Goal: Task Accomplishment & Management: Use online tool/utility

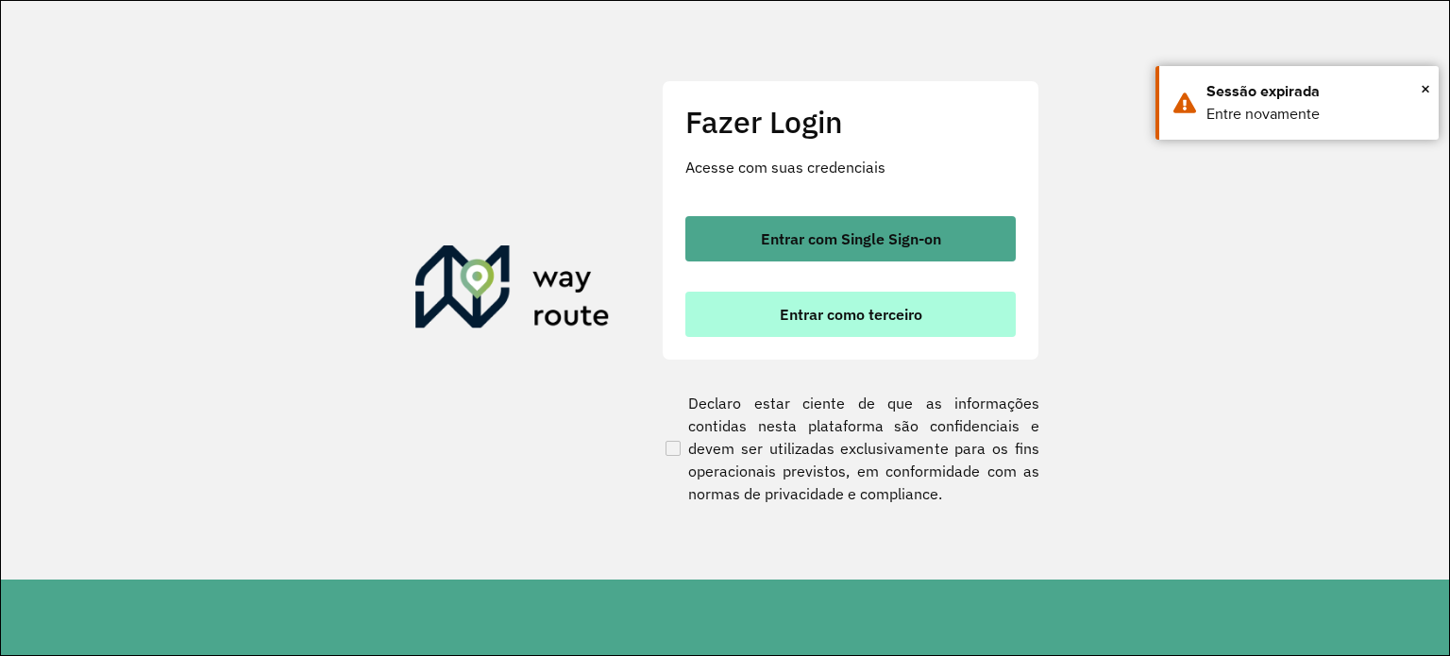
click at [852, 315] on span "Entrar como terceiro" at bounding box center [850, 314] width 142 height 15
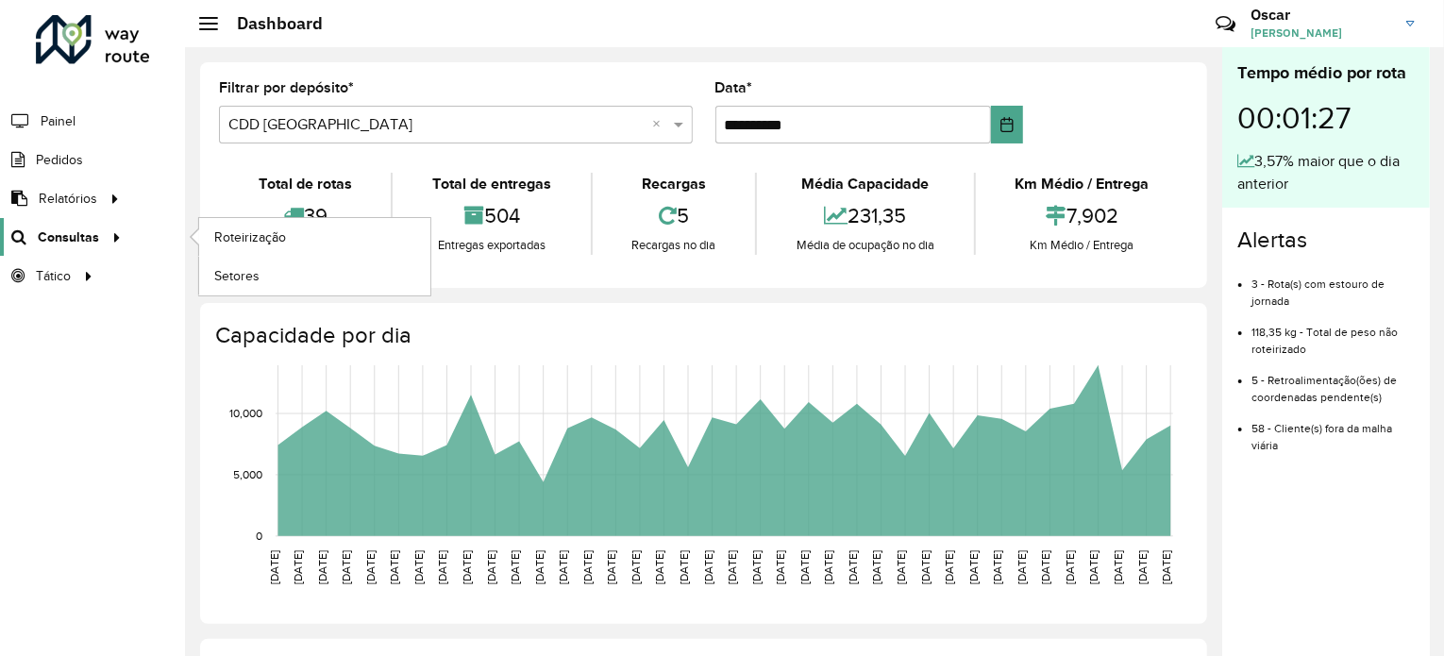
click at [67, 229] on span "Consultas" at bounding box center [68, 237] width 61 height 20
click at [268, 228] on span "Roteirização" at bounding box center [252, 237] width 76 height 20
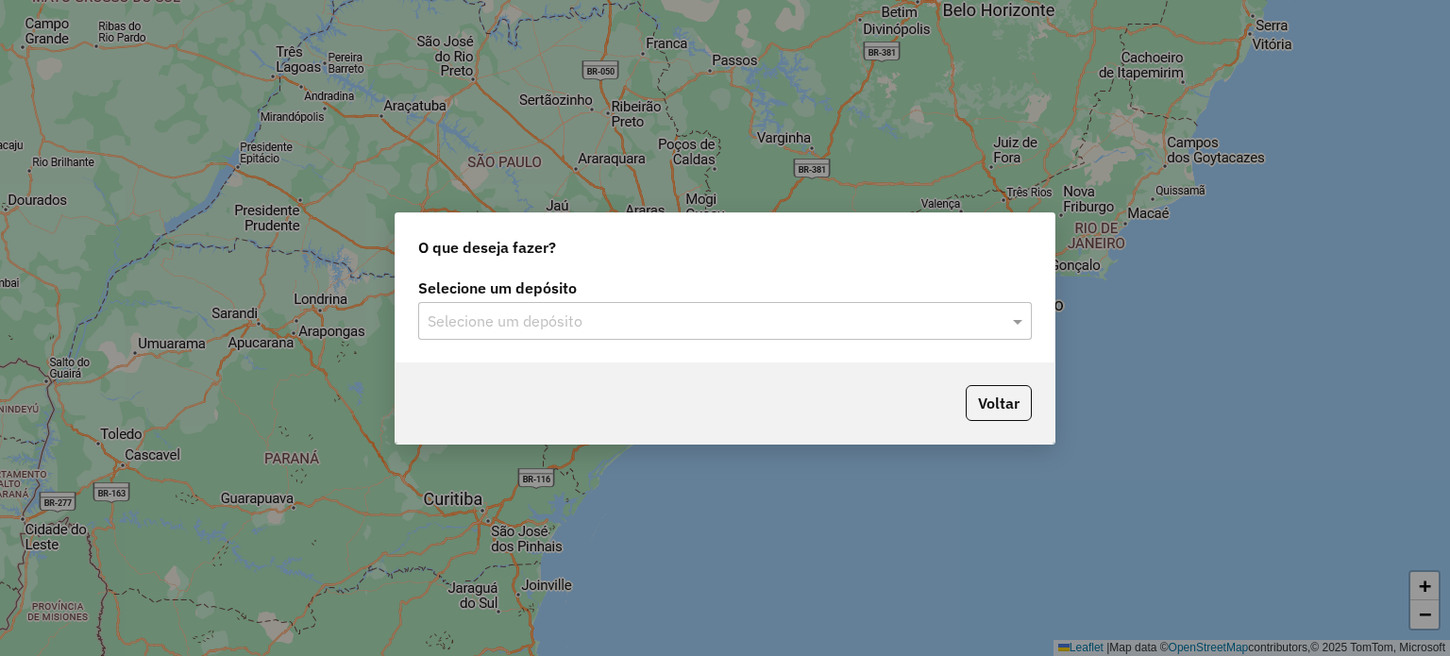
click at [561, 321] on input "text" at bounding box center [705, 321] width 557 height 23
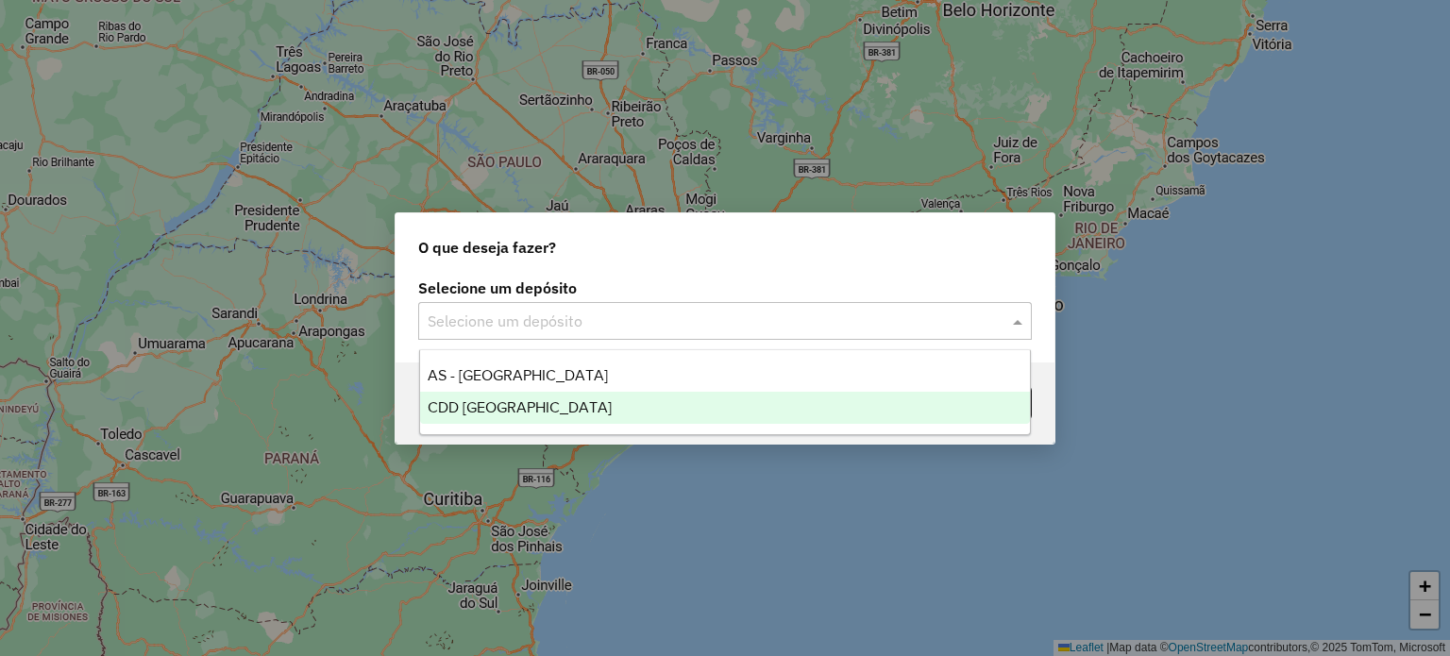
click at [547, 407] on div "CDD [GEOGRAPHIC_DATA]" at bounding box center [725, 408] width 611 height 32
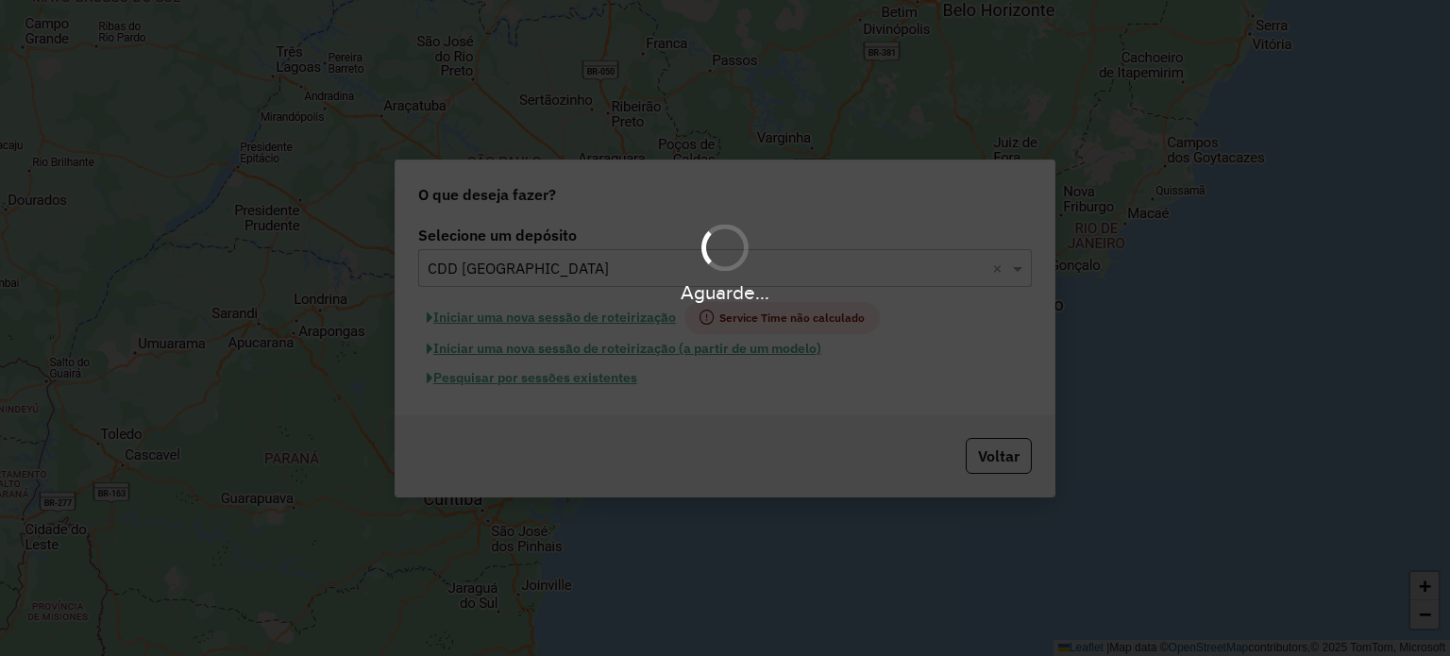
click at [616, 377] on div "Aguarde..." at bounding box center [725, 328] width 1450 height 656
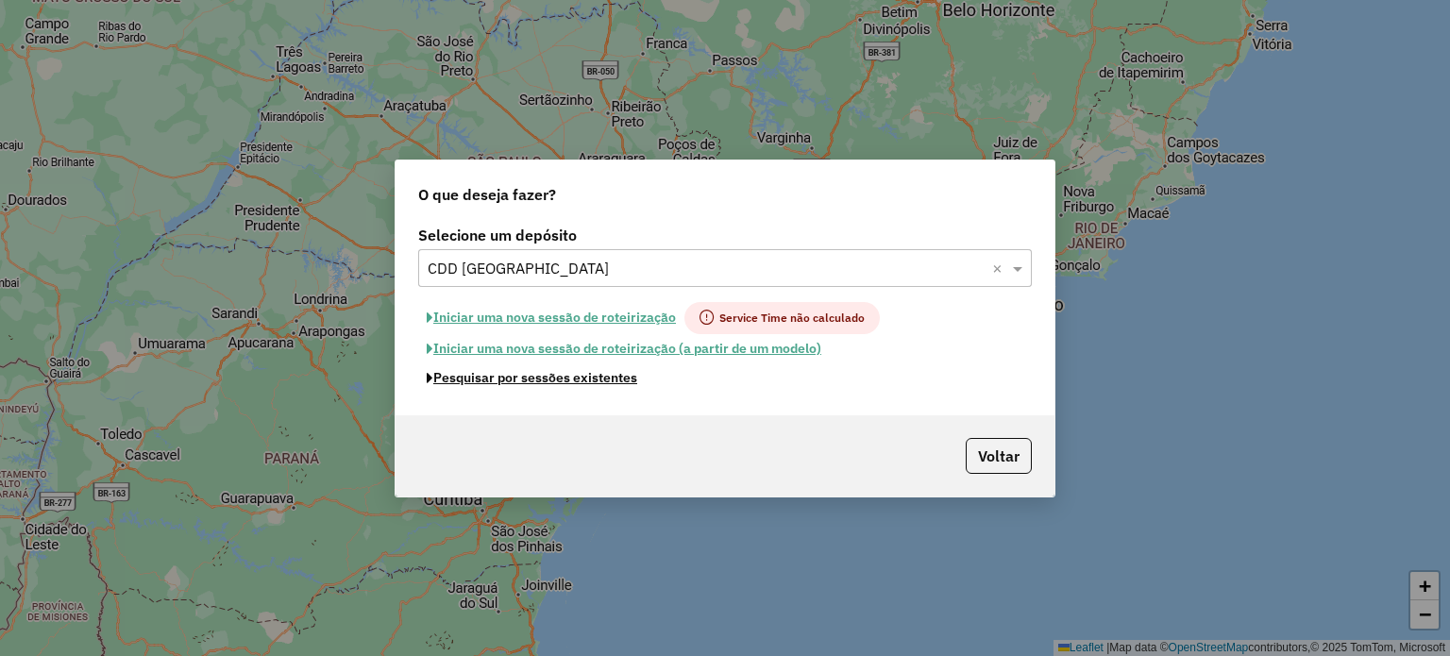
click at [616, 377] on button "Pesquisar por sessões existentes" at bounding box center [531, 377] width 227 height 29
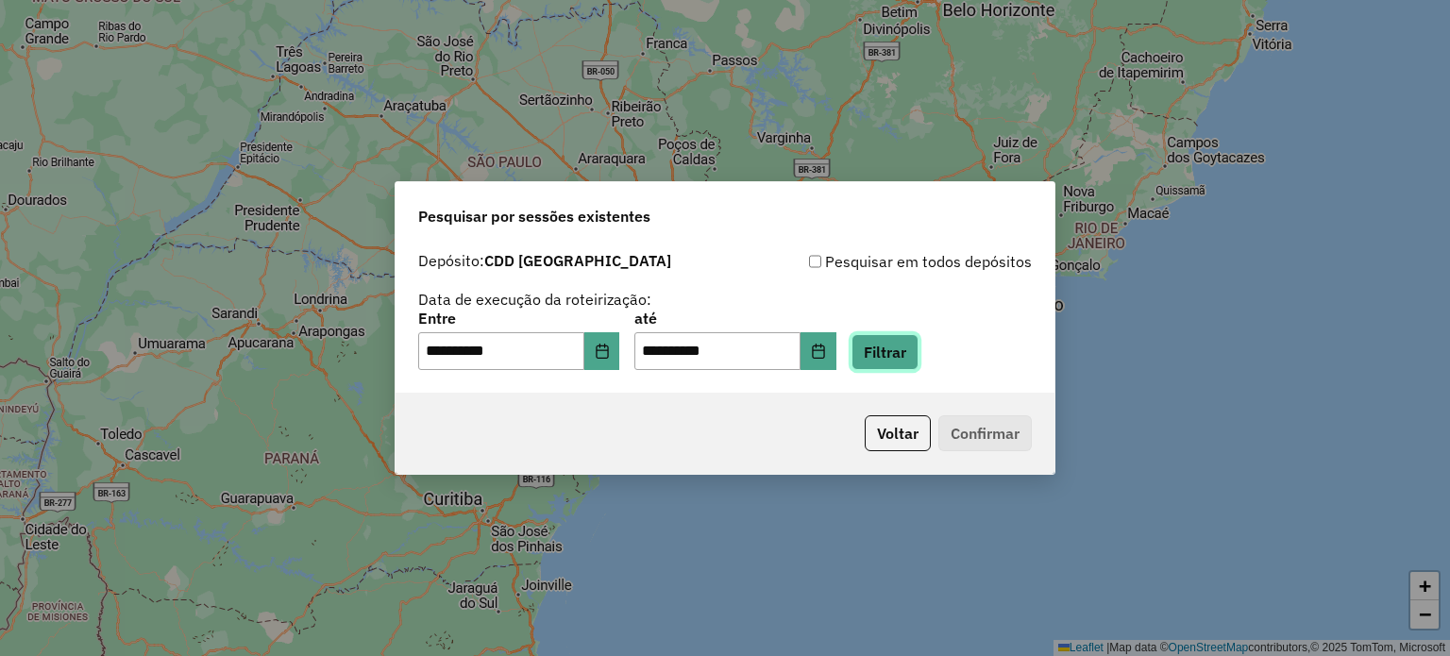
click at [917, 349] on button "Filtrar" at bounding box center [884, 352] width 67 height 36
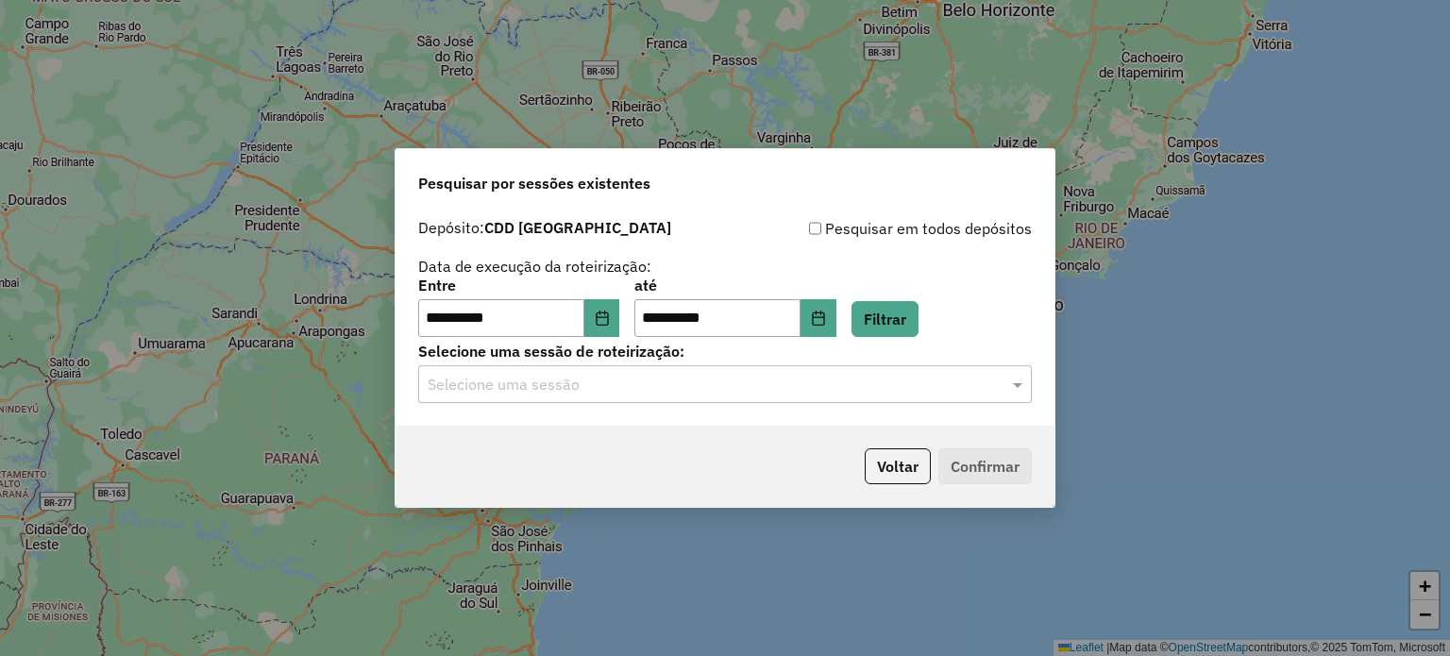
click at [745, 385] on input "text" at bounding box center [705, 385] width 557 height 23
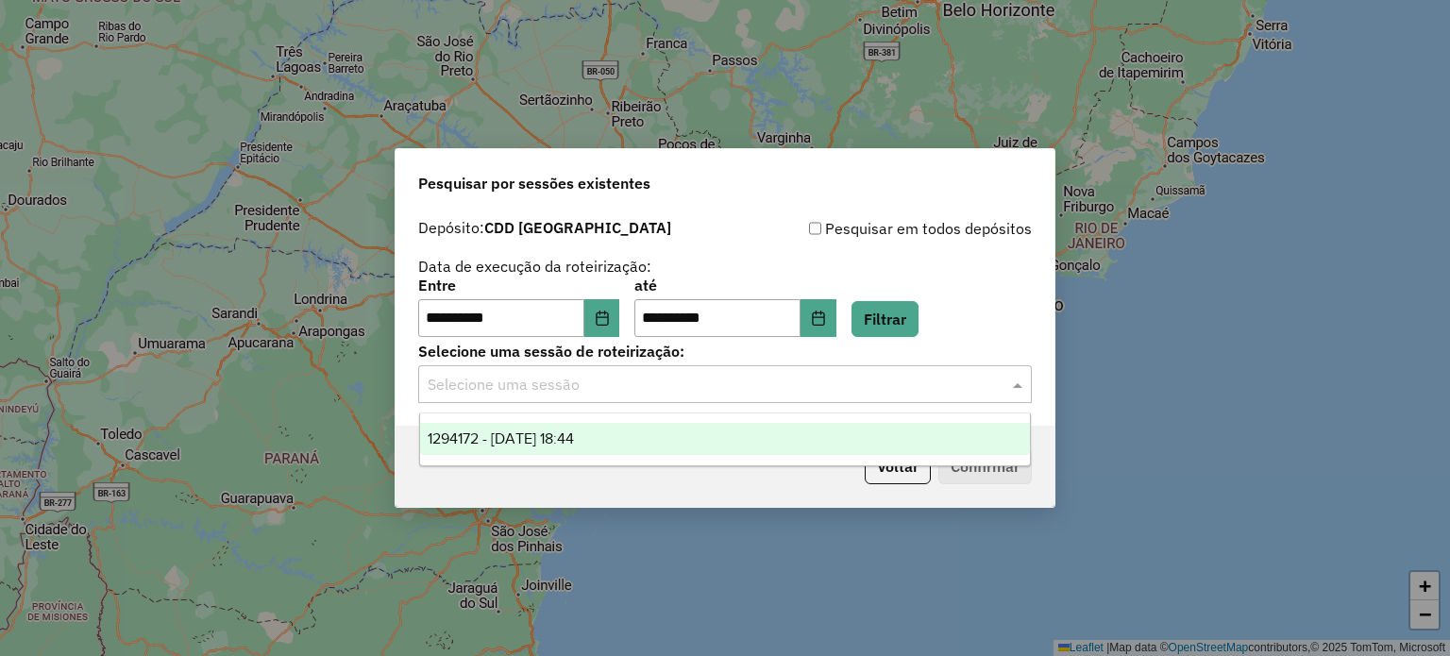
click at [652, 442] on div "1294172 - 14/10/2025 18:44" at bounding box center [725, 439] width 611 height 32
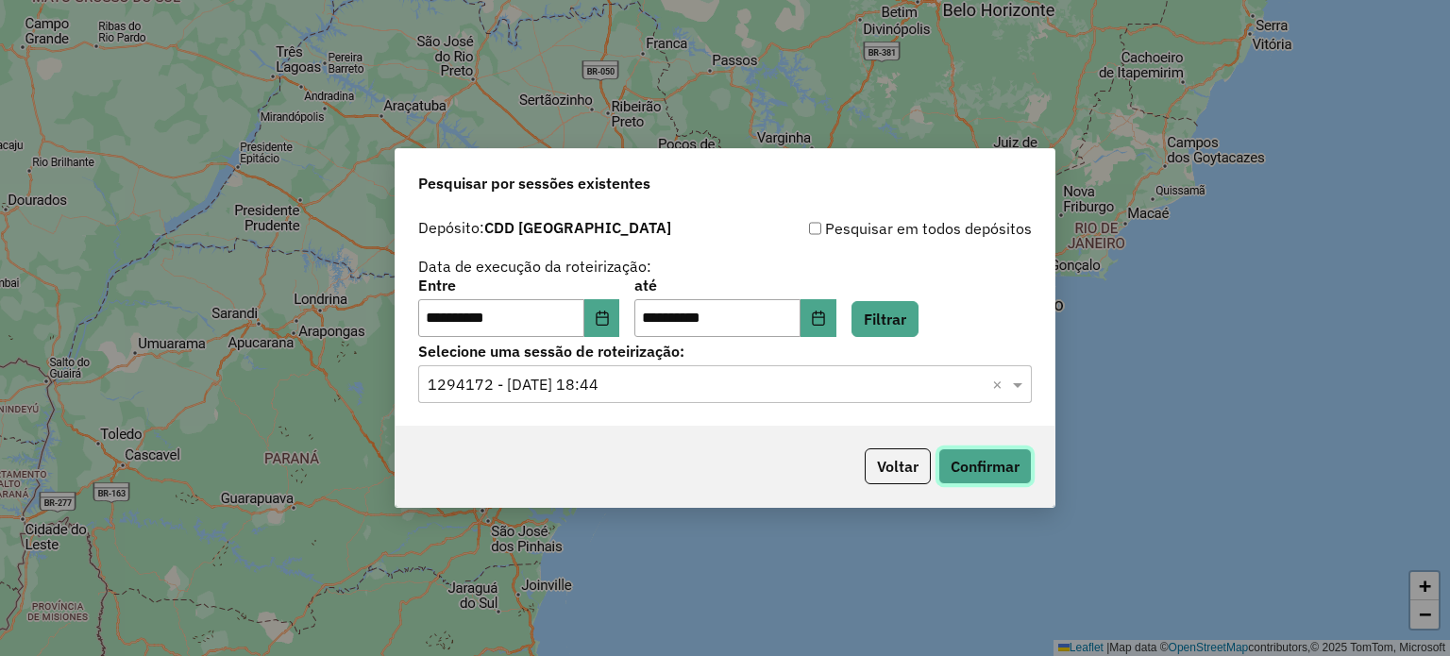
click at [1008, 457] on button "Confirmar" at bounding box center [984, 466] width 93 height 36
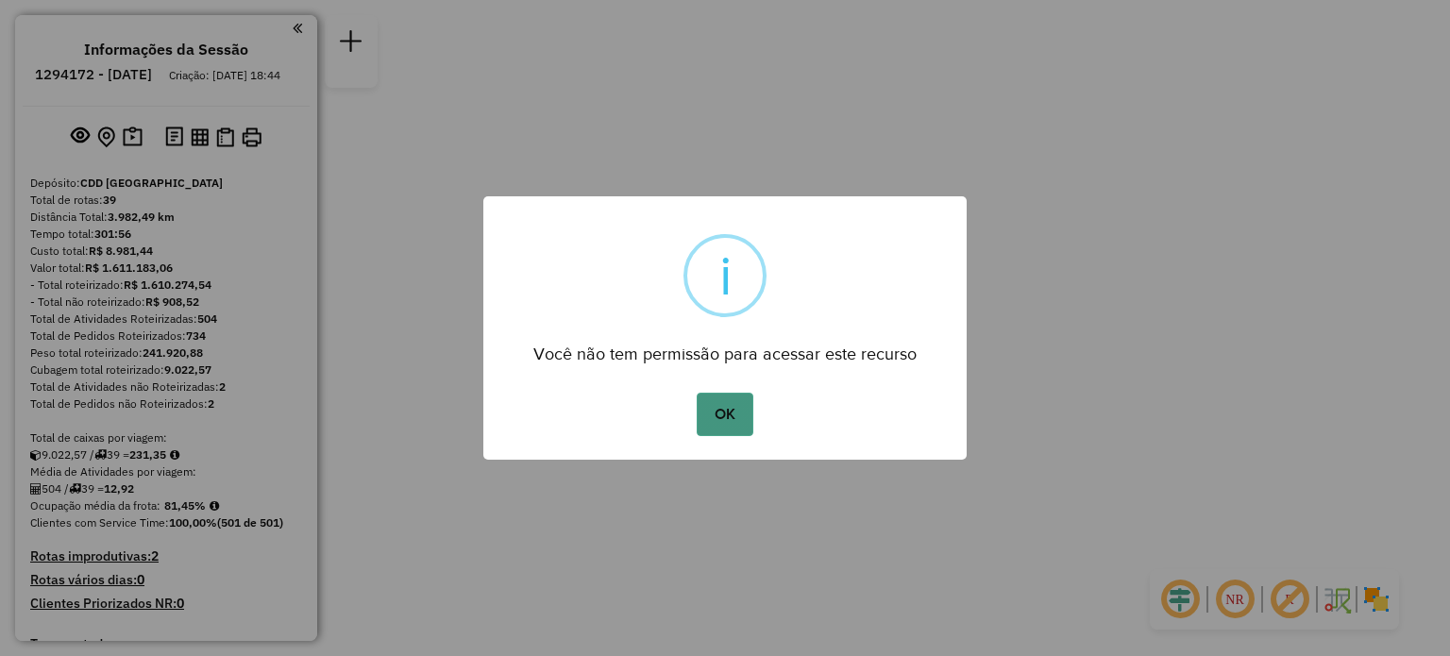
click at [743, 414] on button "OK" at bounding box center [724, 414] width 56 height 43
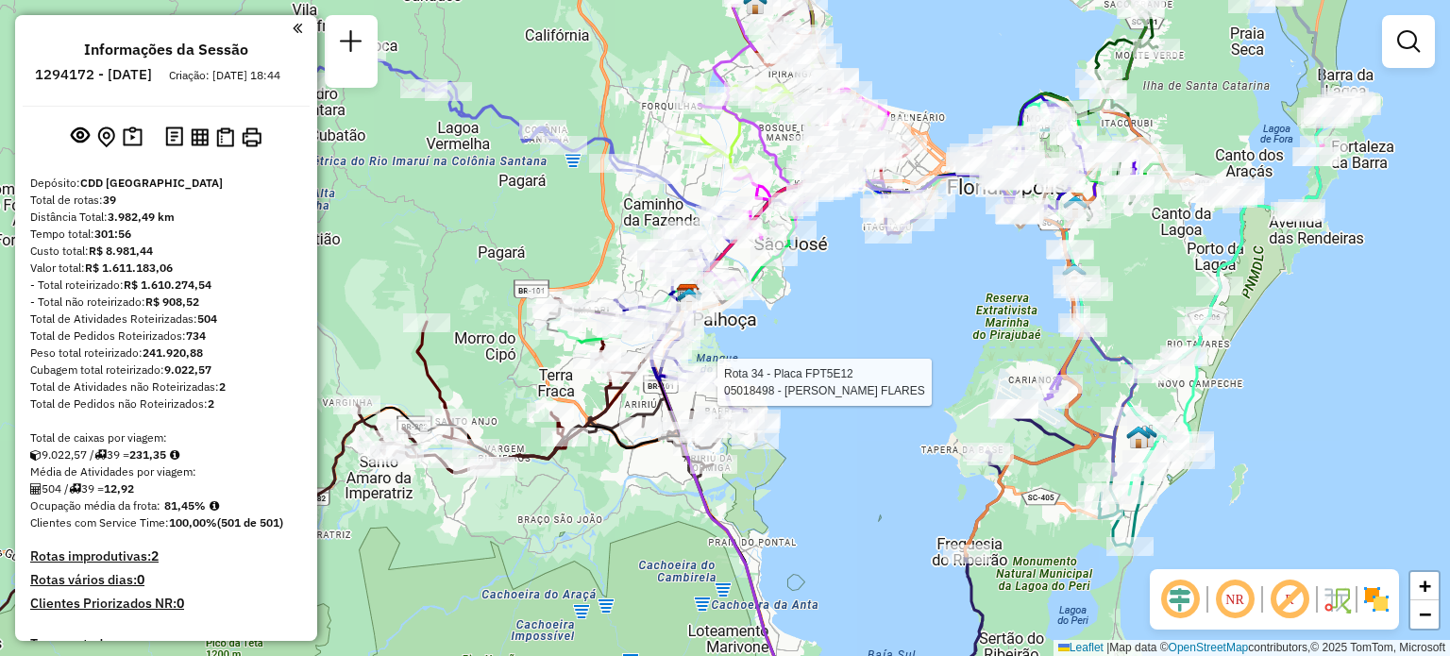
select select "**********"
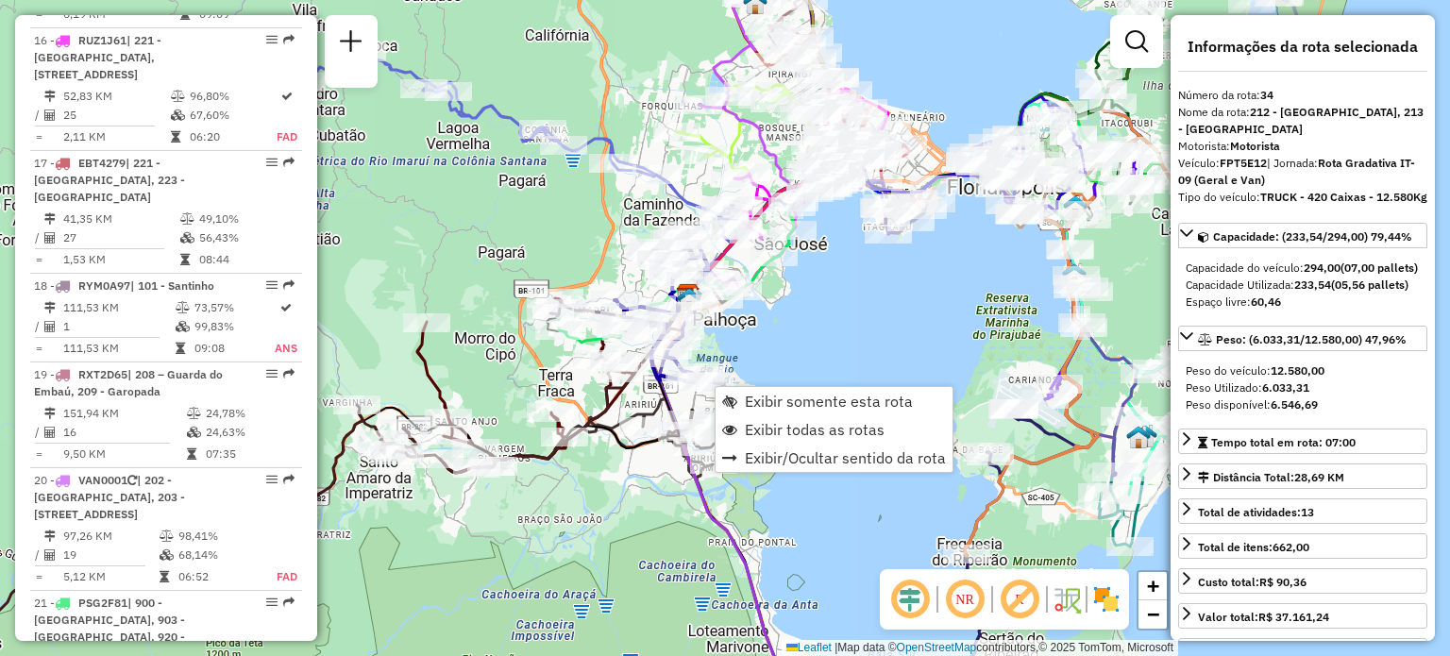
scroll to position [3268, 0]
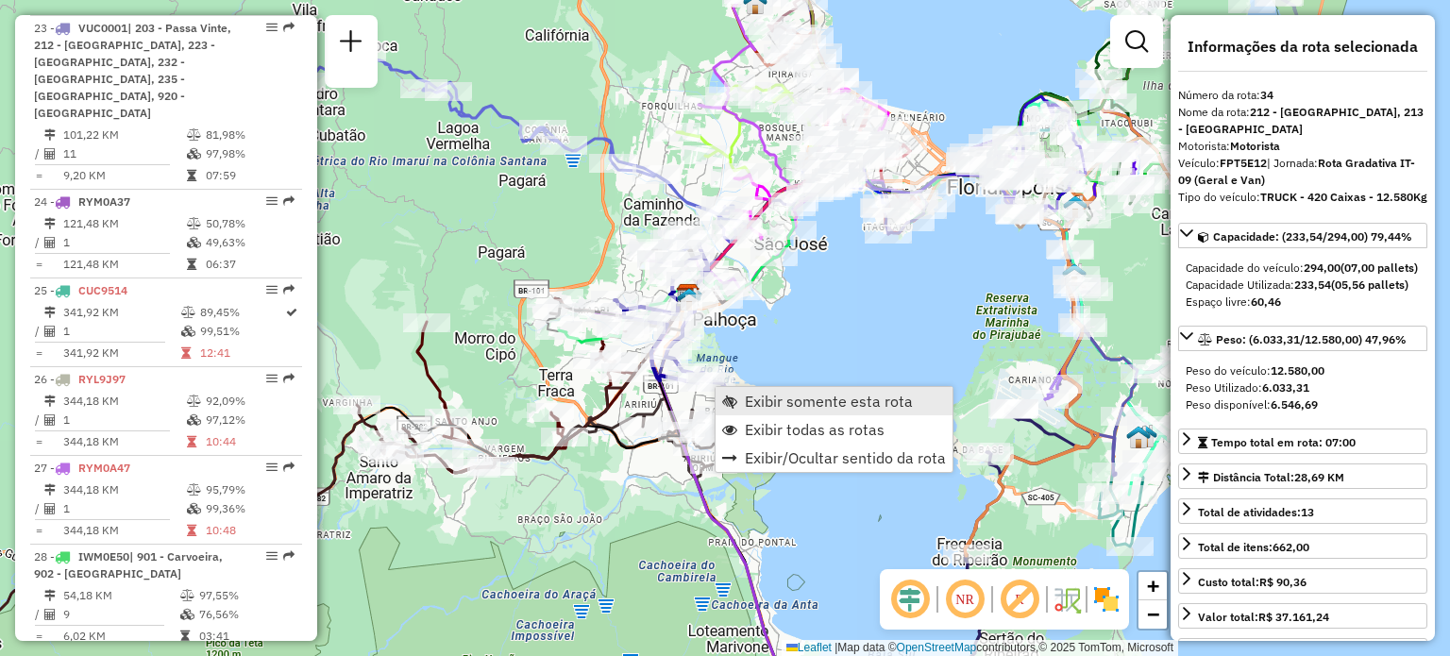
click at [766, 399] on span "Exibir somente esta rota" at bounding box center [829, 401] width 168 height 15
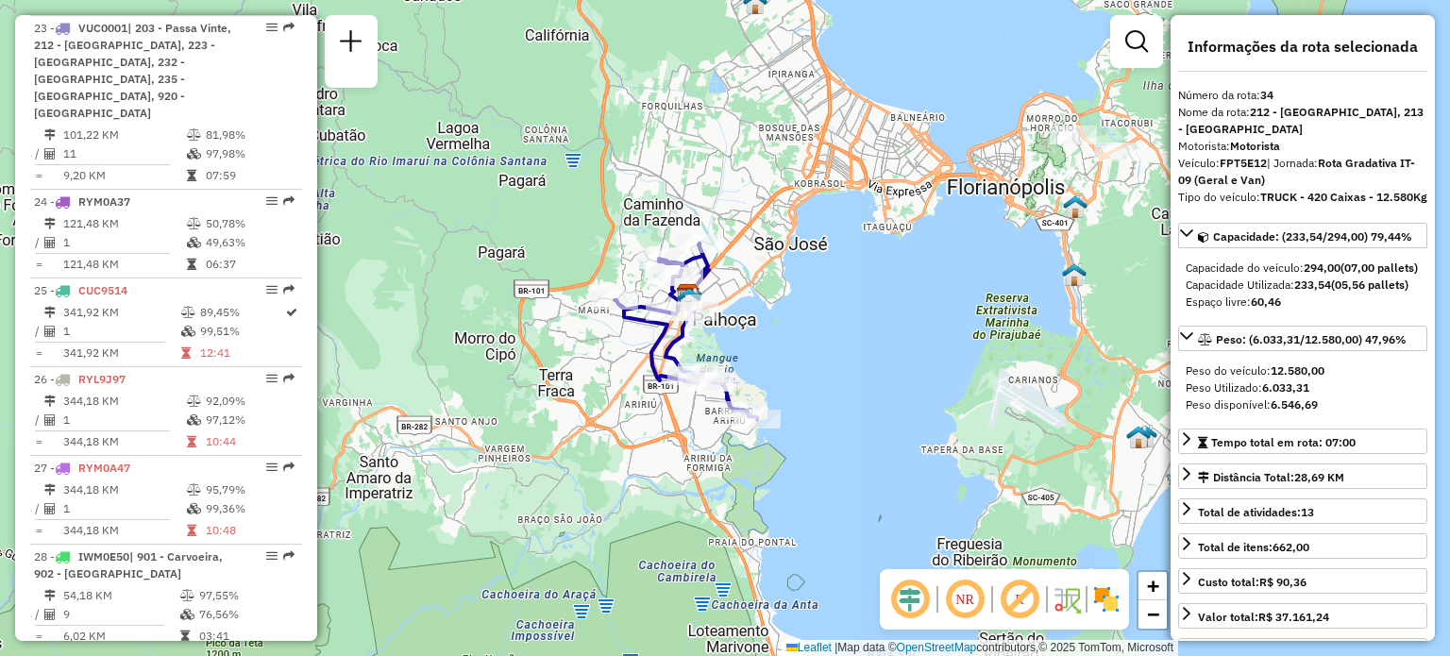
scroll to position [4356, 0]
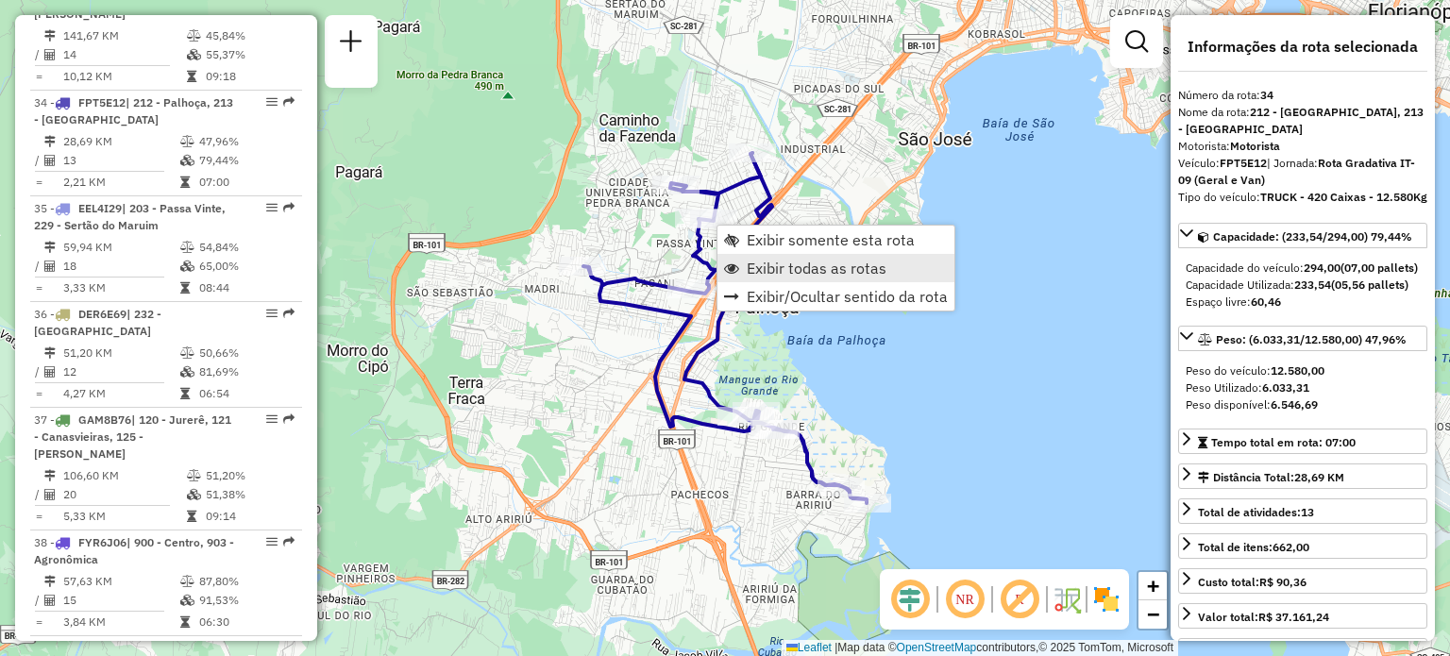
click at [781, 267] on span "Exibir todas as rotas" at bounding box center [816, 267] width 140 height 15
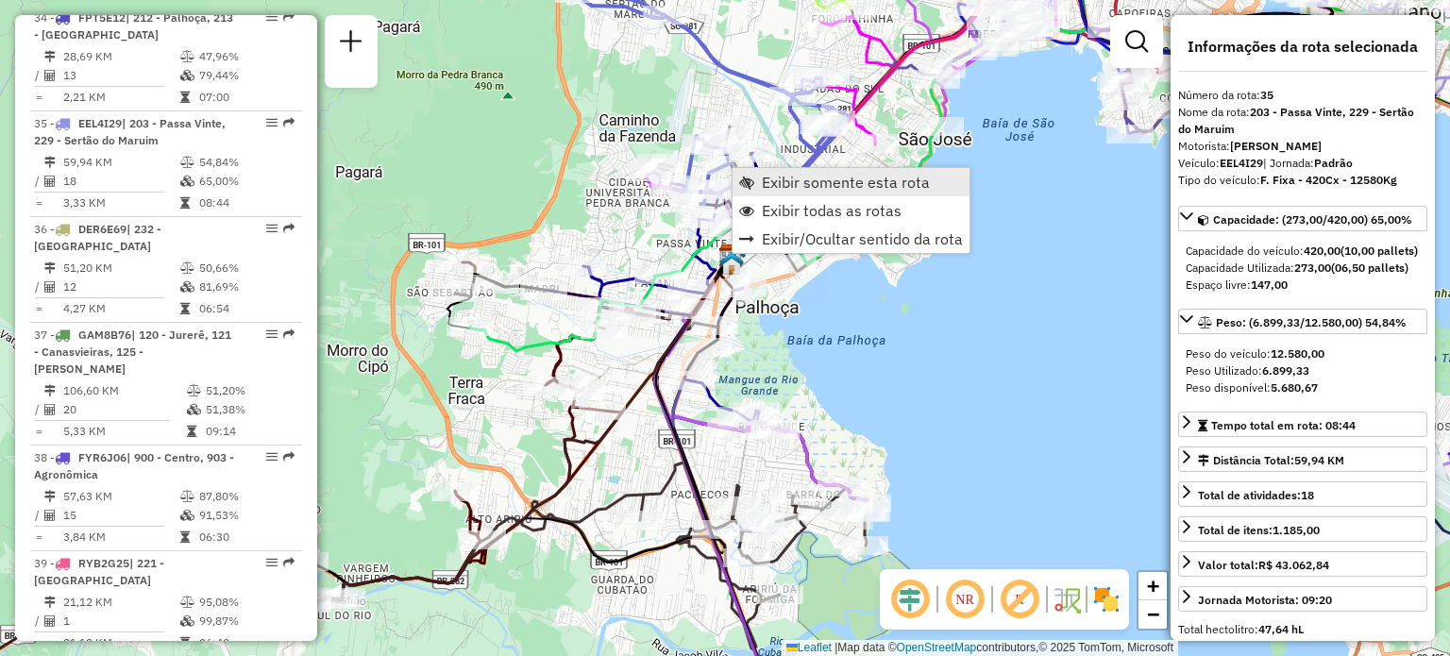
scroll to position [4462, 0]
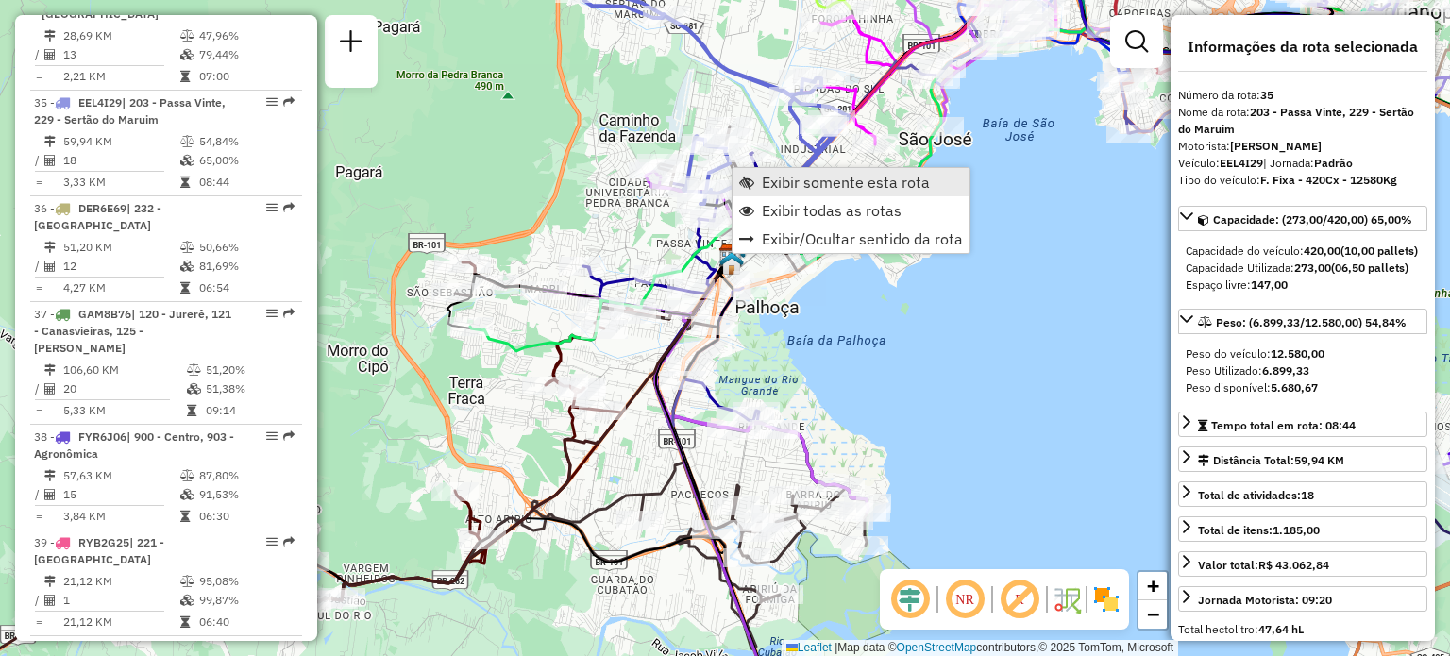
click at [783, 183] on span "Exibir somente esta rota" at bounding box center [846, 182] width 168 height 15
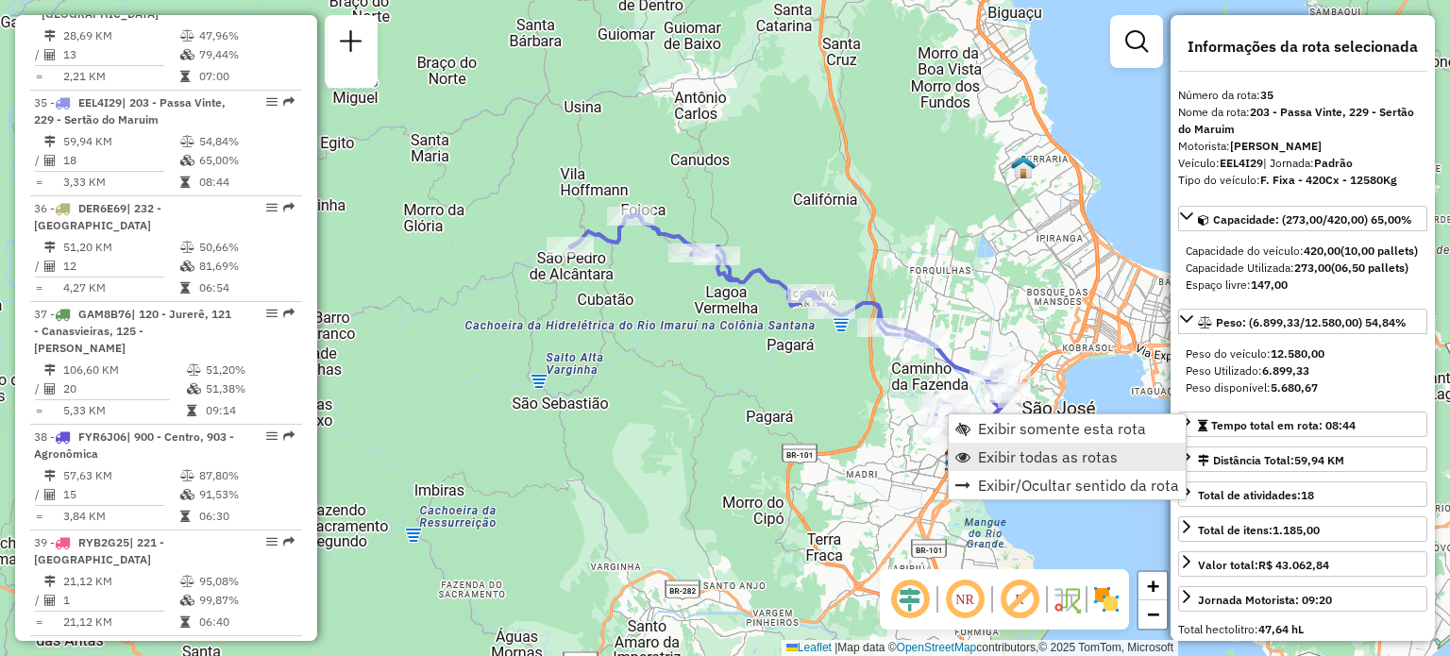
click at [1027, 453] on span "Exibir todas as rotas" at bounding box center [1048, 456] width 140 height 15
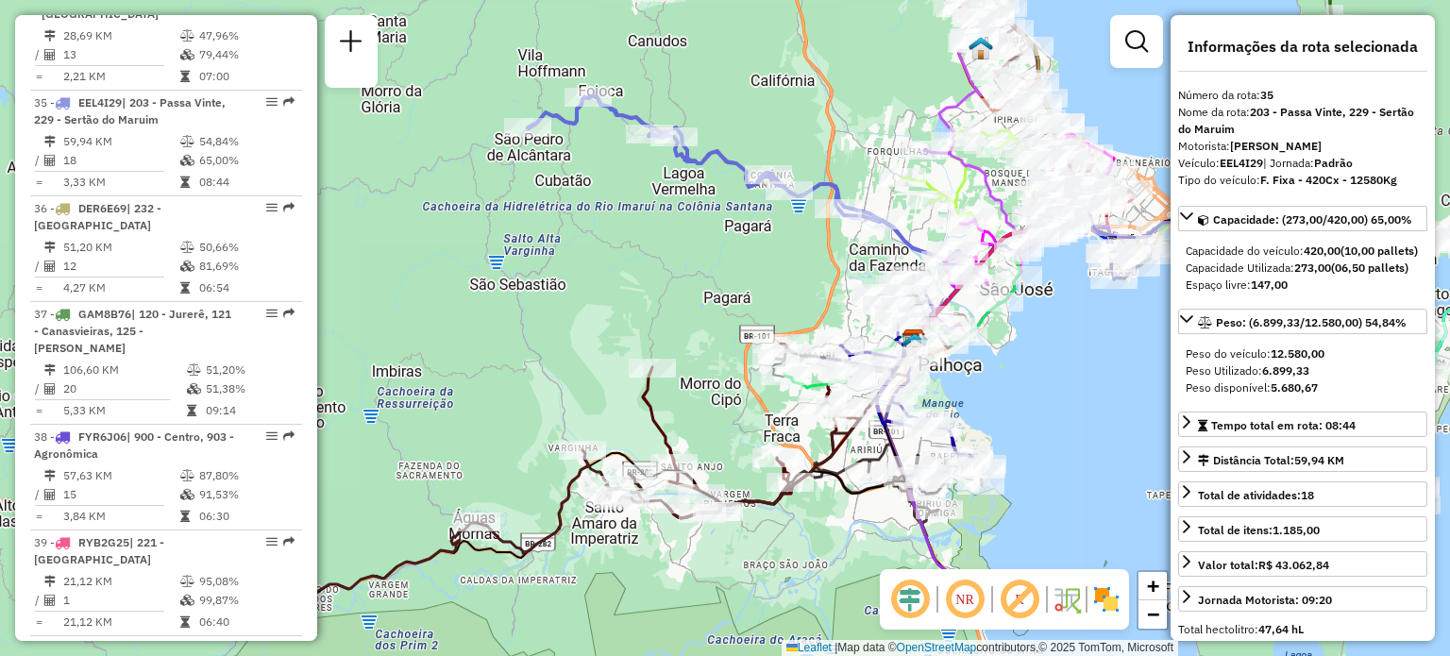
drag, startPoint x: 1001, startPoint y: 498, endPoint x: 961, endPoint y: 377, distance: 127.4
click at [963, 379] on div "Janela de atendimento Grade de atendimento Capacidade Transportadoras Veículos …" at bounding box center [725, 328] width 1450 height 656
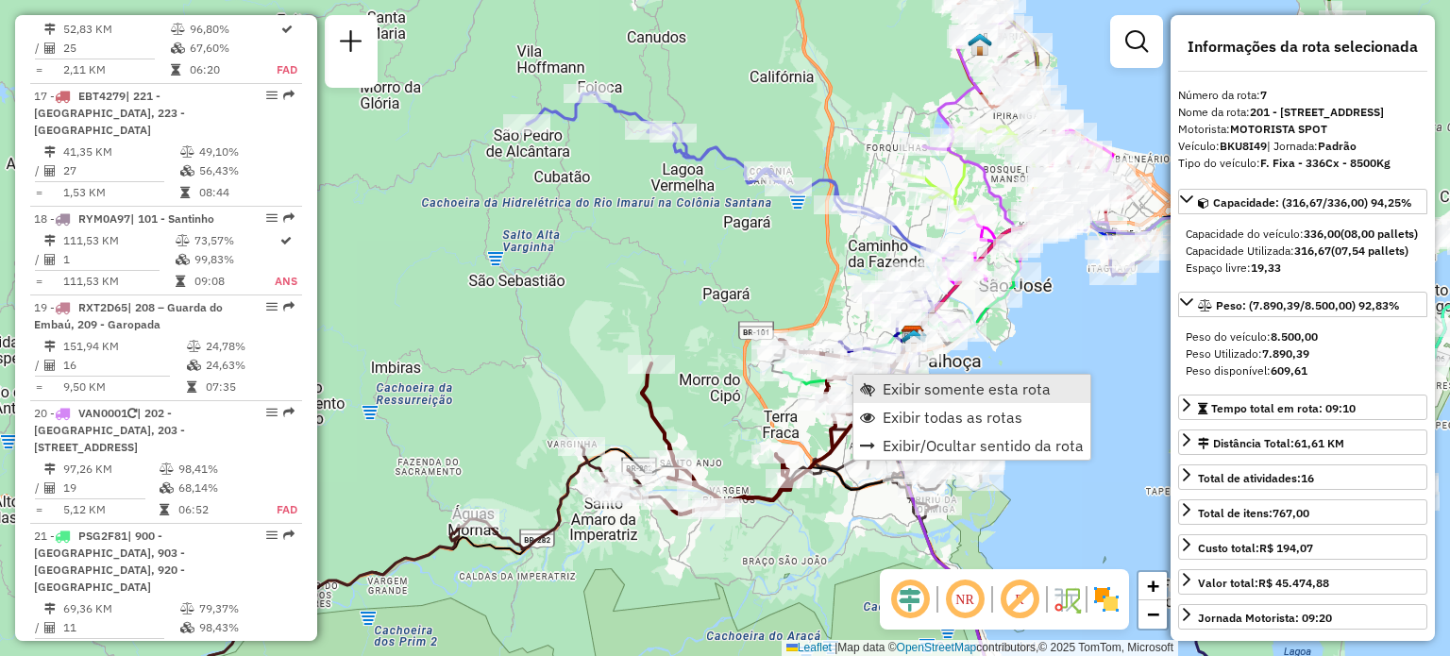
scroll to position [1389, 0]
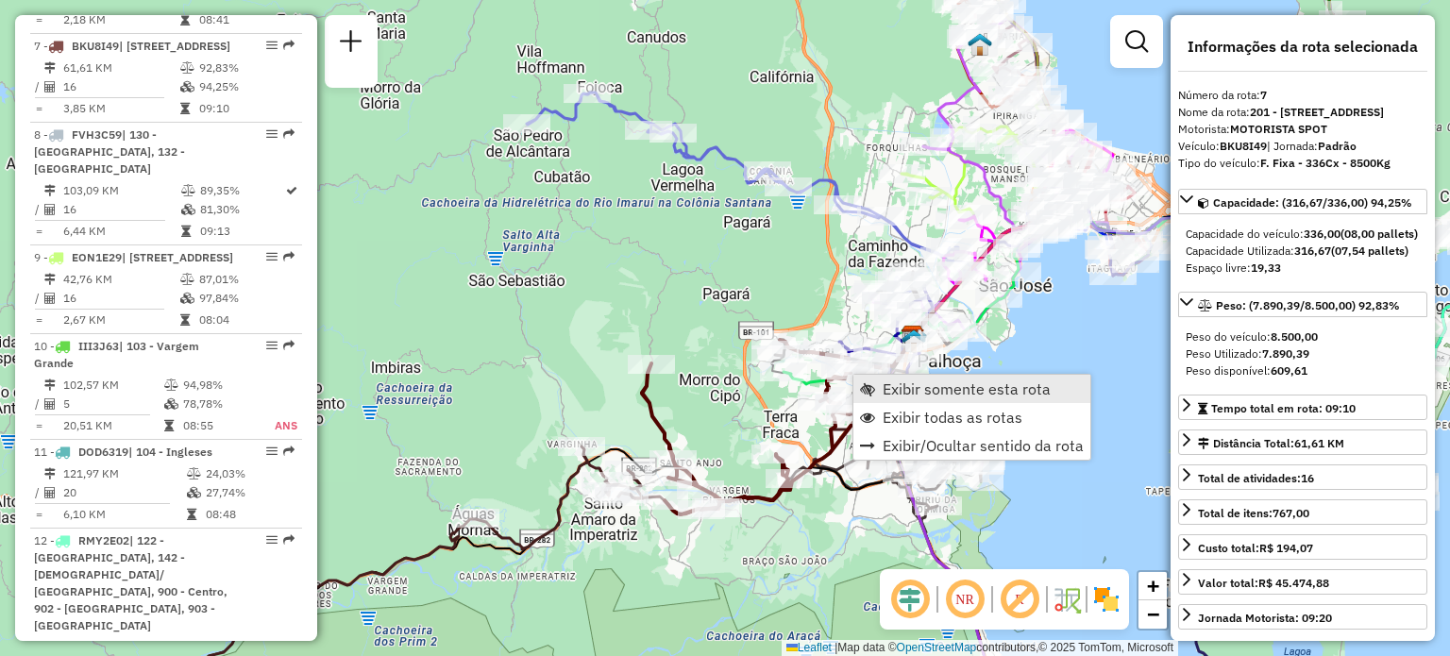
click at [972, 391] on span "Exibir somente esta rota" at bounding box center [966, 388] width 168 height 15
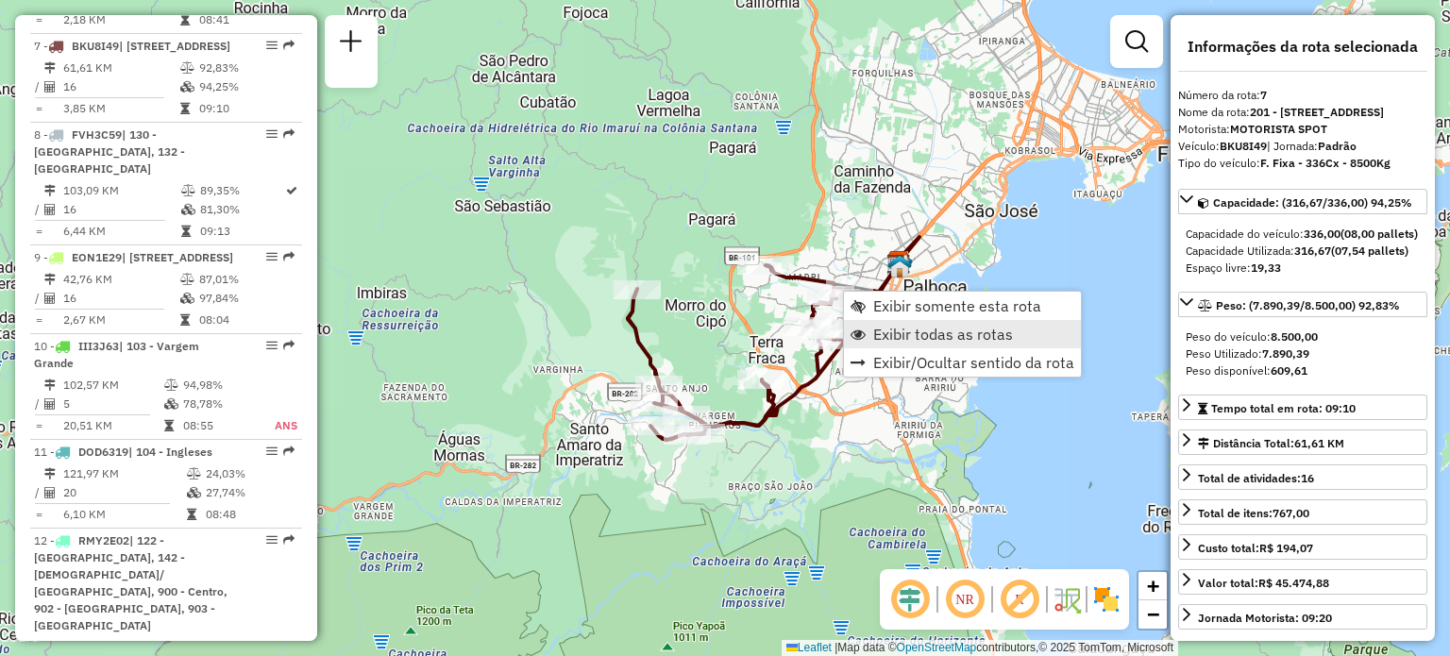
click at [917, 328] on span "Exibir todas as rotas" at bounding box center [943, 334] width 140 height 15
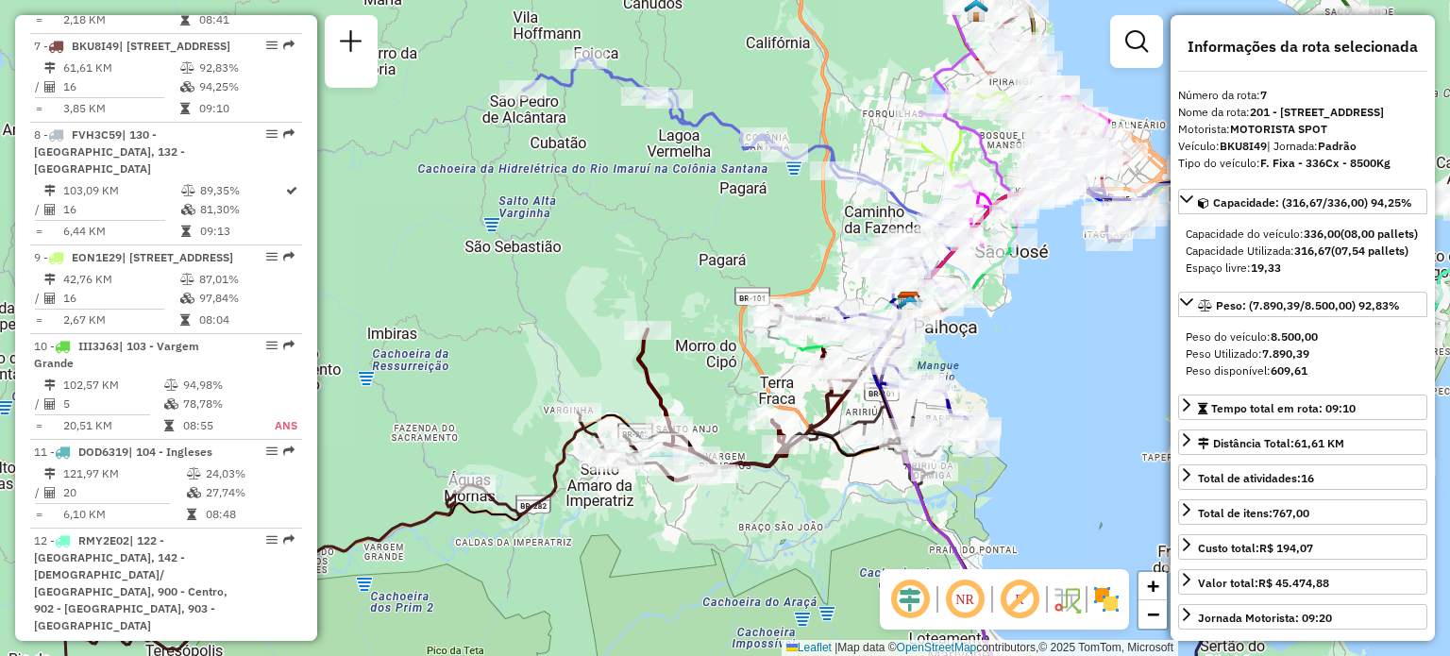
click at [1033, 343] on div "Janela de atendimento Grade de atendimento Capacidade Transportadoras Veículos …" at bounding box center [725, 328] width 1450 height 656
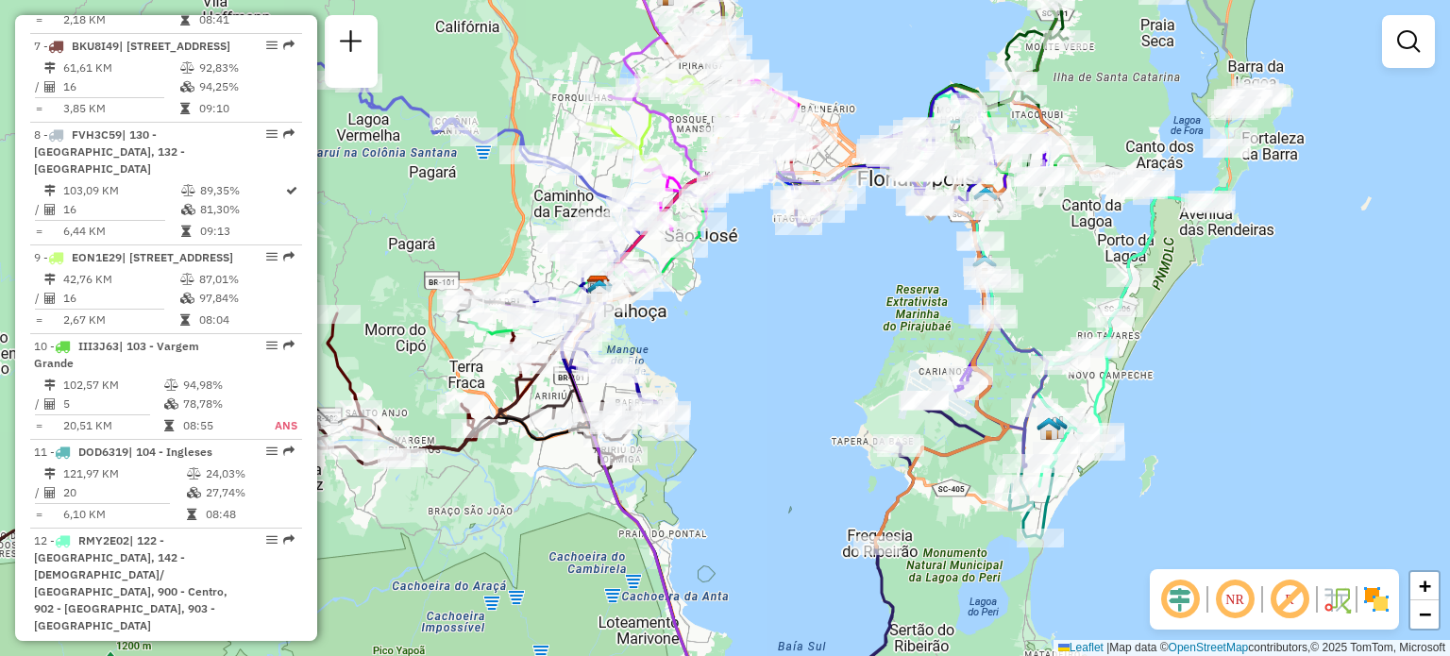
drag, startPoint x: 1245, startPoint y: 331, endPoint x: 879, endPoint y: 281, distance: 369.6
click at [879, 281] on div "Janela de atendimento Grade de atendimento Capacidade Transportadoras Veículos …" at bounding box center [725, 328] width 1450 height 656
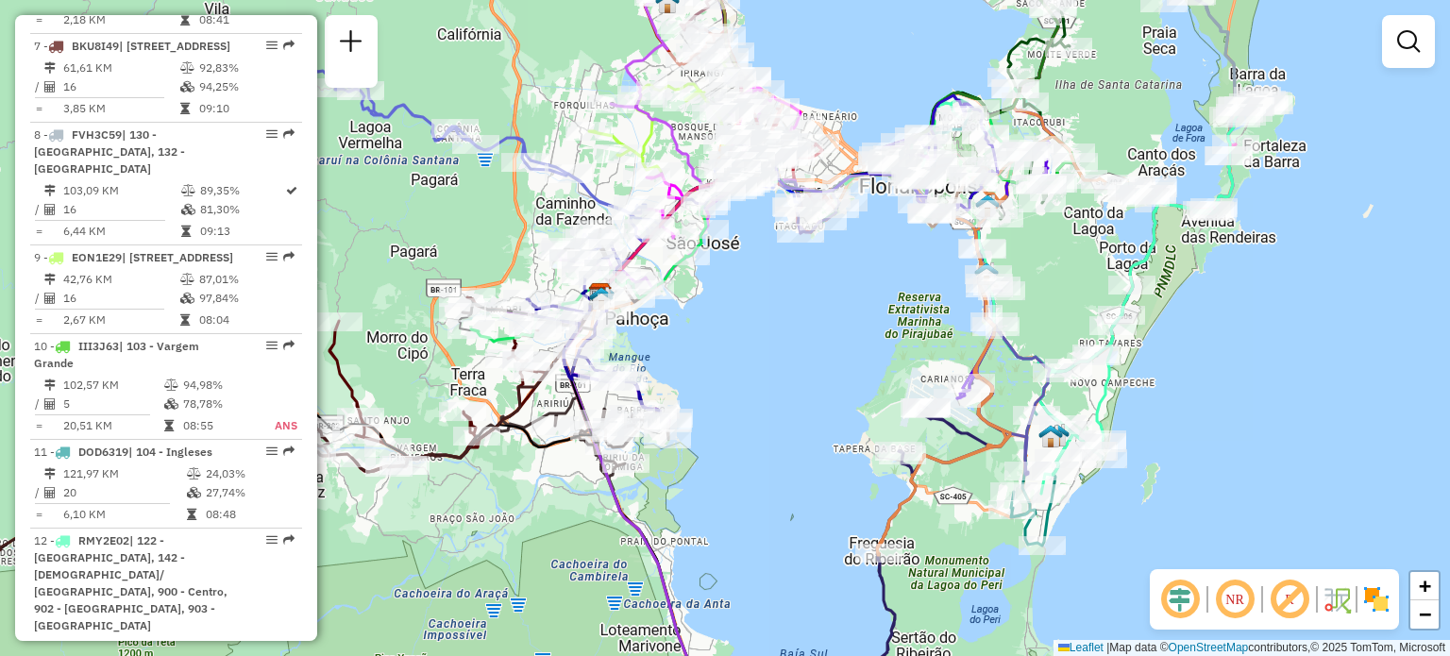
drag, startPoint x: 1047, startPoint y: 267, endPoint x: 1048, endPoint y: 291, distance: 23.7
click at [1048, 291] on div "Janela de atendimento Grade de atendimento Capacidade Transportadoras Veículos …" at bounding box center [725, 328] width 1450 height 656
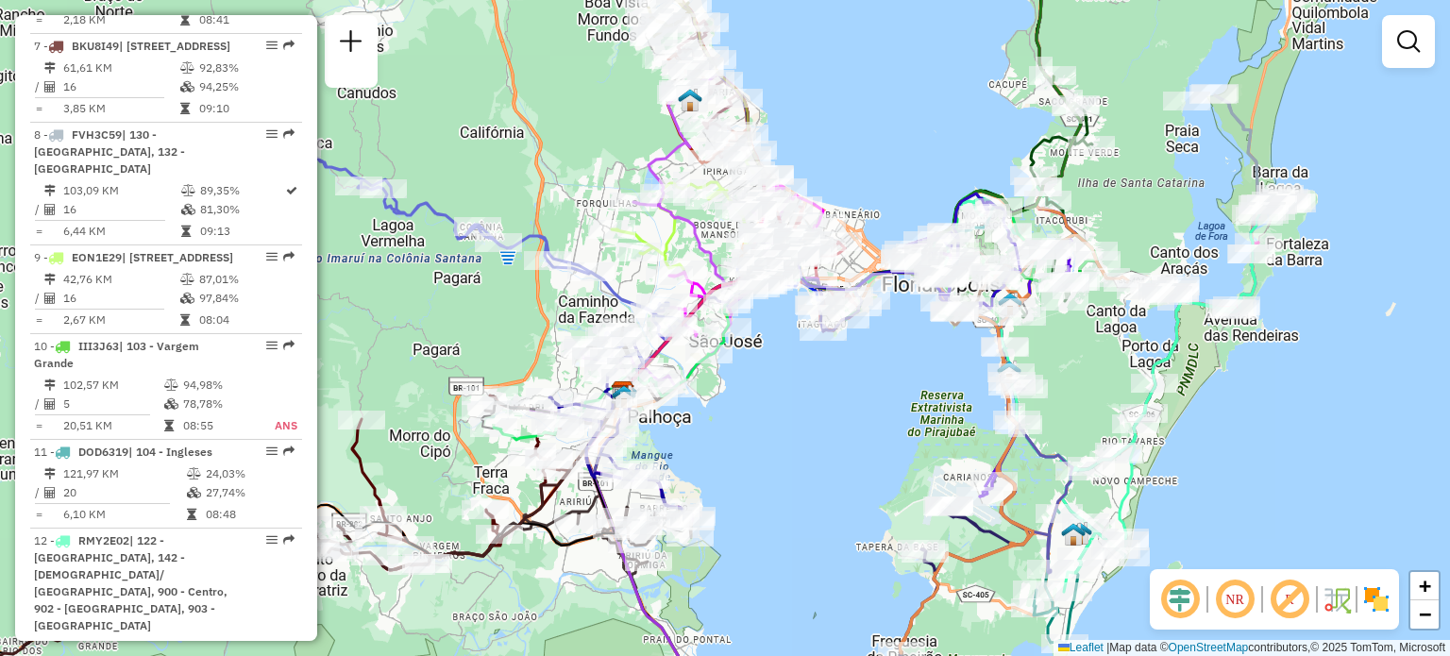
drag, startPoint x: 1051, startPoint y: 341, endPoint x: 1082, endPoint y: 371, distance: 43.4
click at [1082, 371] on div "Janela de atendimento Grade de atendimento Capacidade Transportadoras Veículos …" at bounding box center [725, 328] width 1450 height 656
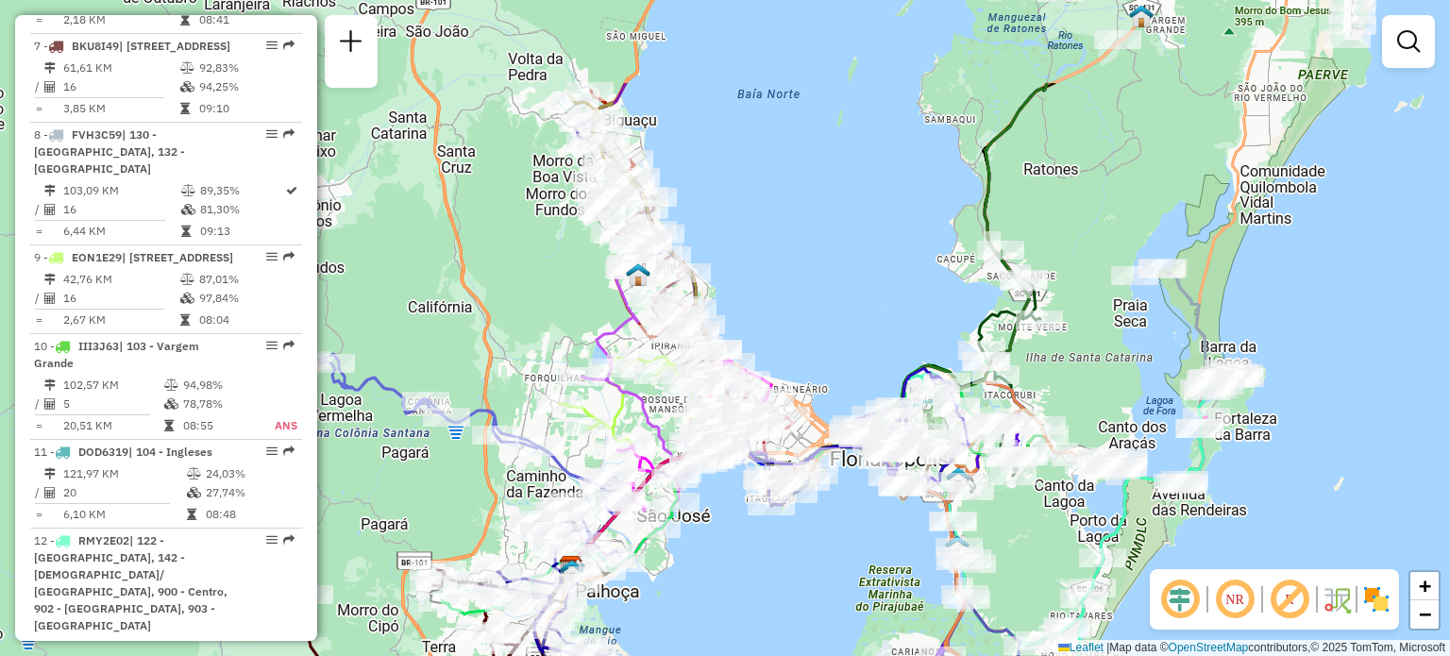
drag, startPoint x: 1107, startPoint y: 242, endPoint x: 985, endPoint y: 407, distance: 205.2
click at [985, 414] on icon at bounding box center [961, 455] width 228 height 745
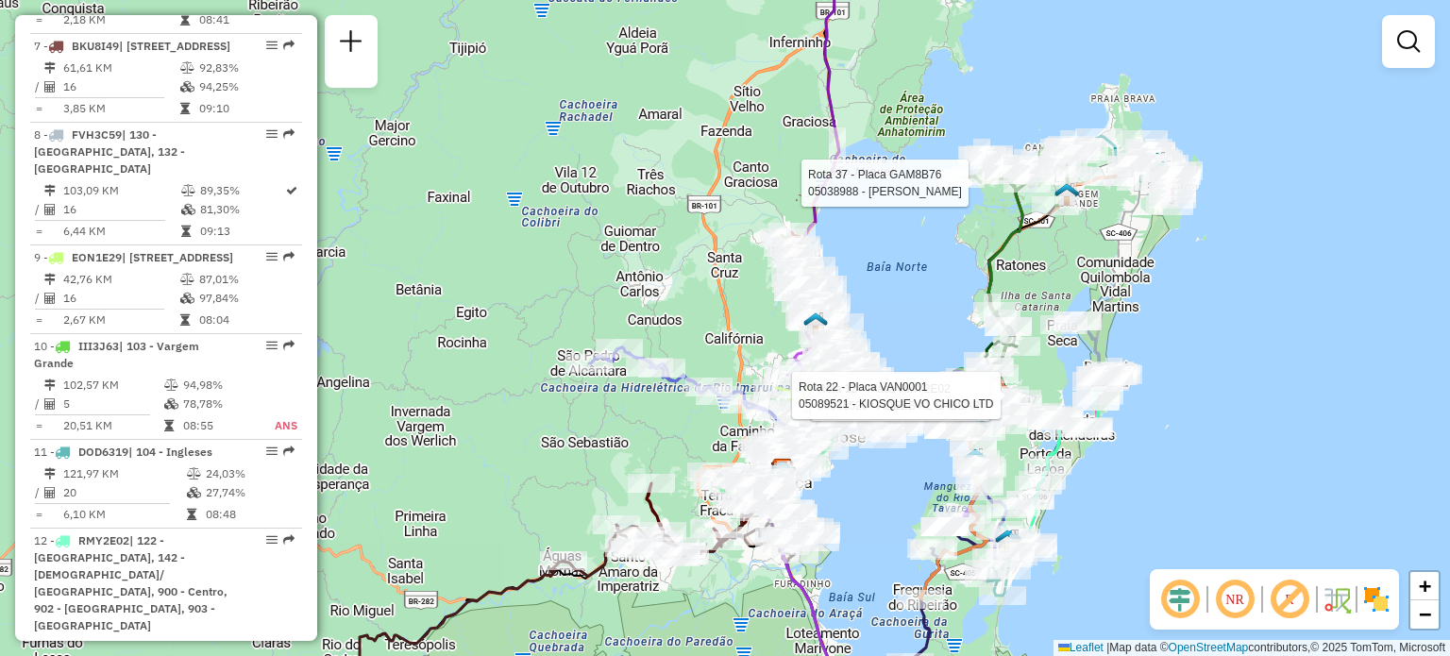
select select "**********"
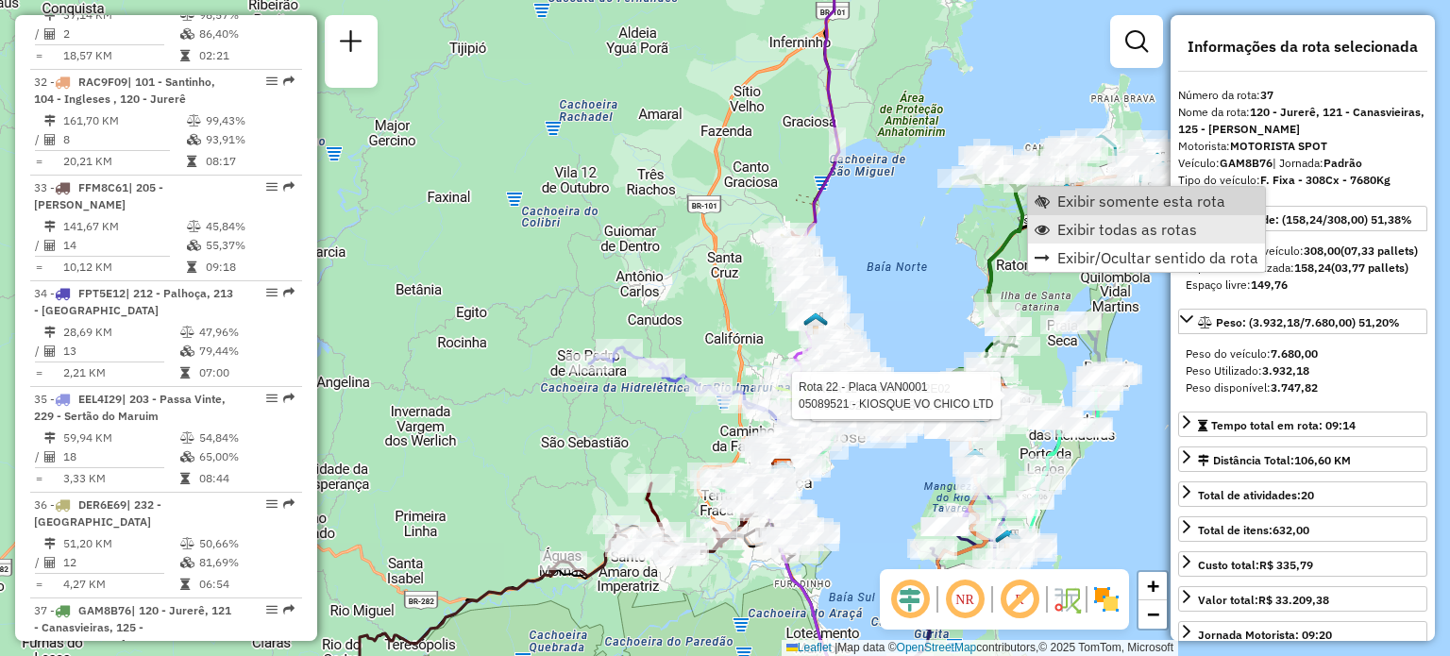
scroll to position [4656, 0]
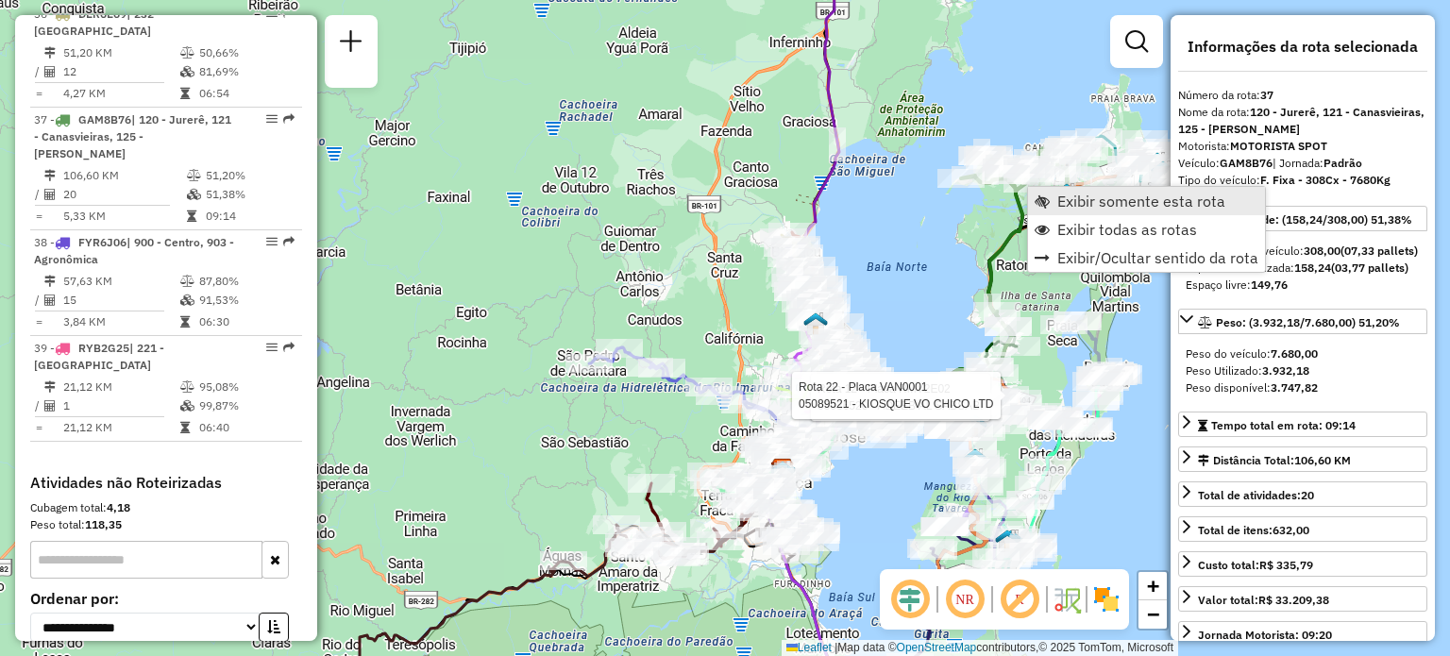
click at [1112, 203] on span "Exibir somente esta rota" at bounding box center [1141, 200] width 168 height 15
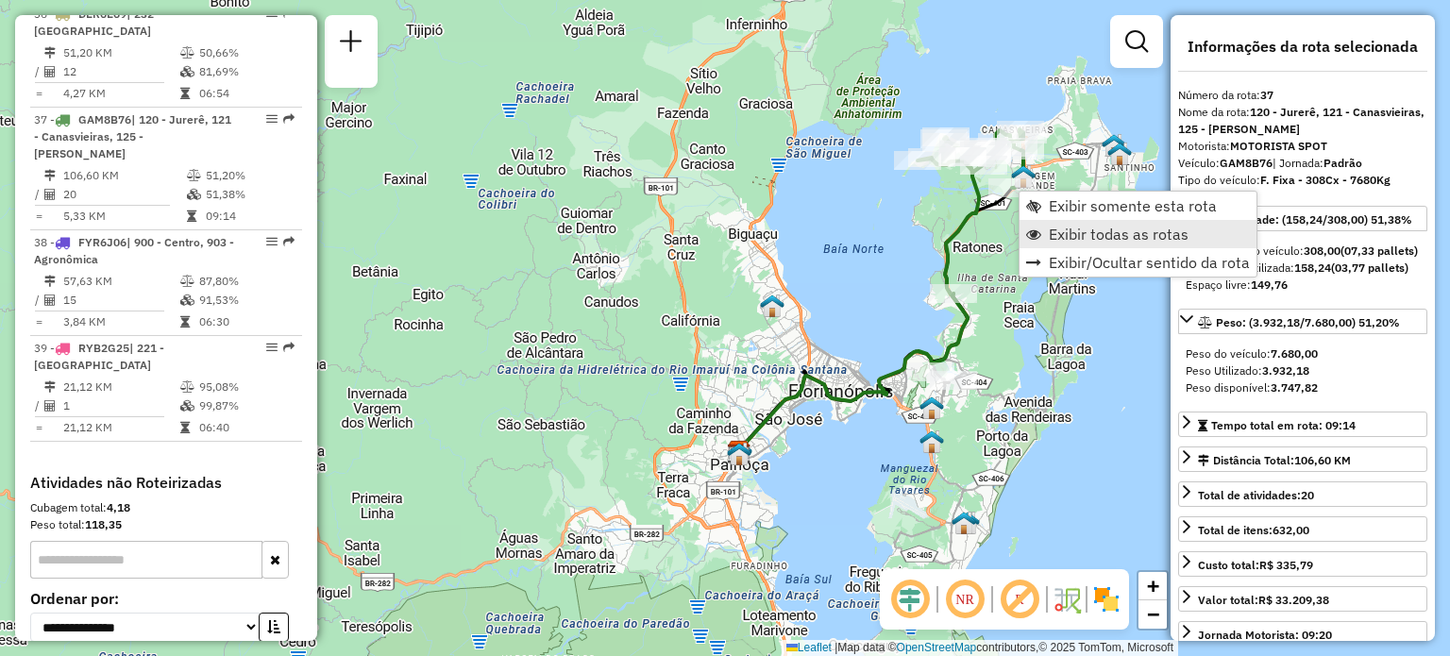
click at [1085, 227] on span "Exibir todas as rotas" at bounding box center [1118, 233] width 140 height 15
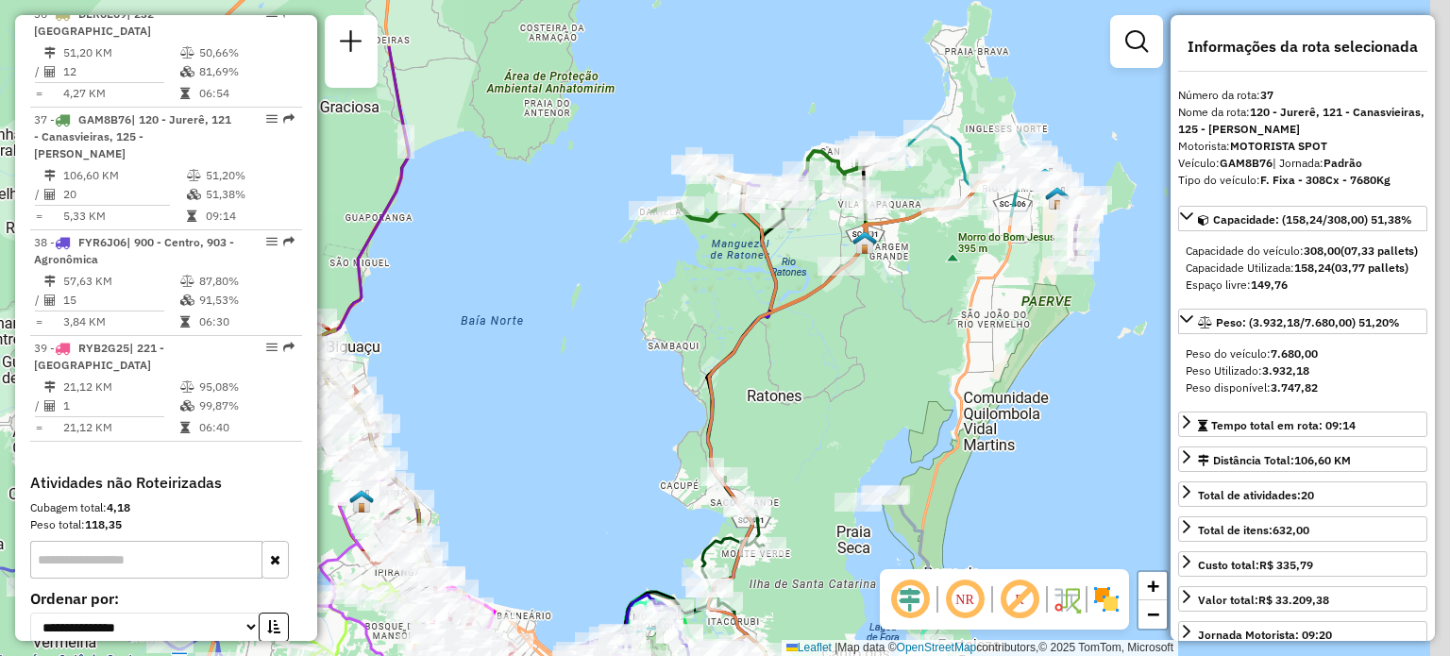
drag, startPoint x: 1076, startPoint y: 217, endPoint x: 958, endPoint y: 341, distance: 170.9
click at [958, 344] on div "Janela de atendimento Grade de atendimento Capacidade Transportadoras Veículos …" at bounding box center [725, 328] width 1450 height 656
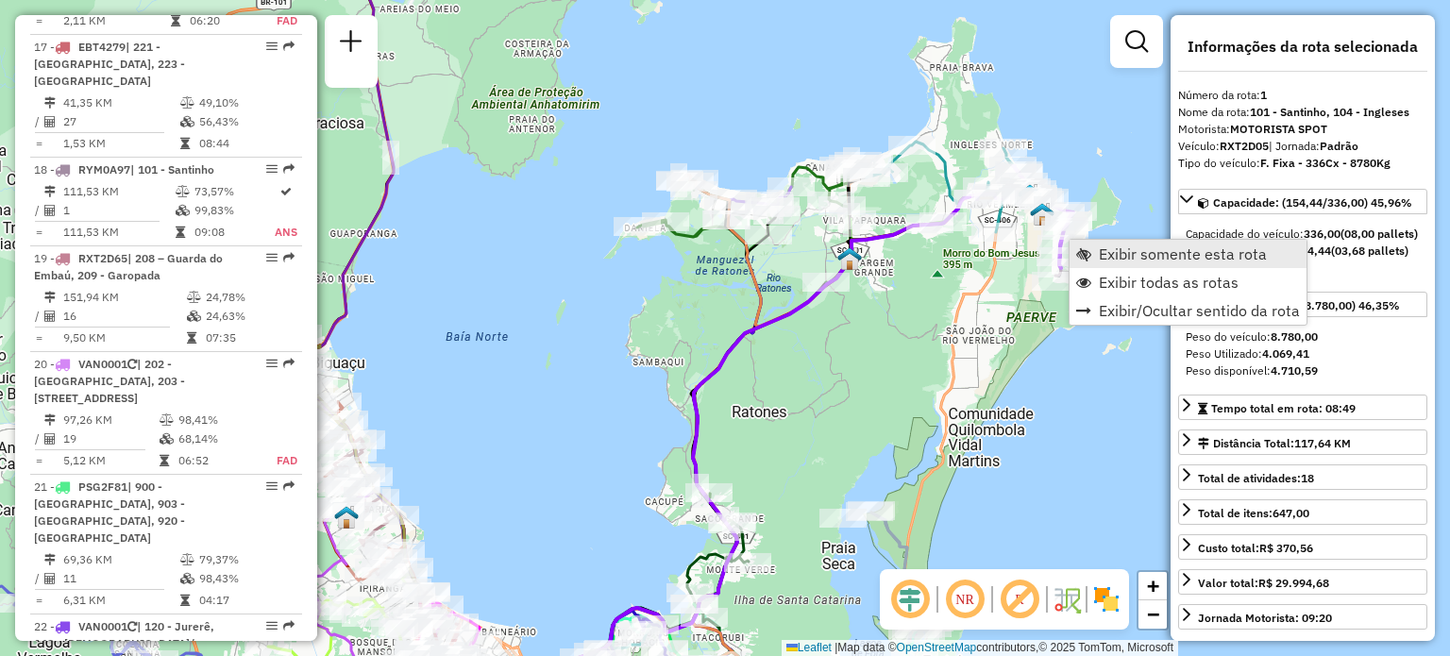
scroll to position [757, 0]
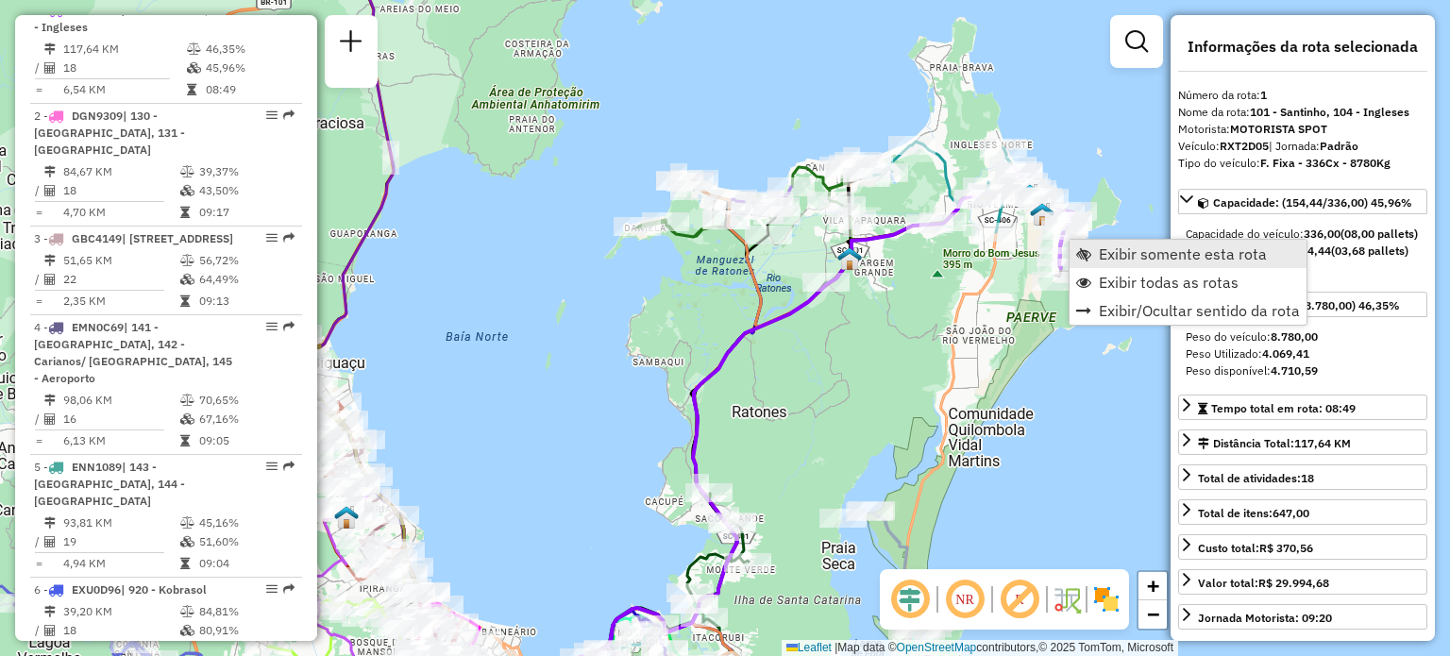
click at [1117, 259] on span "Exibir somente esta rota" at bounding box center [1182, 253] width 168 height 15
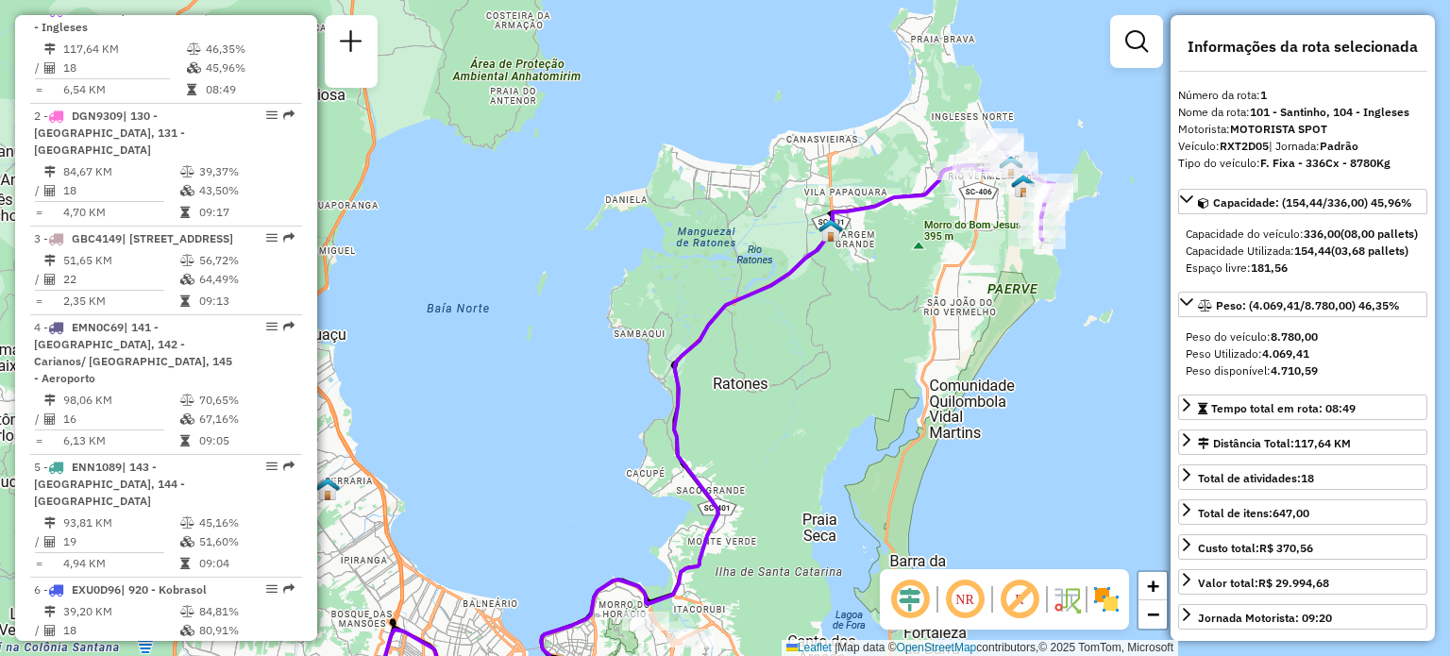
drag, startPoint x: 989, startPoint y: 211, endPoint x: 864, endPoint y: 395, distance: 222.2
click at [867, 403] on div "Janela de atendimento Grade de atendimento Capacidade Transportadoras Veículos …" at bounding box center [725, 328] width 1450 height 656
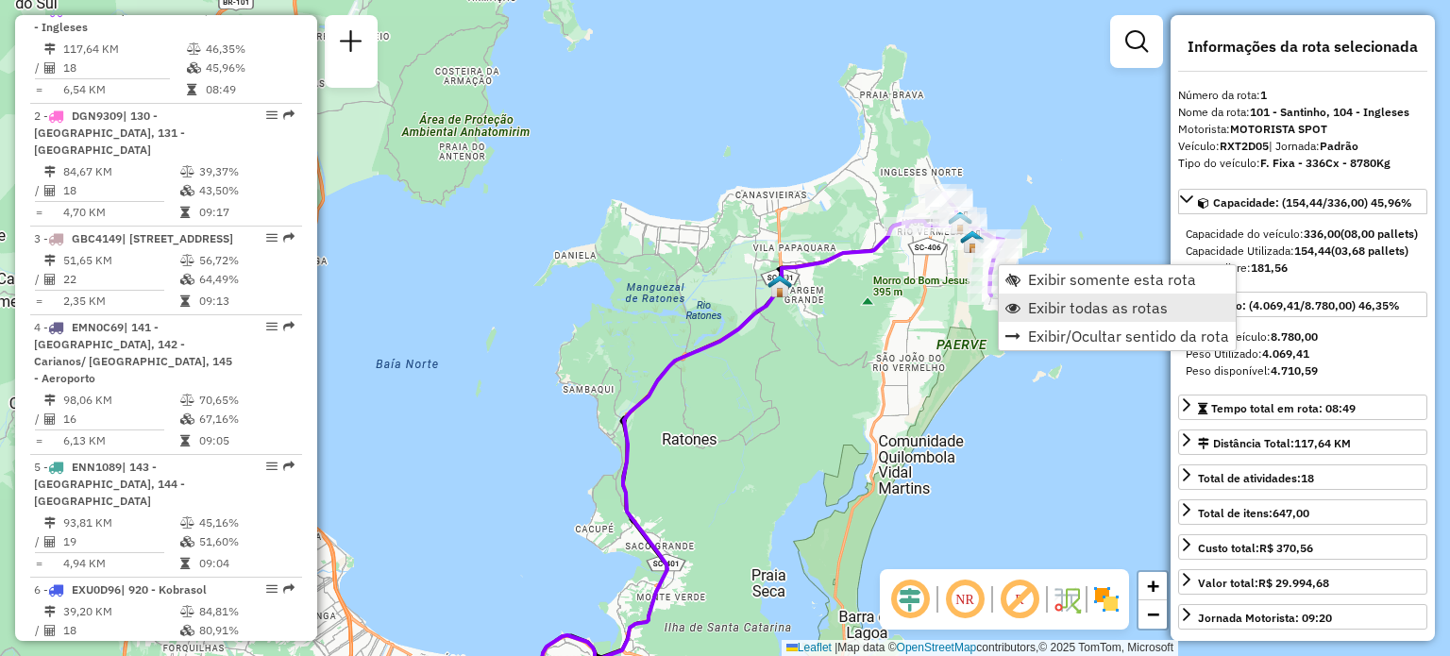
click at [1042, 315] on span "Exibir todas as rotas" at bounding box center [1098, 307] width 140 height 15
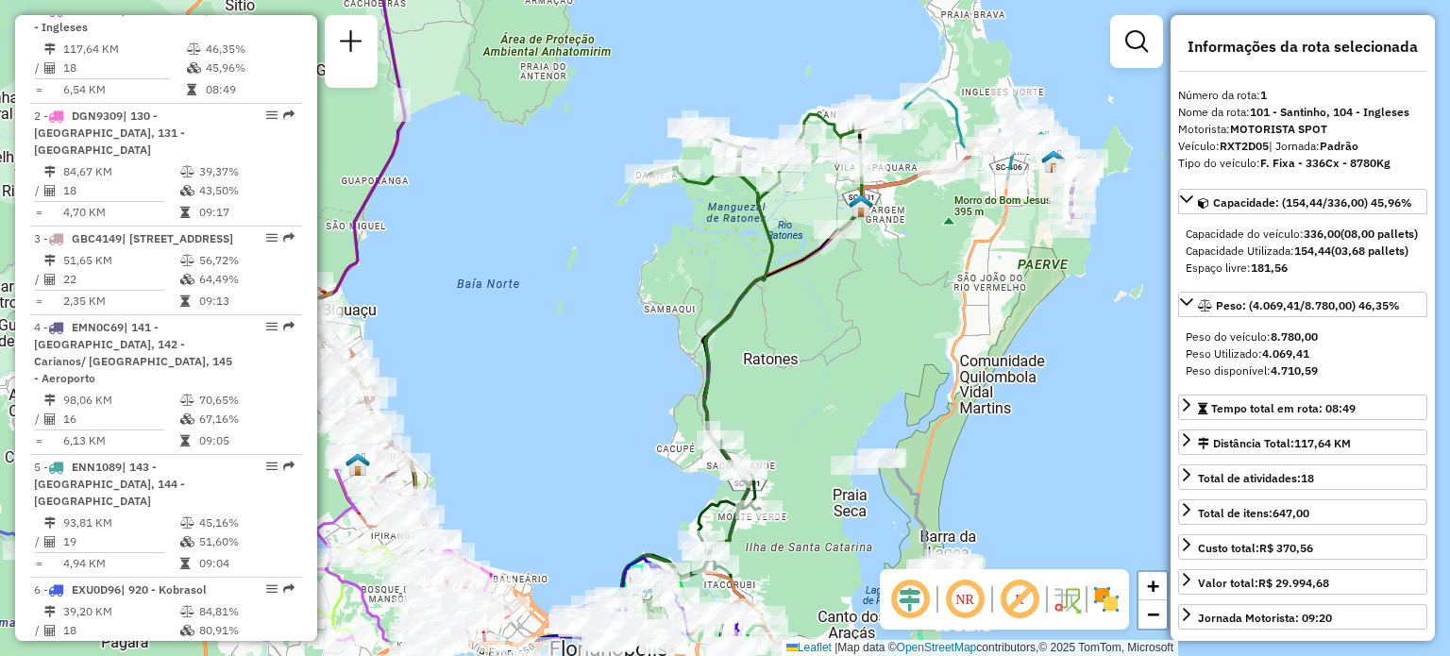
drag, startPoint x: 808, startPoint y: 376, endPoint x: 904, endPoint y: 277, distance: 137.5
click at [904, 277] on div "Janela de atendimento Grade de atendimento Capacidade Transportadoras Veículos …" at bounding box center [725, 328] width 1450 height 656
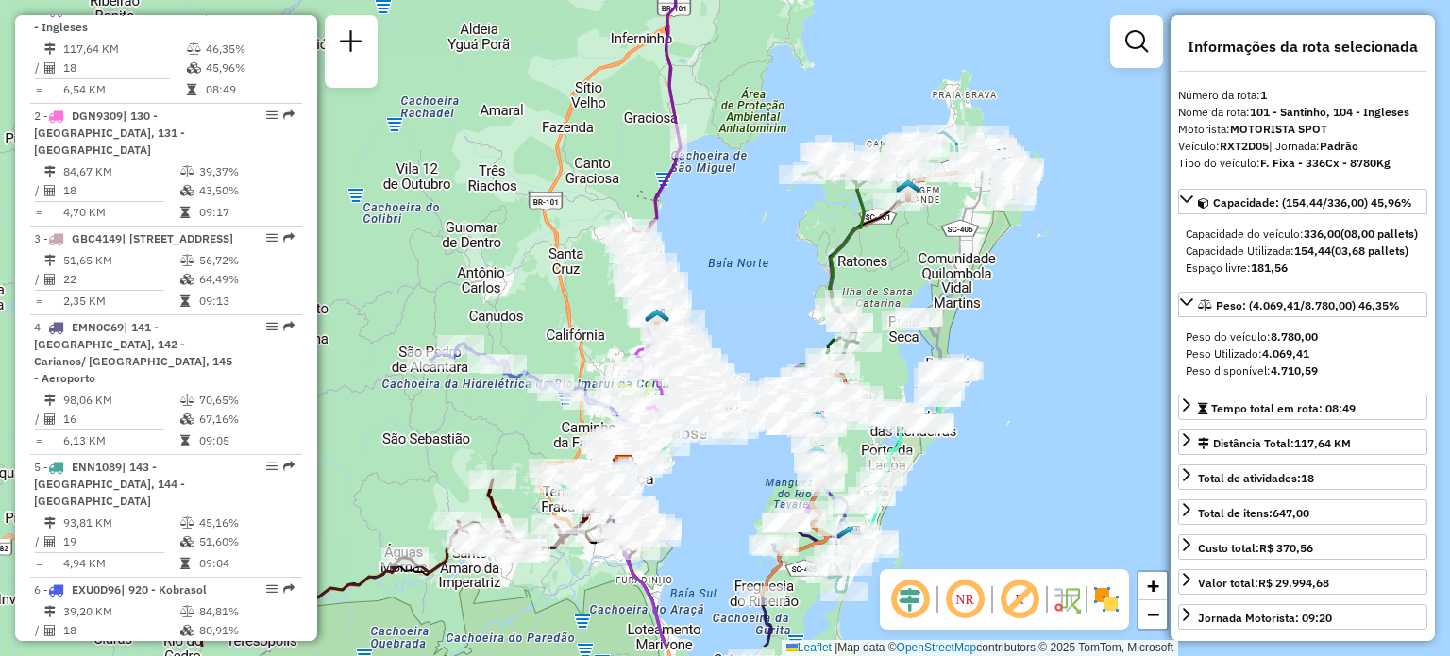
drag, startPoint x: 826, startPoint y: 429, endPoint x: 898, endPoint y: 331, distance: 122.1
click at [898, 331] on div "Janela de atendimento Grade de atendimento Capacidade Transportadoras Veículos …" at bounding box center [725, 328] width 1450 height 656
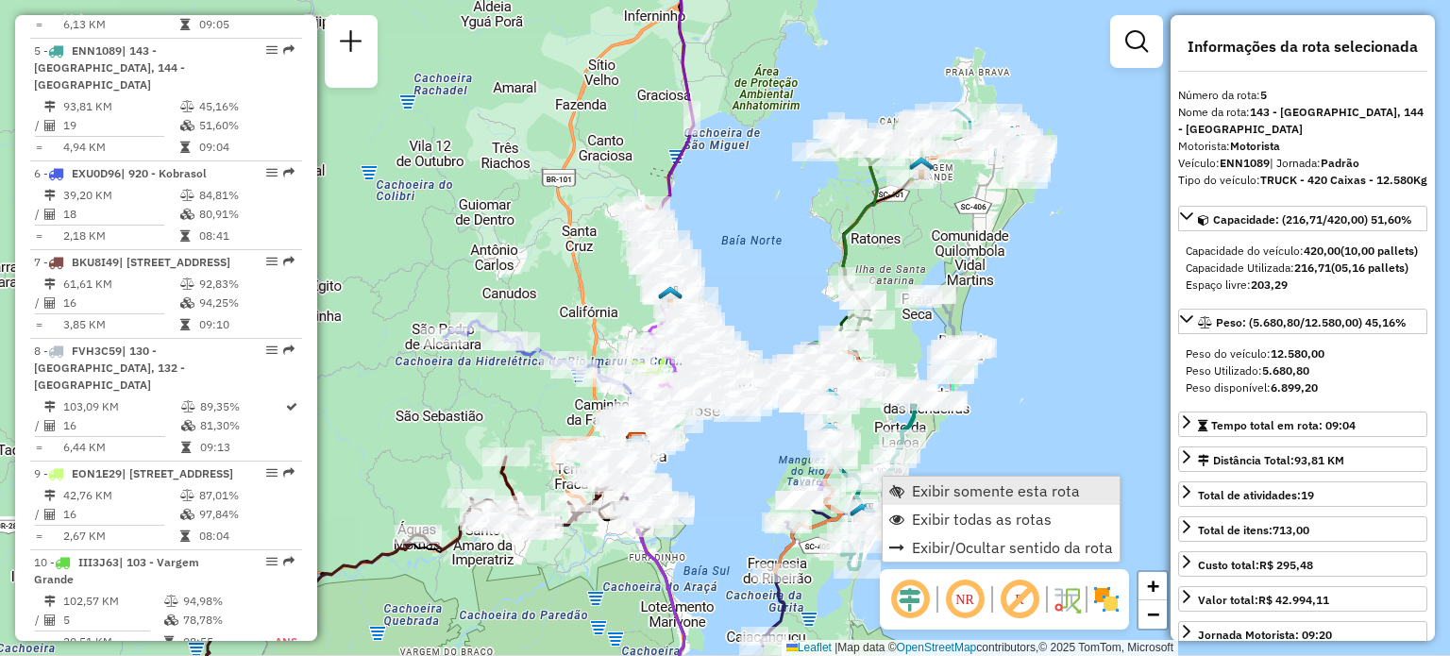
scroll to position [1196, 0]
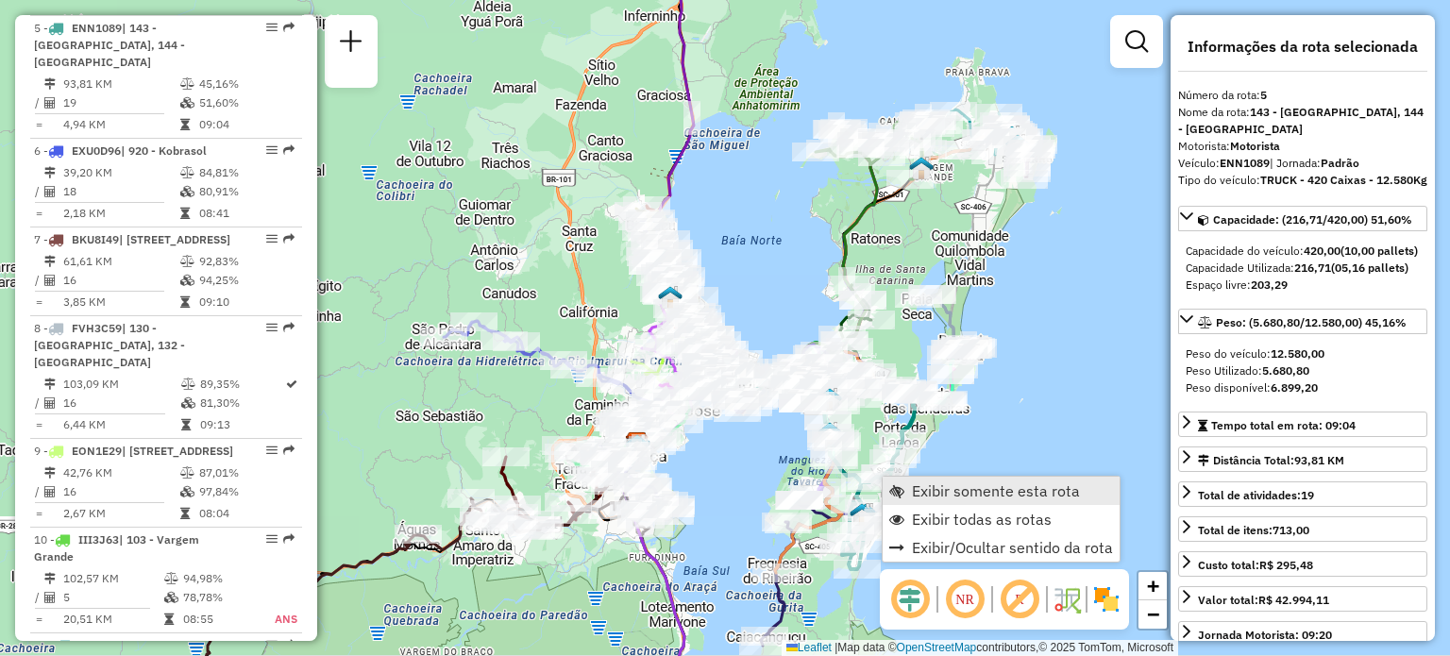
click at [921, 488] on span "Exibir somente esta rota" at bounding box center [996, 490] width 168 height 15
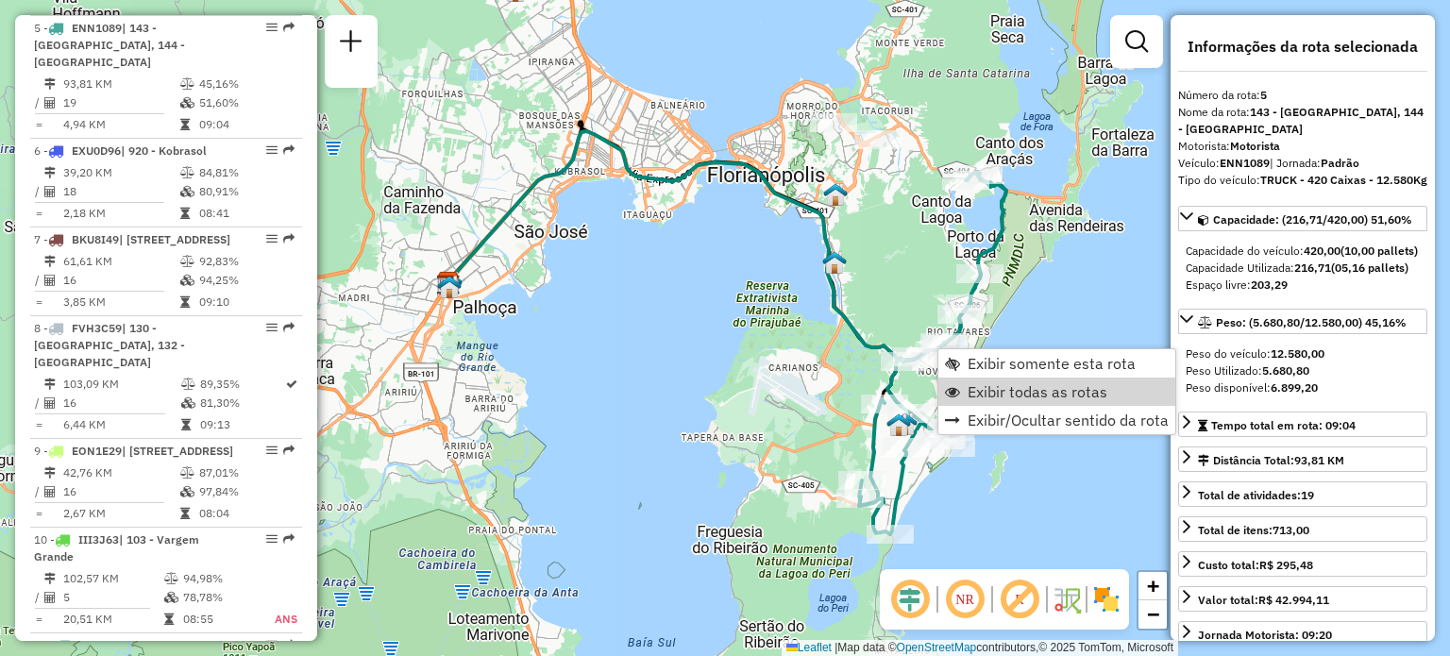
drag, startPoint x: 990, startPoint y: 386, endPoint x: 1028, endPoint y: 599, distance: 216.6
click at [989, 387] on span "Exibir todas as rotas" at bounding box center [1037, 391] width 140 height 15
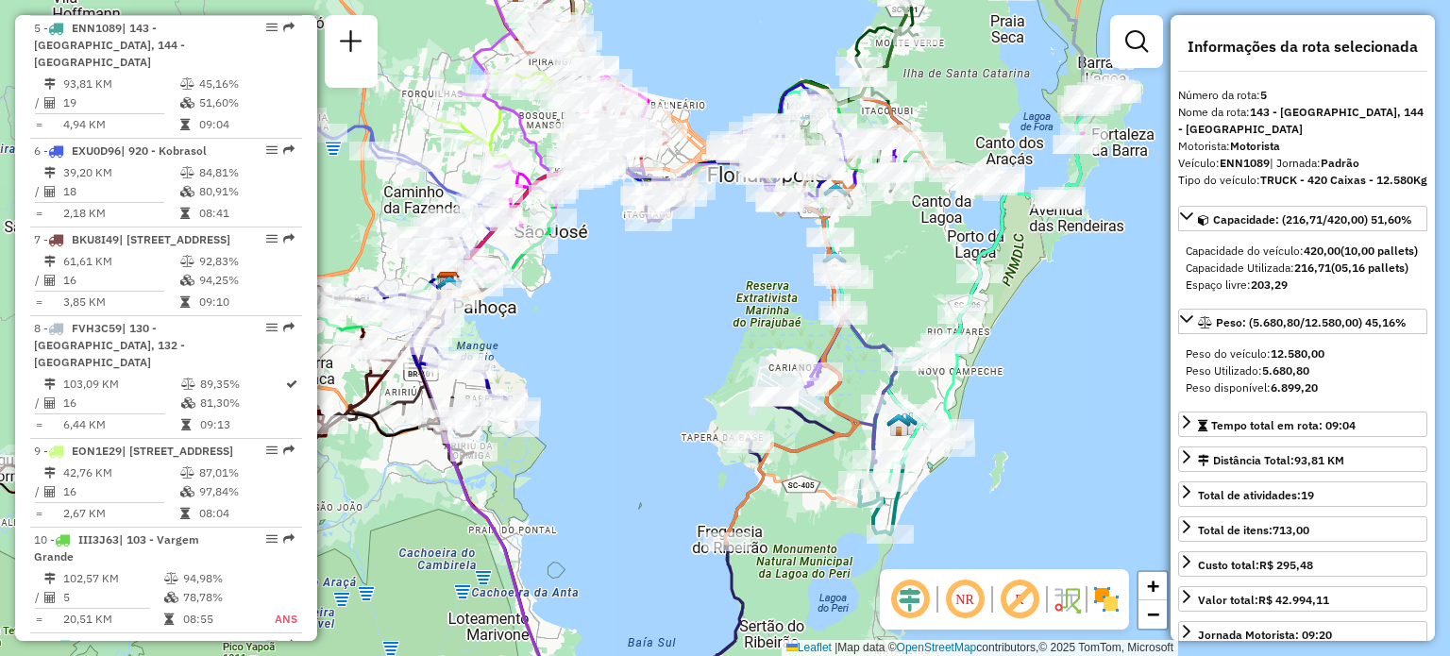
click at [963, 592] on em at bounding box center [964, 599] width 45 height 45
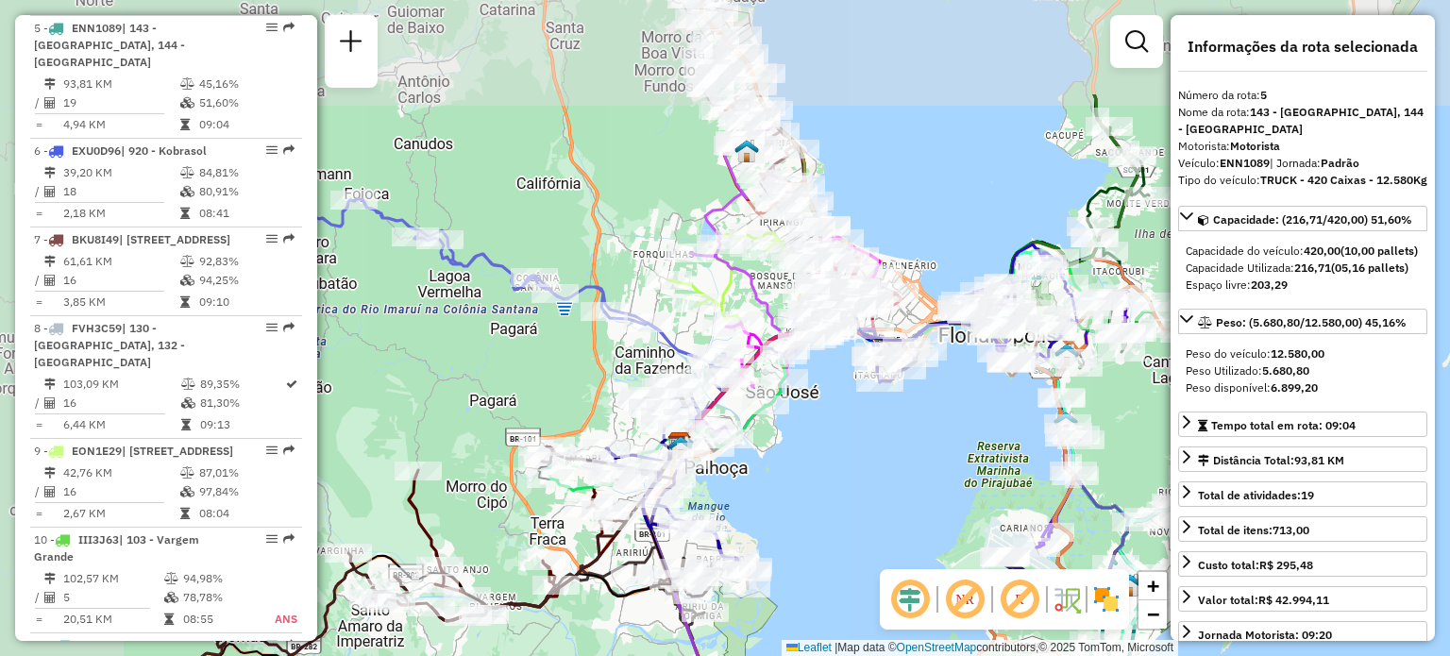
drag, startPoint x: 741, startPoint y: 282, endPoint x: 949, endPoint y: 431, distance: 256.4
click at [962, 435] on div "Janela de atendimento Grade de atendimento Capacidade Transportadoras Veículos …" at bounding box center [725, 328] width 1450 height 656
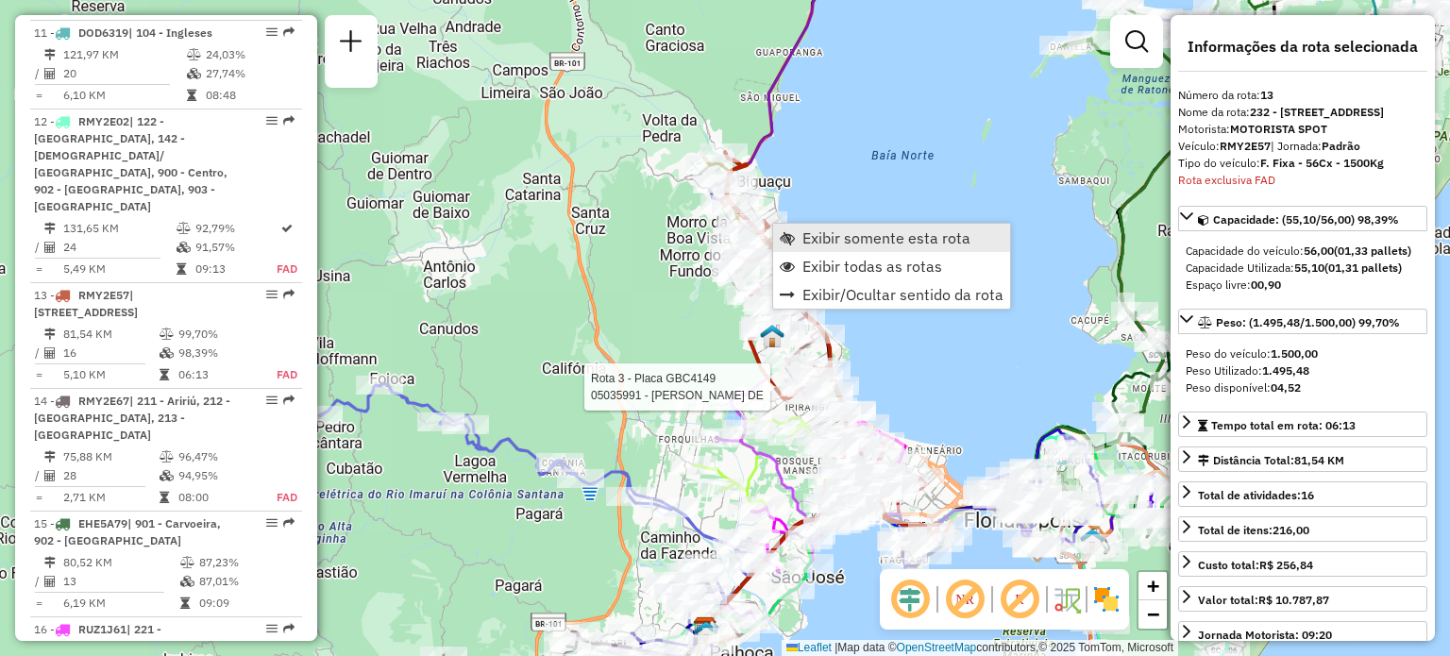
scroll to position [2072, 0]
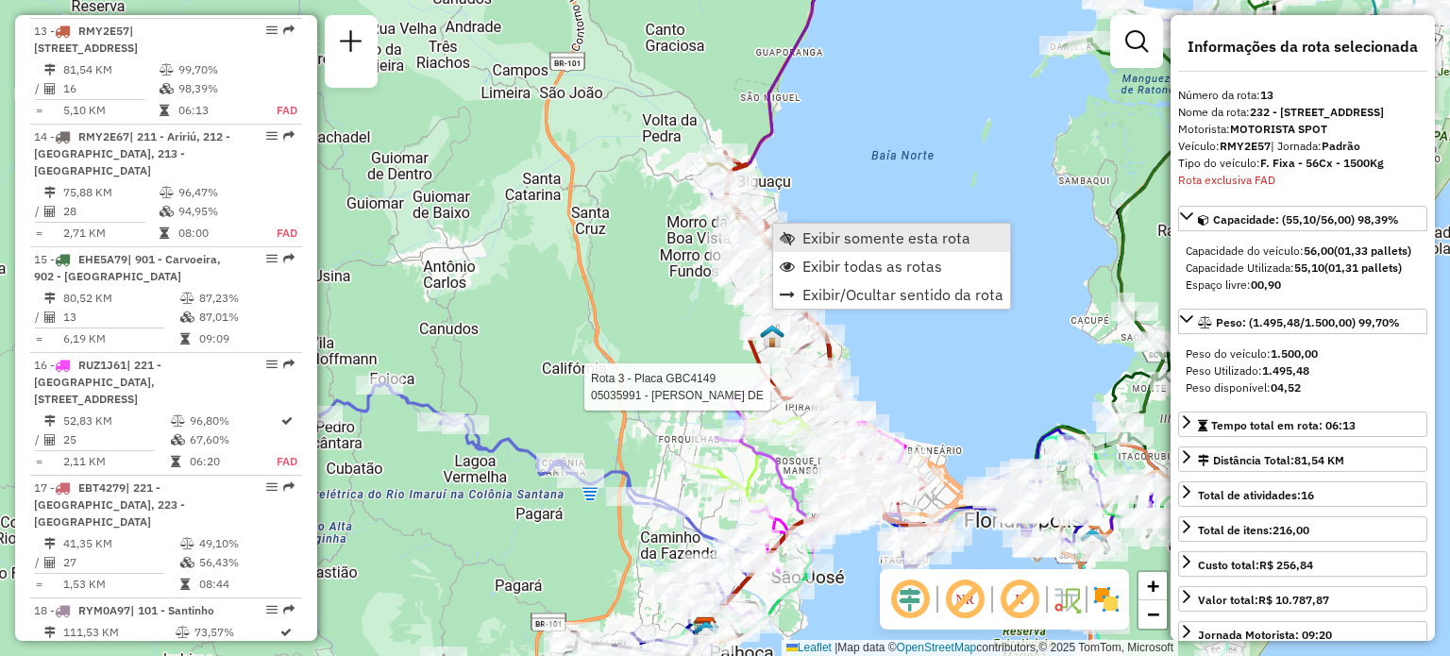
click at [847, 244] on span "Exibir somente esta rota" at bounding box center [886, 237] width 168 height 15
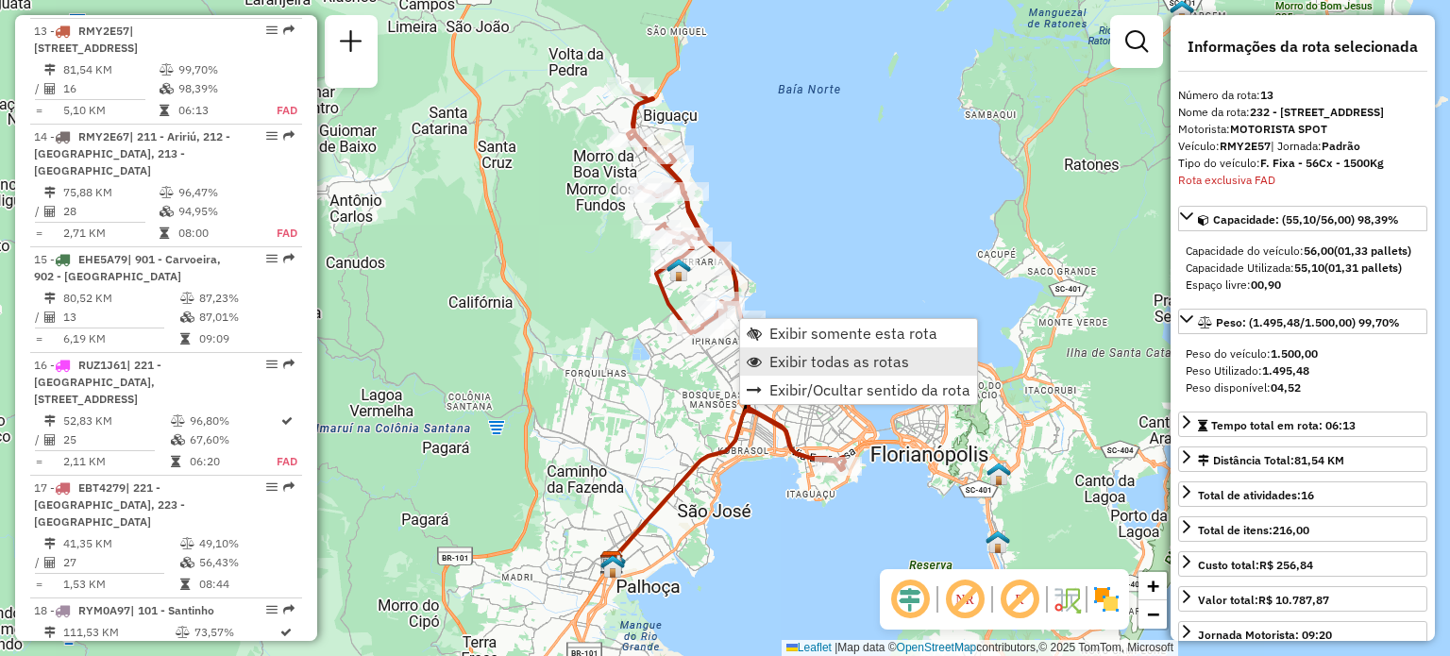
click at [849, 357] on span "Exibir todas as rotas" at bounding box center [839, 361] width 140 height 15
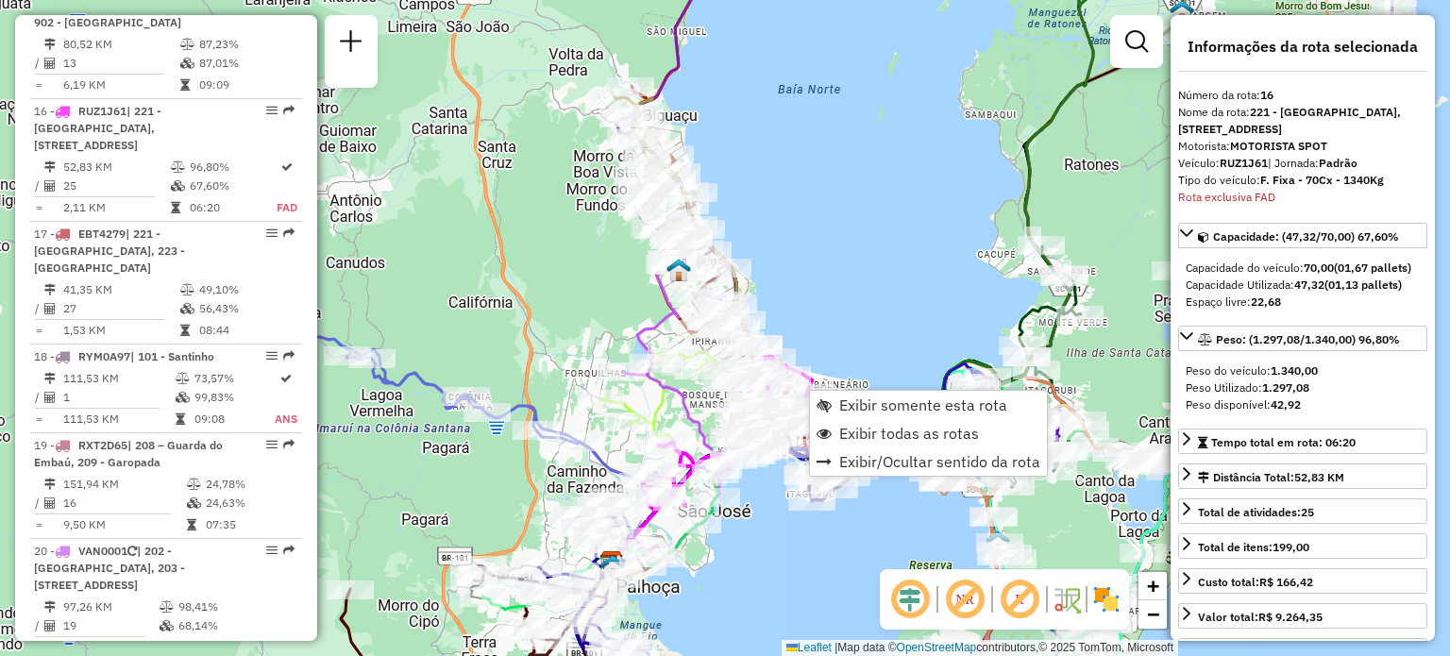
scroll to position [2389, 0]
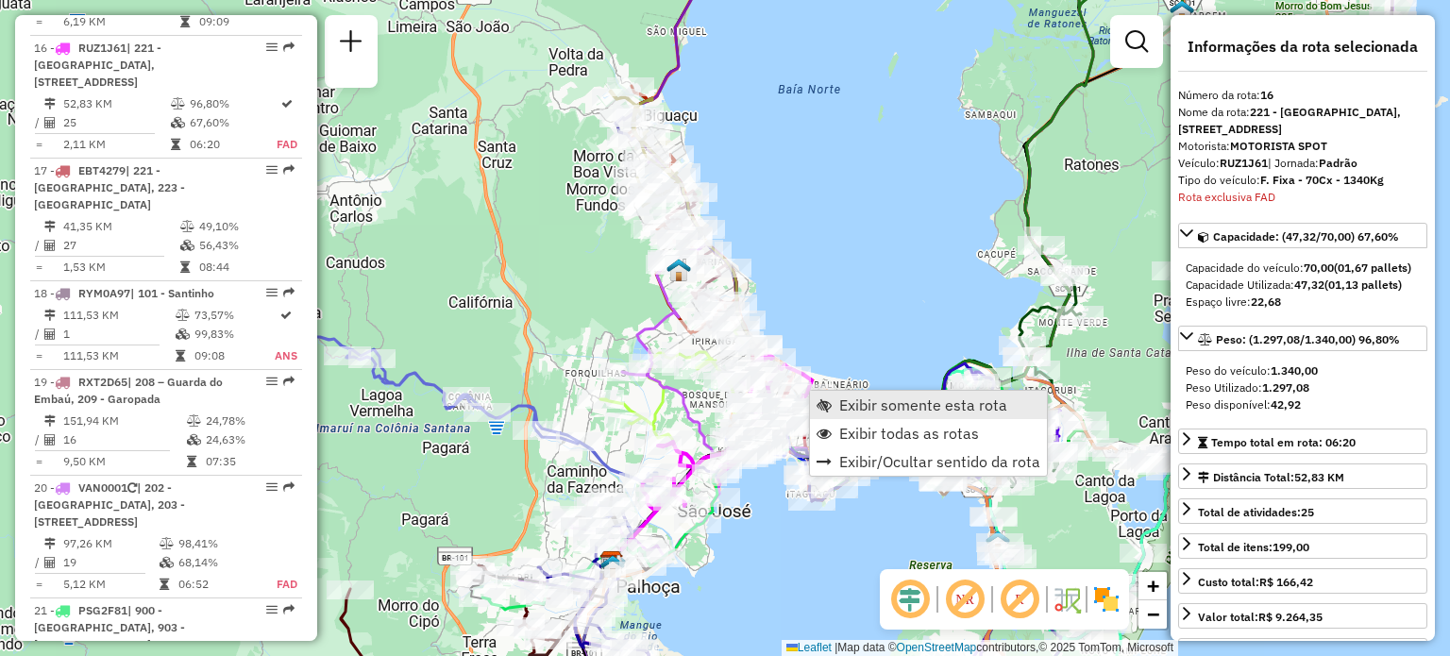
click at [929, 410] on span "Exibir somente esta rota" at bounding box center [923, 404] width 168 height 15
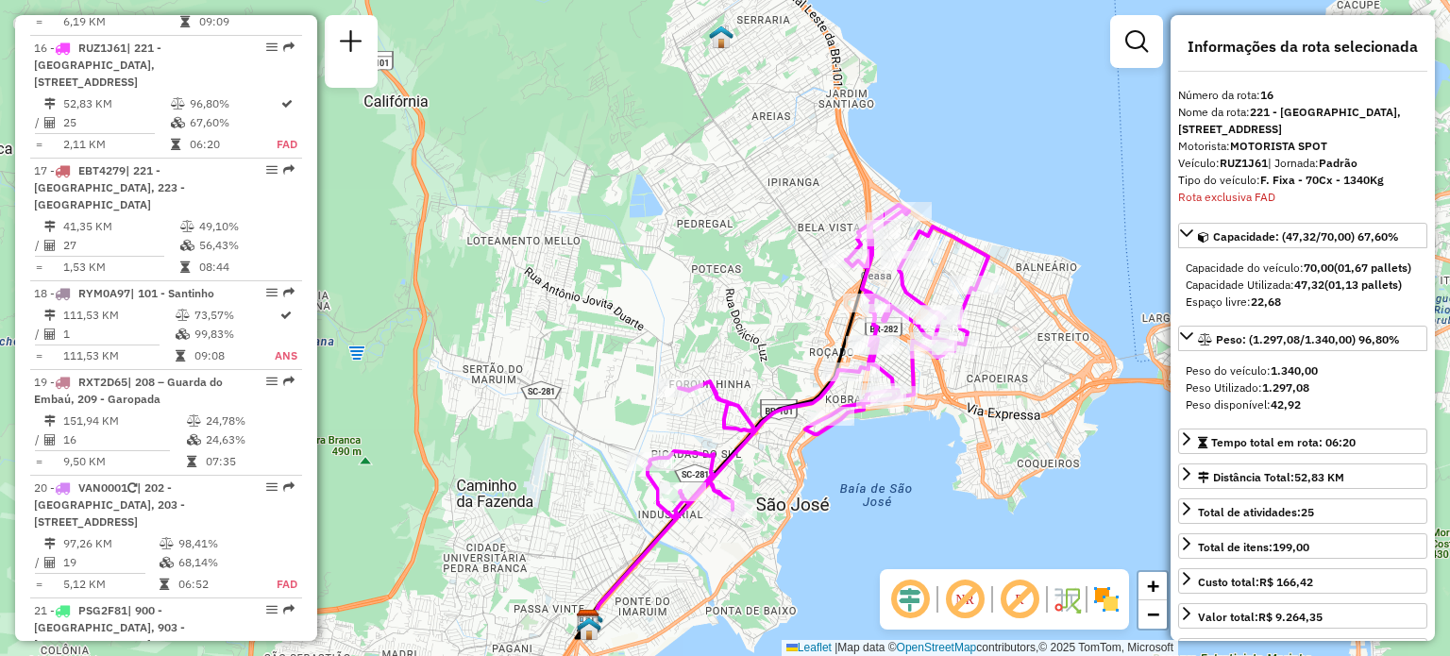
drag, startPoint x: 1013, startPoint y: 394, endPoint x: 1017, endPoint y: 366, distance: 28.7
click at [1017, 366] on div "Janela de atendimento Grade de atendimento Capacidade Transportadoras Veículos …" at bounding box center [725, 328] width 1450 height 656
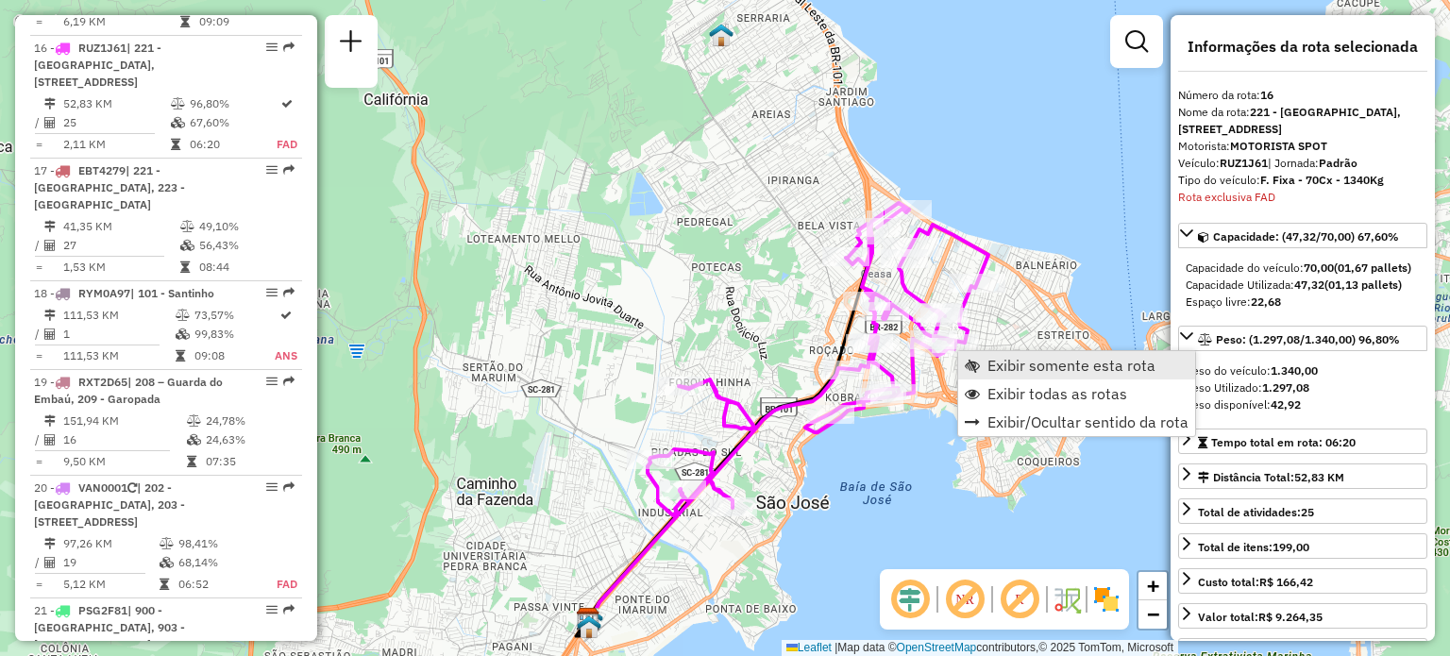
click at [1050, 367] on span "Exibir somente esta rota" at bounding box center [1071, 365] width 168 height 15
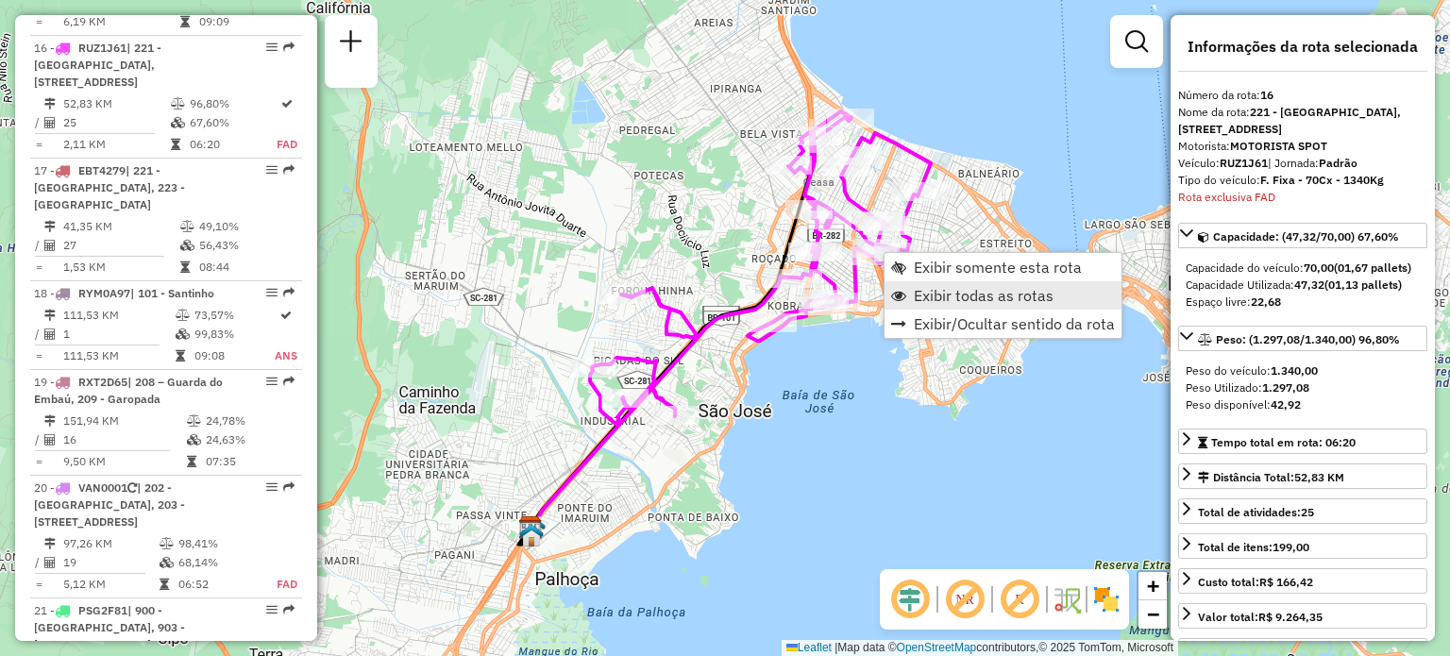
click at [958, 301] on span "Exibir todas as rotas" at bounding box center [983, 295] width 140 height 15
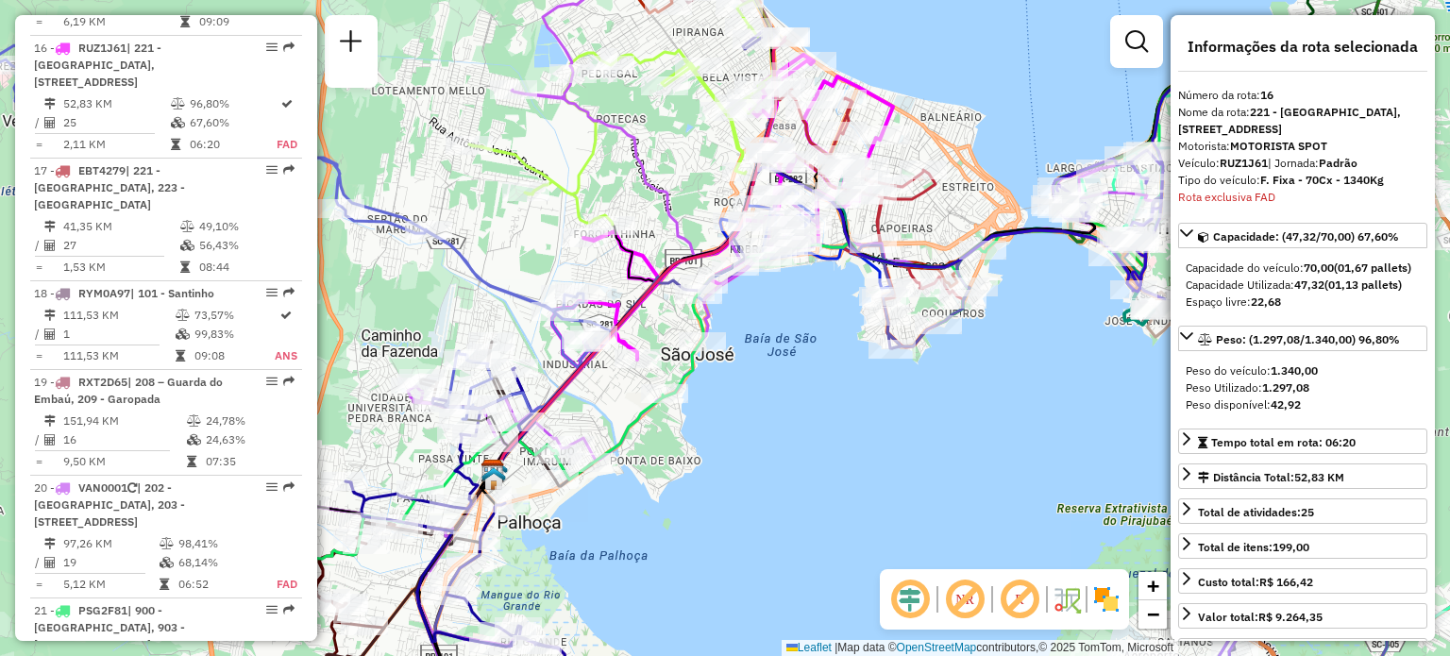
drag, startPoint x: 1027, startPoint y: 389, endPoint x: 990, endPoint y: 332, distance: 67.5
click at [989, 332] on div "Janela de atendimento Grade de atendimento Capacidade Transportadoras Veículos …" at bounding box center [725, 328] width 1450 height 656
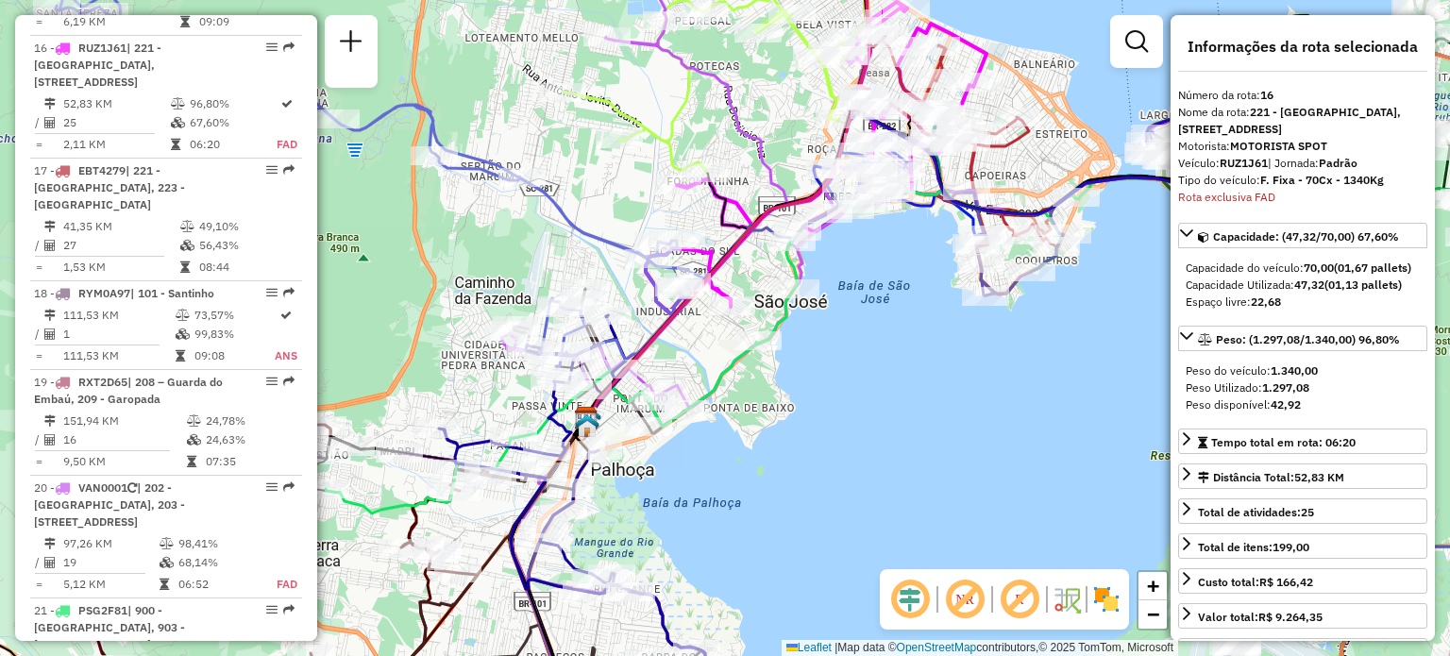
drag, startPoint x: 793, startPoint y: 394, endPoint x: 886, endPoint y: 342, distance: 107.3
click at [886, 342] on div "Janela de atendimento Grade de atendimento Capacidade Transportadoras Veículos …" at bounding box center [725, 328] width 1450 height 656
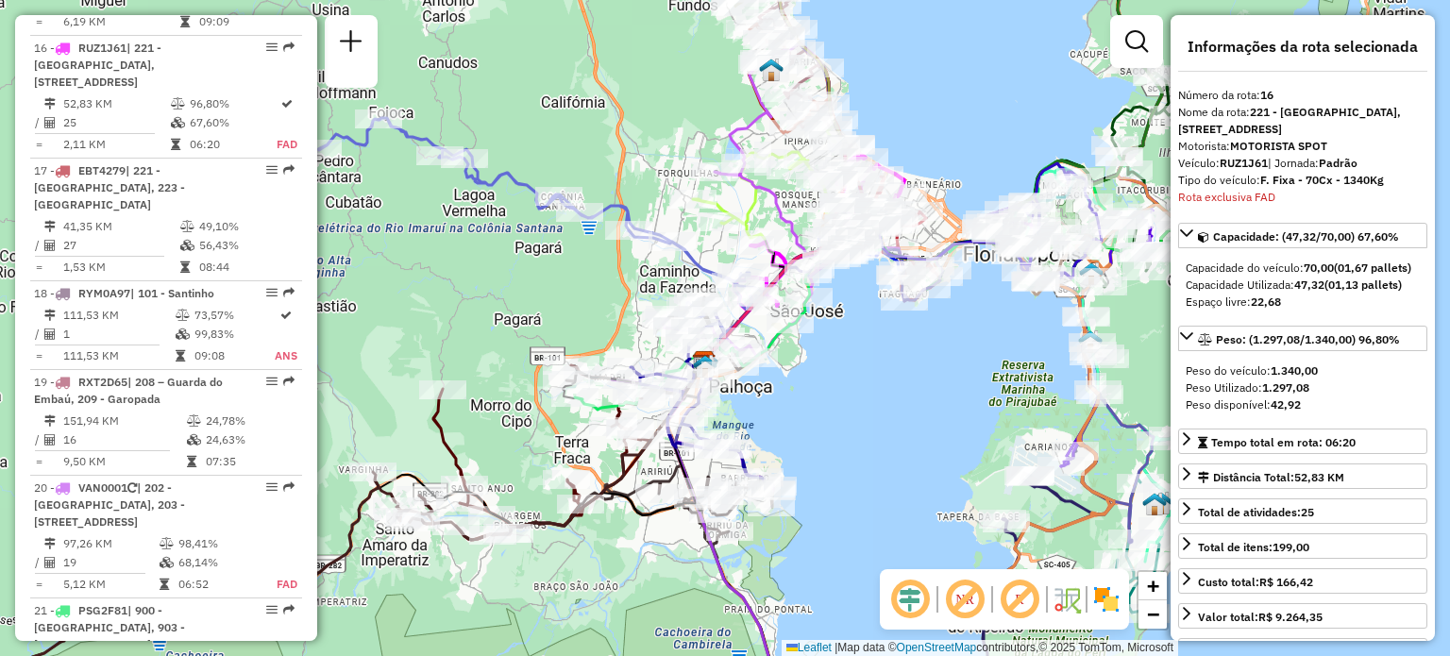
drag, startPoint x: 974, startPoint y: 393, endPoint x: 955, endPoint y: 380, distance: 22.5
click at [955, 380] on div "Janela de atendimento Grade de atendimento Capacidade Transportadoras Veículos …" at bounding box center [725, 328] width 1450 height 656
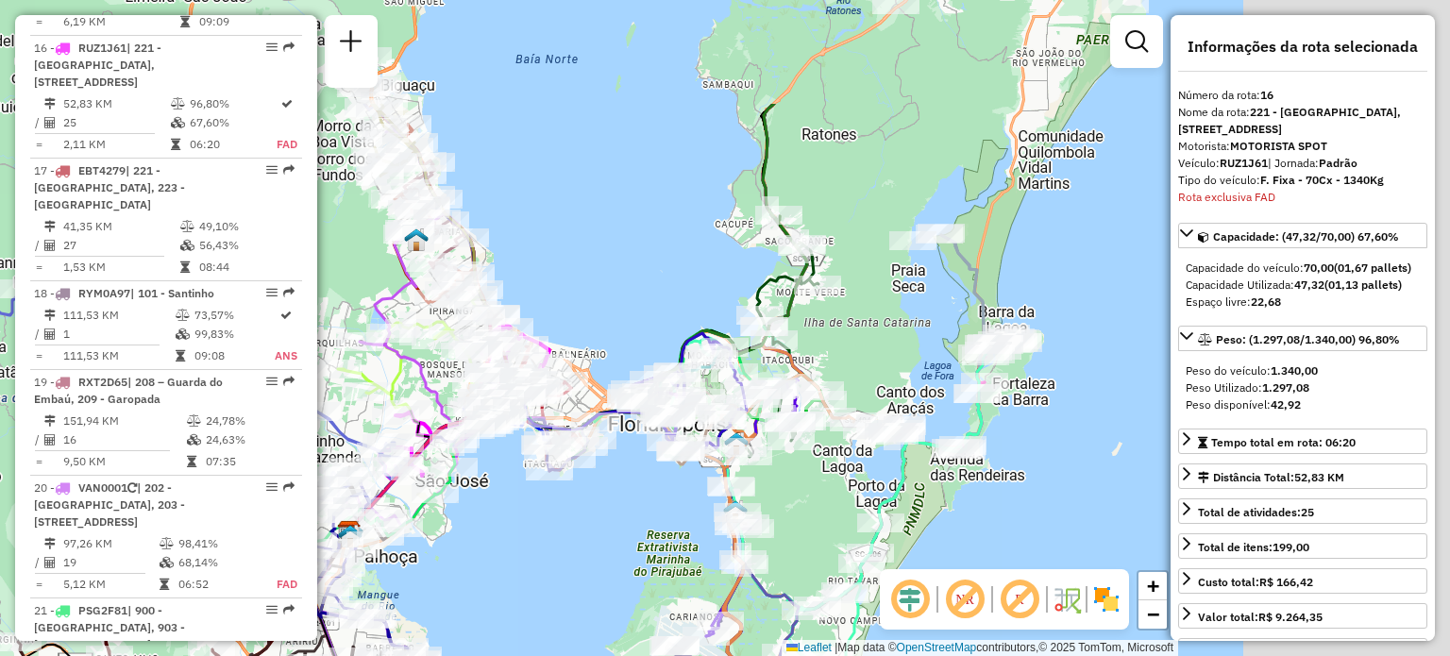
drag, startPoint x: 1121, startPoint y: 348, endPoint x: 781, endPoint y: 513, distance: 377.7
click at [781, 513] on div "Rota 4 - Placa EMN0C69 05041989 - DDJ MINIMERCADO LTDA Janela de atendimento Gr…" at bounding box center [725, 328] width 1450 height 656
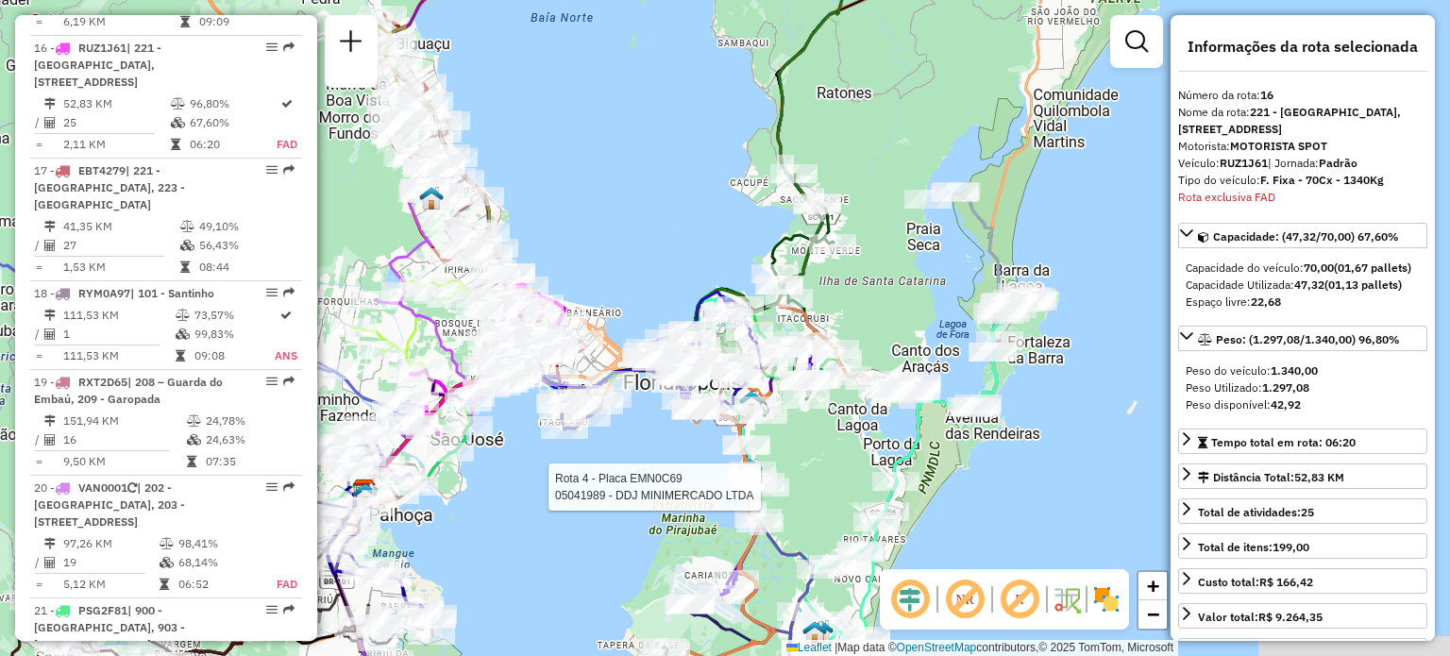
drag, startPoint x: 849, startPoint y: 362, endPoint x: 856, endPoint y: 316, distance: 46.7
click at [856, 316] on div "Rota 4 - Placa EMN0C69 05041989 - DDJ MINIMERCADO LTDA Janela de atendimento Gr…" at bounding box center [725, 328] width 1450 height 656
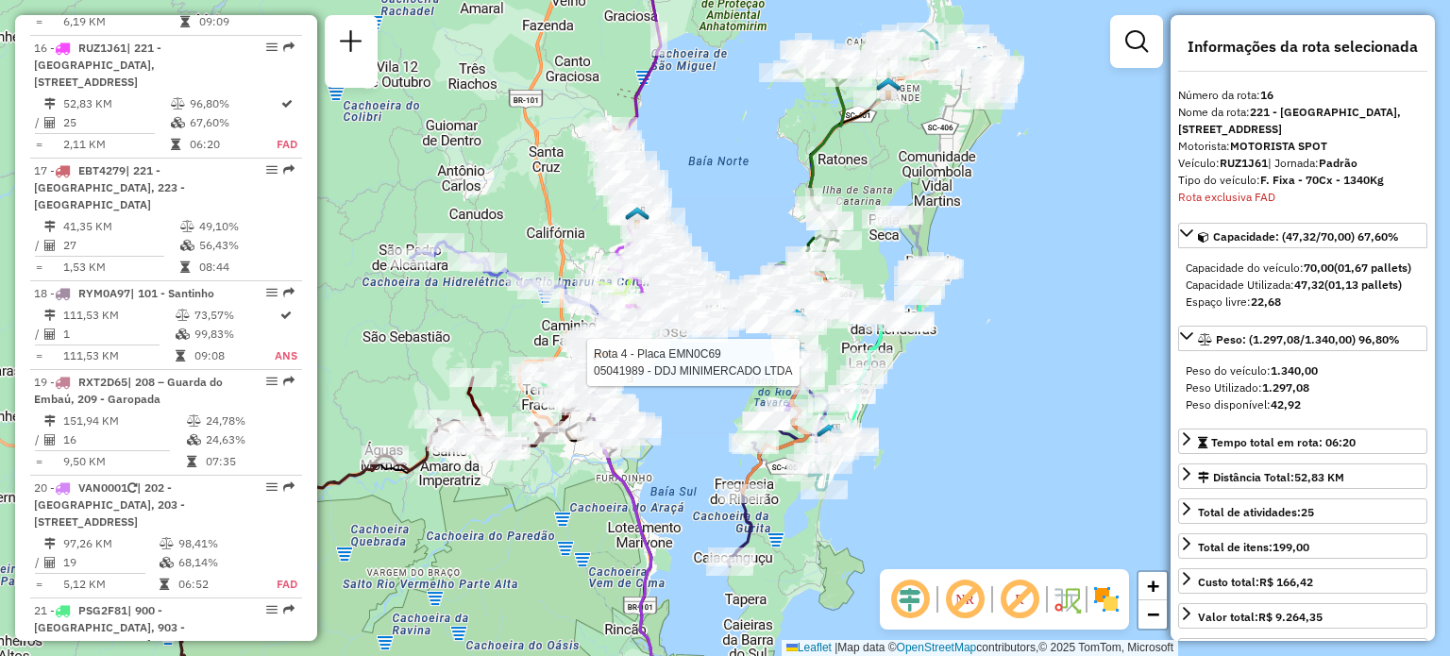
drag, startPoint x: 904, startPoint y: 211, endPoint x: 898, endPoint y: 189, distance: 23.3
click at [898, 189] on div "Rota 4 - Placa EMN0C69 05041989 - DDJ MINIMERCADO LTDA Janela de atendimento Gr…" at bounding box center [725, 328] width 1450 height 656
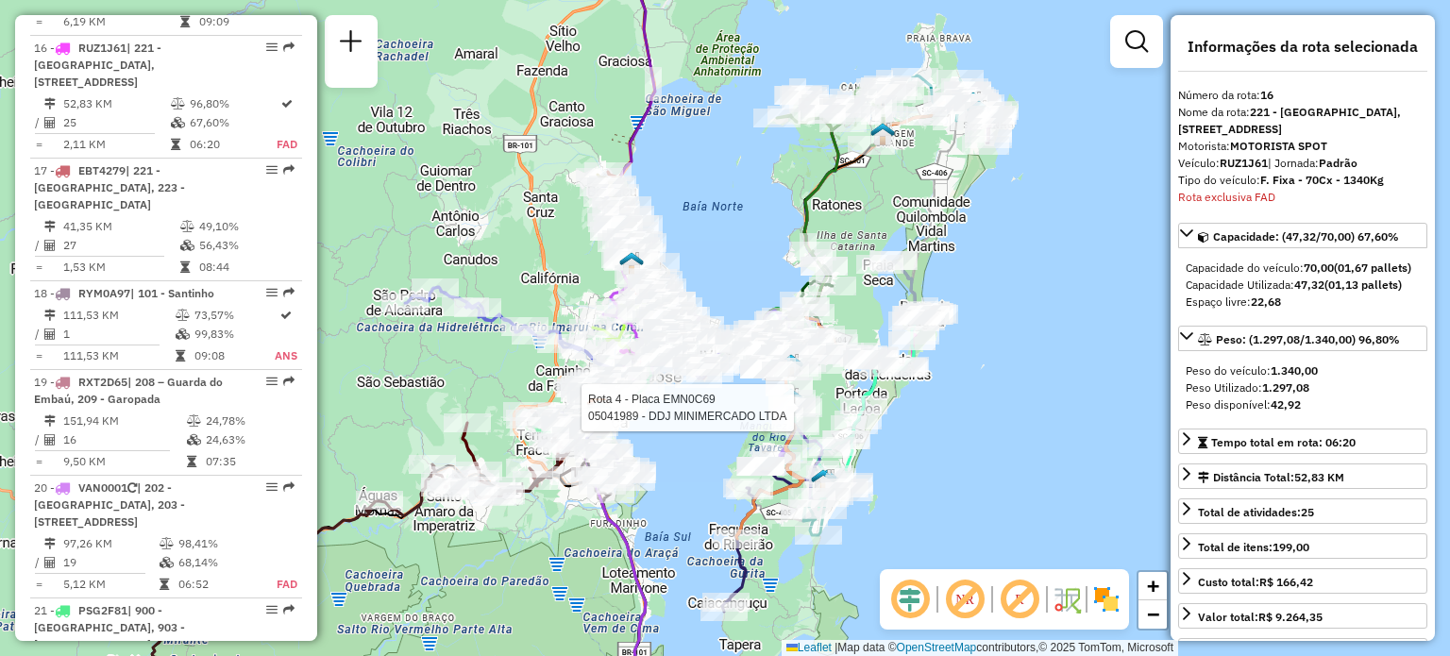
drag, startPoint x: 899, startPoint y: 153, endPoint x: 894, endPoint y: 198, distance: 45.6
click at [894, 198] on div "Rota 4 - Placa EMN0C69 05041989 - DDJ MINIMERCADO LTDA Janela de atendimento Gr…" at bounding box center [725, 328] width 1450 height 656
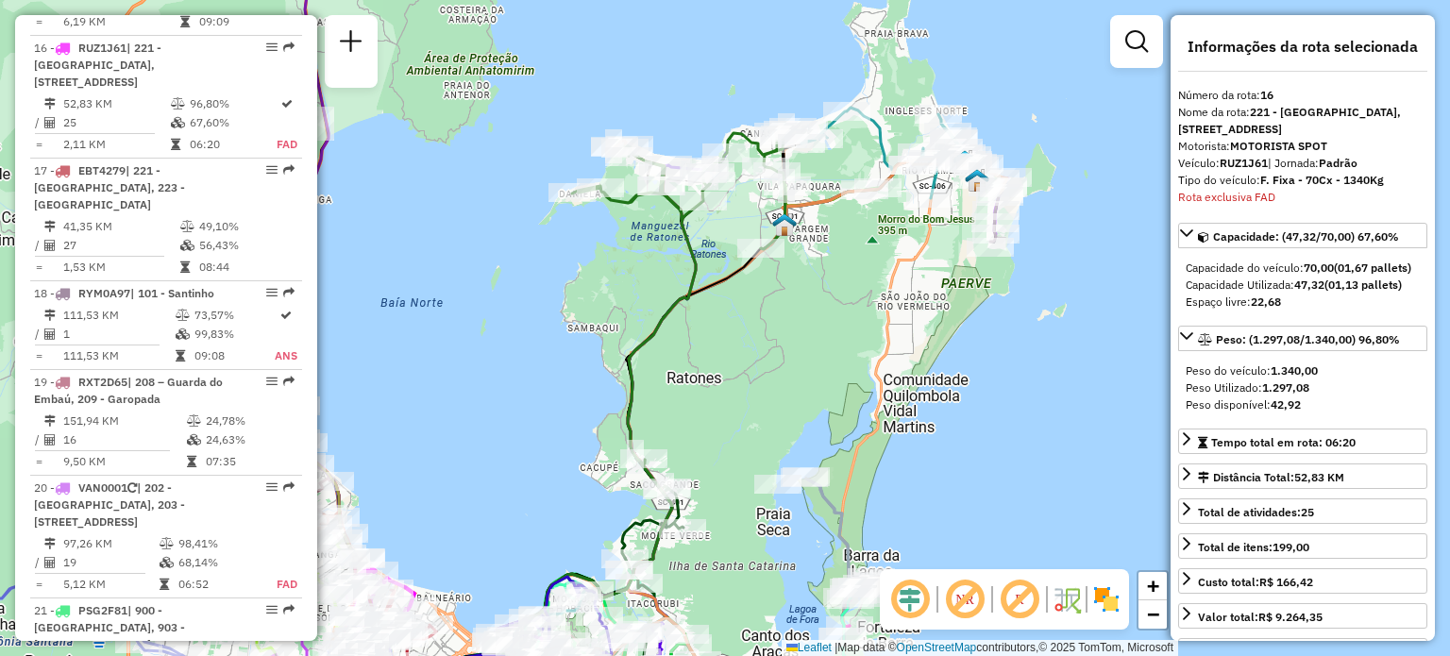
drag, startPoint x: 929, startPoint y: 277, endPoint x: 913, endPoint y: 295, distance: 24.2
click at [910, 310] on div "Rota 4 - Placa EMN0C69 05041989 - DDJ MINIMERCADO LTDA Janela de atendimento Gr…" at bounding box center [725, 328] width 1450 height 656
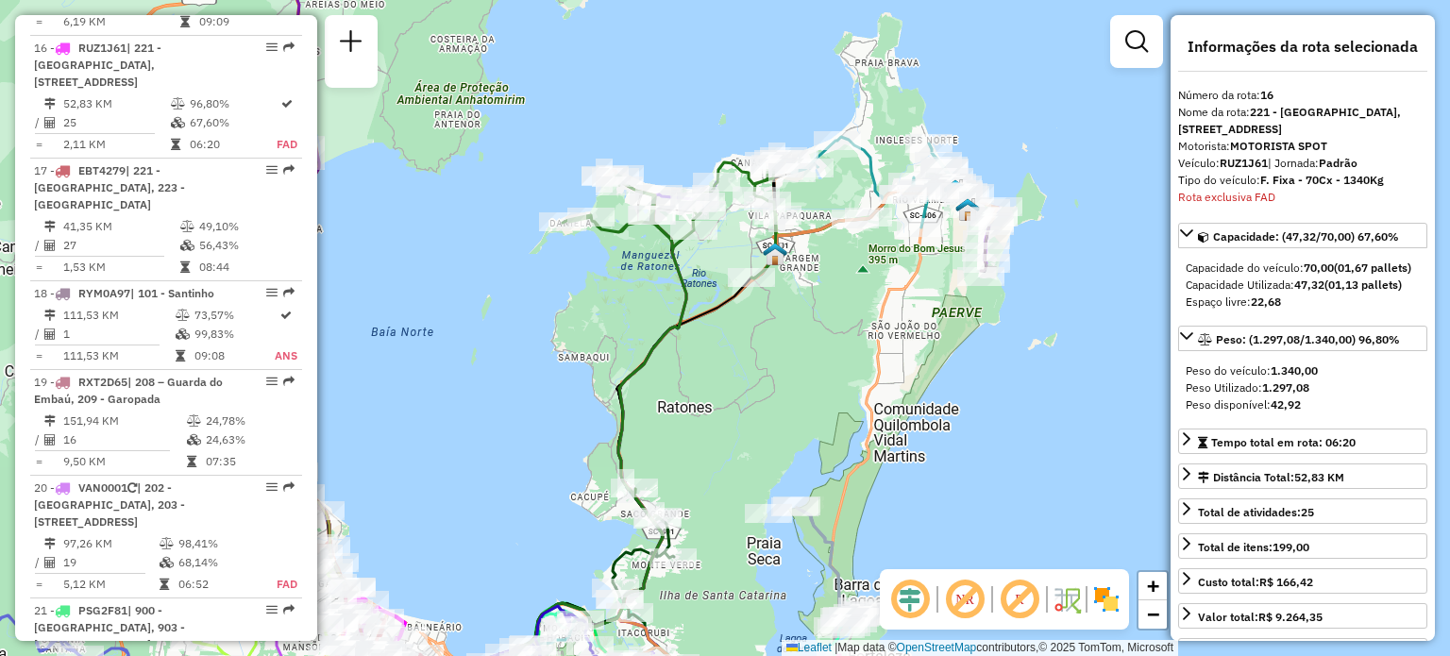
drag, startPoint x: 925, startPoint y: 273, endPoint x: 916, endPoint y: 301, distance: 29.6
click at [916, 301] on div "Rota 4 - Placa EMN0C69 05041989 - DDJ MINIMERCADO LTDA Janela de atendimento Gr…" at bounding box center [725, 328] width 1450 height 656
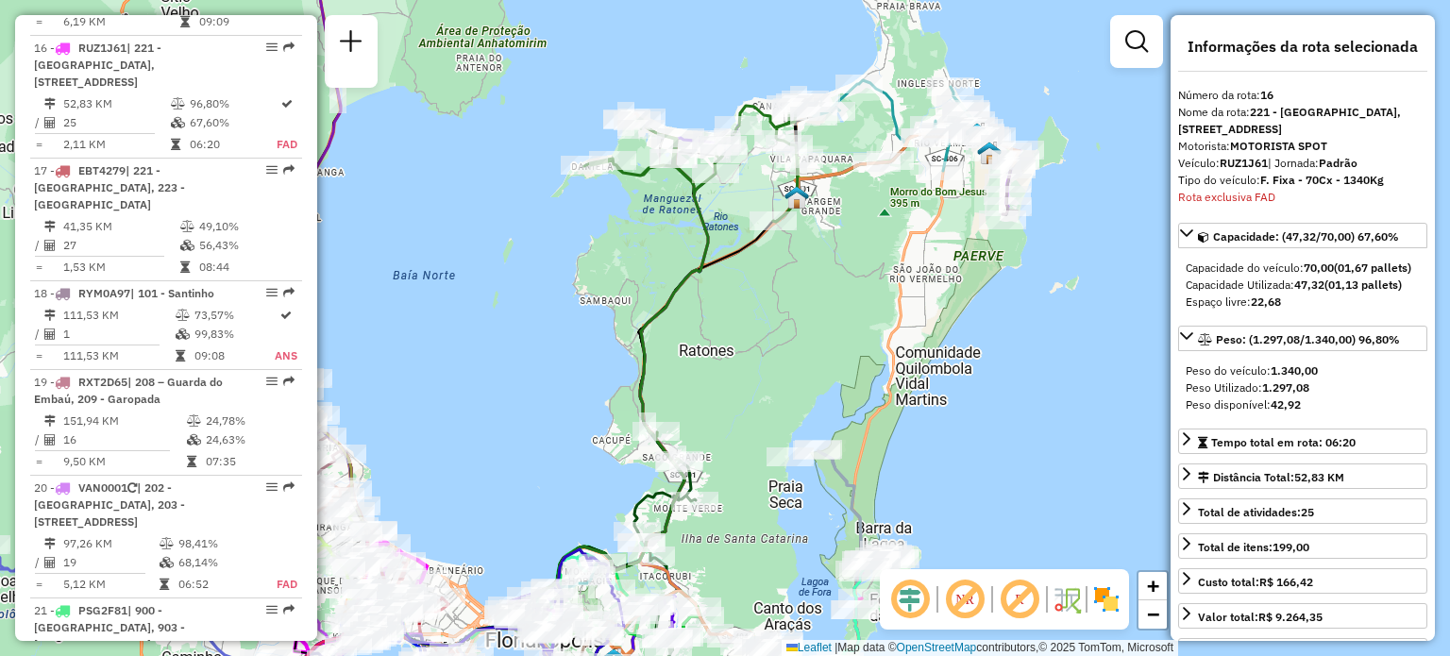
drag, startPoint x: 811, startPoint y: 305, endPoint x: 845, endPoint y: 231, distance: 81.1
click at [842, 235] on div "Rota 4 - Placa EMN0C69 05041989 - DDJ MINIMERCADO LTDA Janela de atendimento Gr…" at bounding box center [725, 328] width 1450 height 656
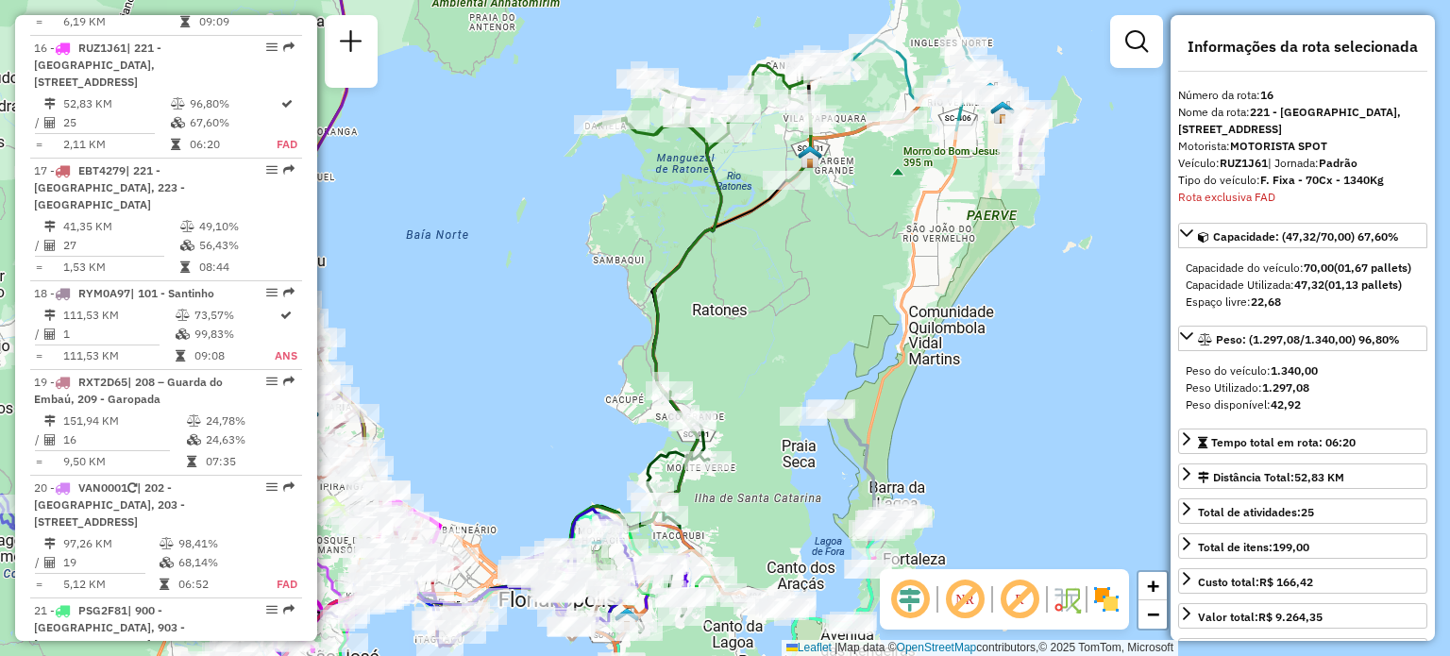
drag, startPoint x: 823, startPoint y: 320, endPoint x: 827, endPoint y: 304, distance: 16.5
click at [827, 304] on div "Rota 4 - Placa EMN0C69 05041989 - DDJ MINIMERCADO LTDA Janela de atendimento Gr…" at bounding box center [725, 328] width 1450 height 656
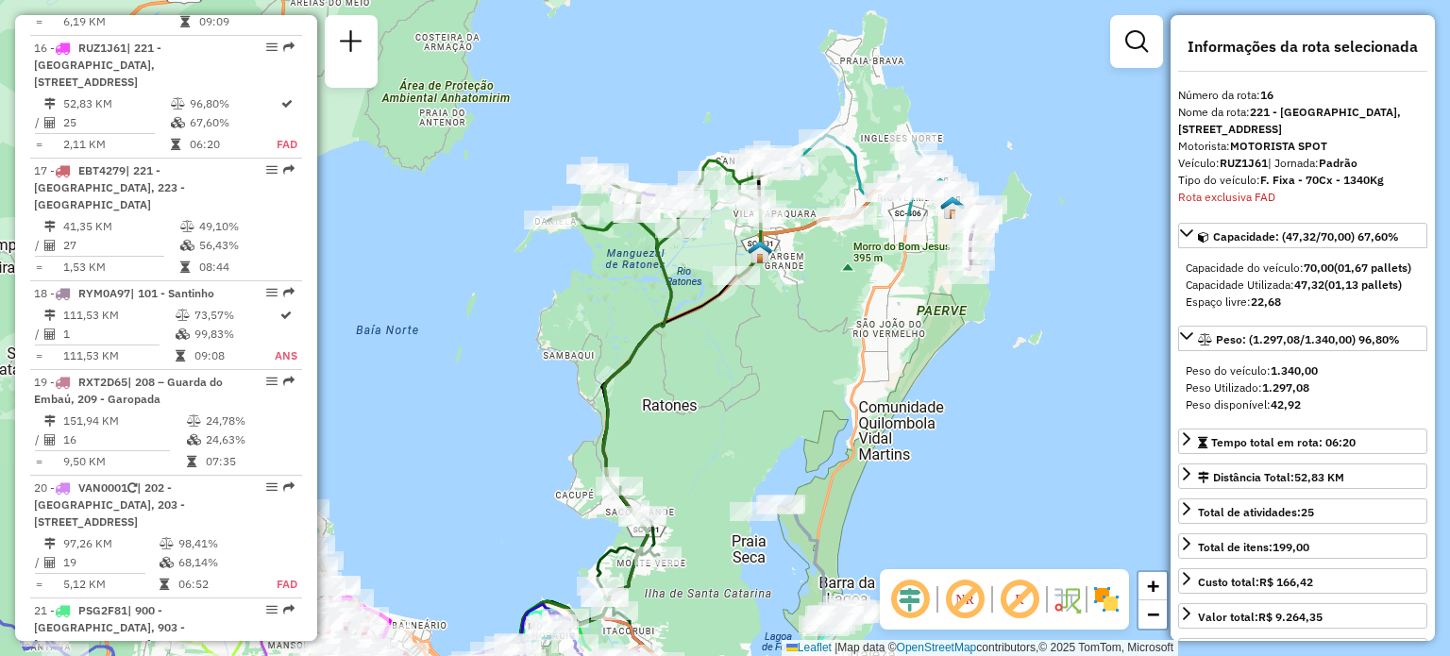
drag, startPoint x: 904, startPoint y: 168, endPoint x: 853, endPoint y: 267, distance: 111.4
click at [853, 267] on div "Rota 4 - Placa EMN0C69 05041989 - DDJ MINIMERCADO LTDA Janela de atendimento Gr…" at bounding box center [725, 328] width 1450 height 656
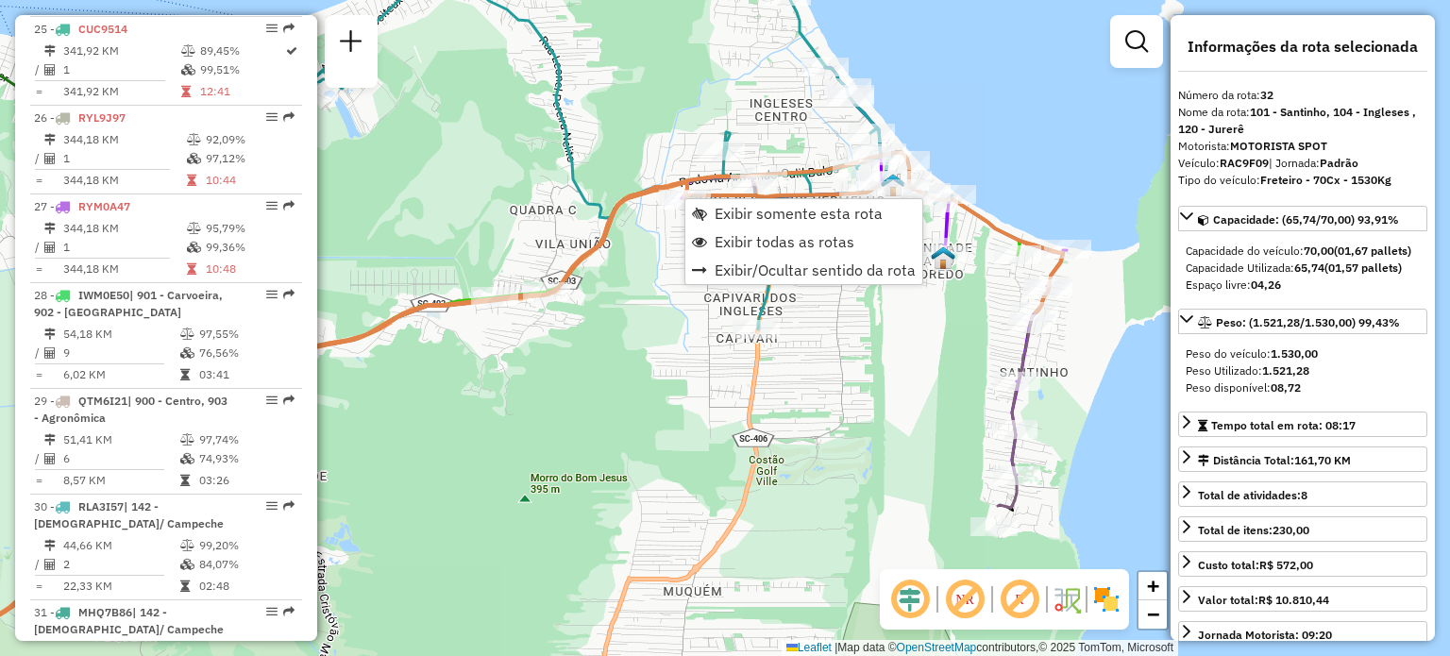
scroll to position [4145, 0]
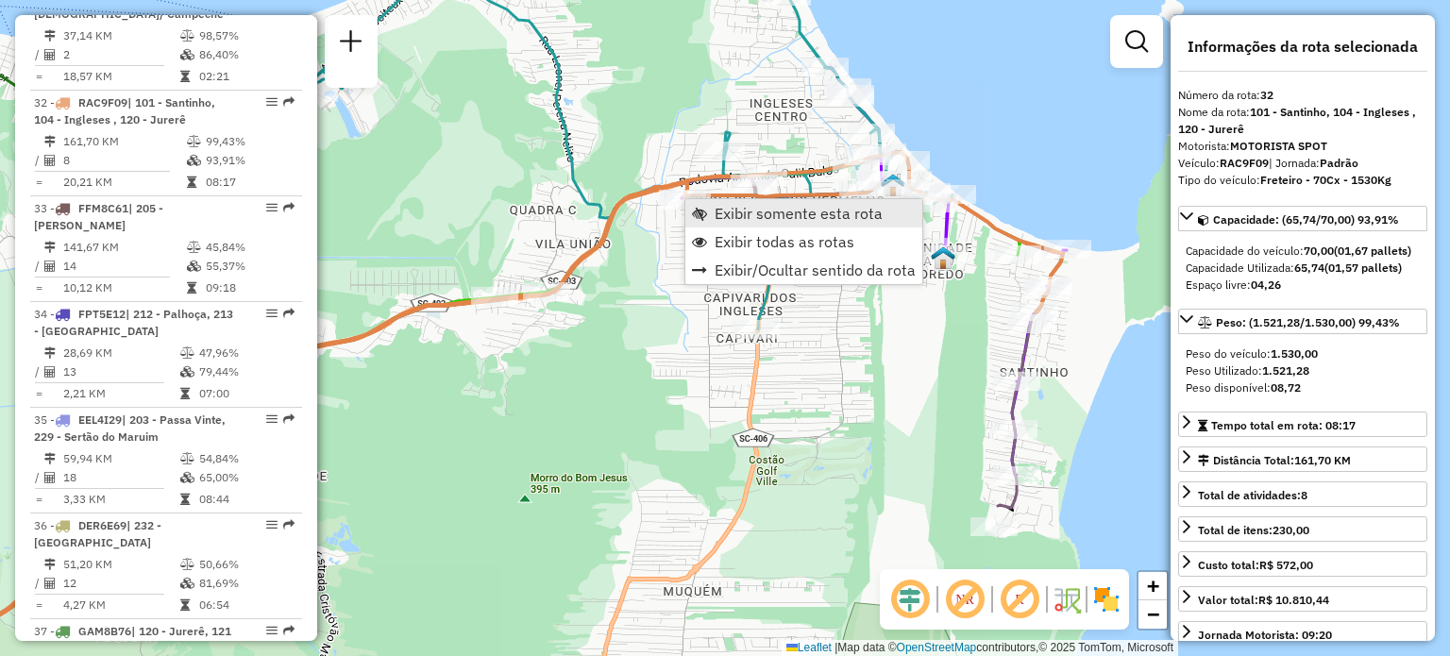
click at [802, 211] on span "Exibir somente esta rota" at bounding box center [798, 213] width 168 height 15
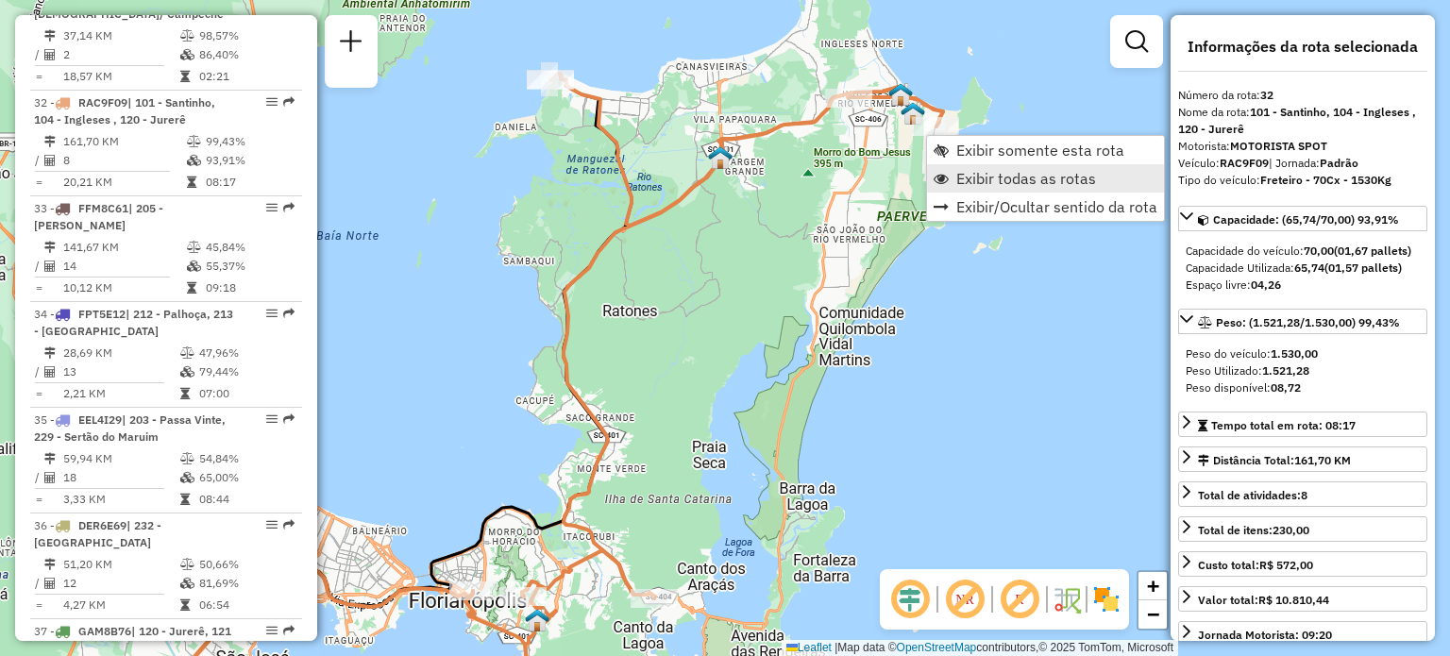
click at [991, 176] on span "Exibir todas as rotas" at bounding box center [1026, 178] width 140 height 15
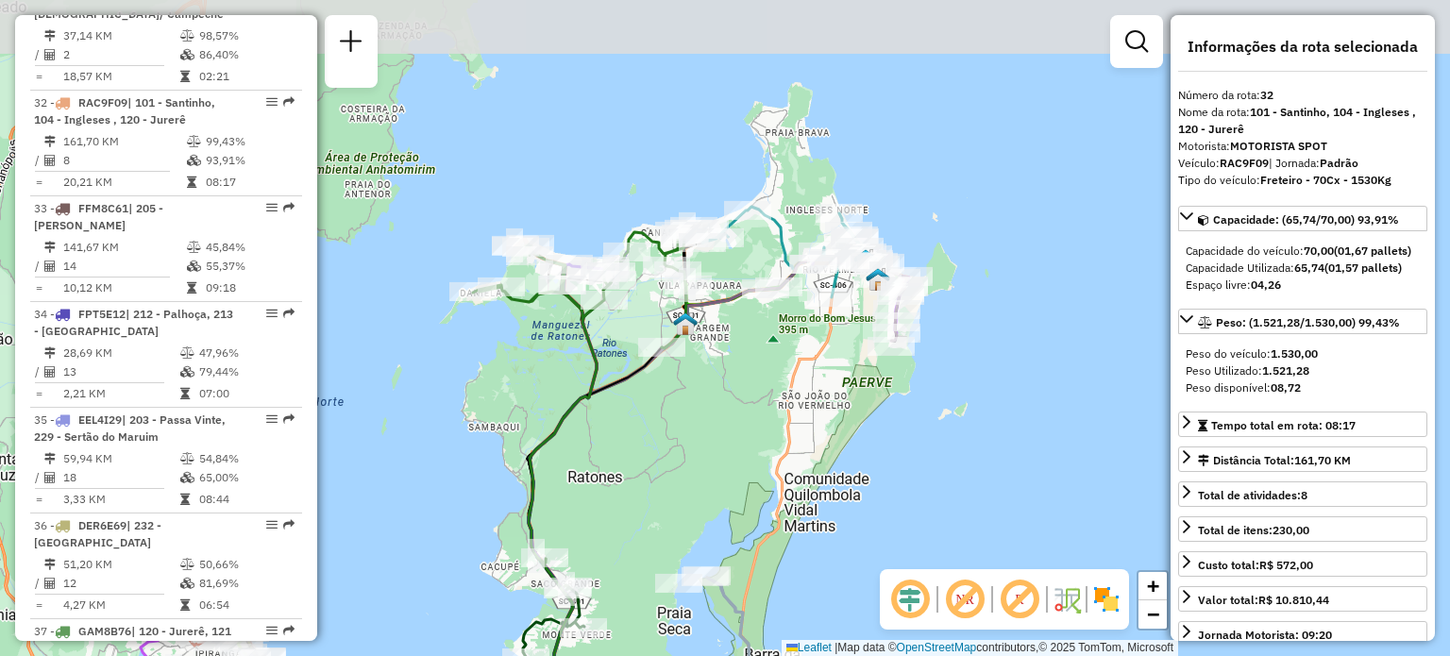
drag, startPoint x: 872, startPoint y: 183, endPoint x: 837, endPoint y: 349, distance: 169.7
click at [837, 349] on div "Janela de atendimento Grade de atendimento Capacidade Transportadoras Veículos …" at bounding box center [725, 328] width 1450 height 656
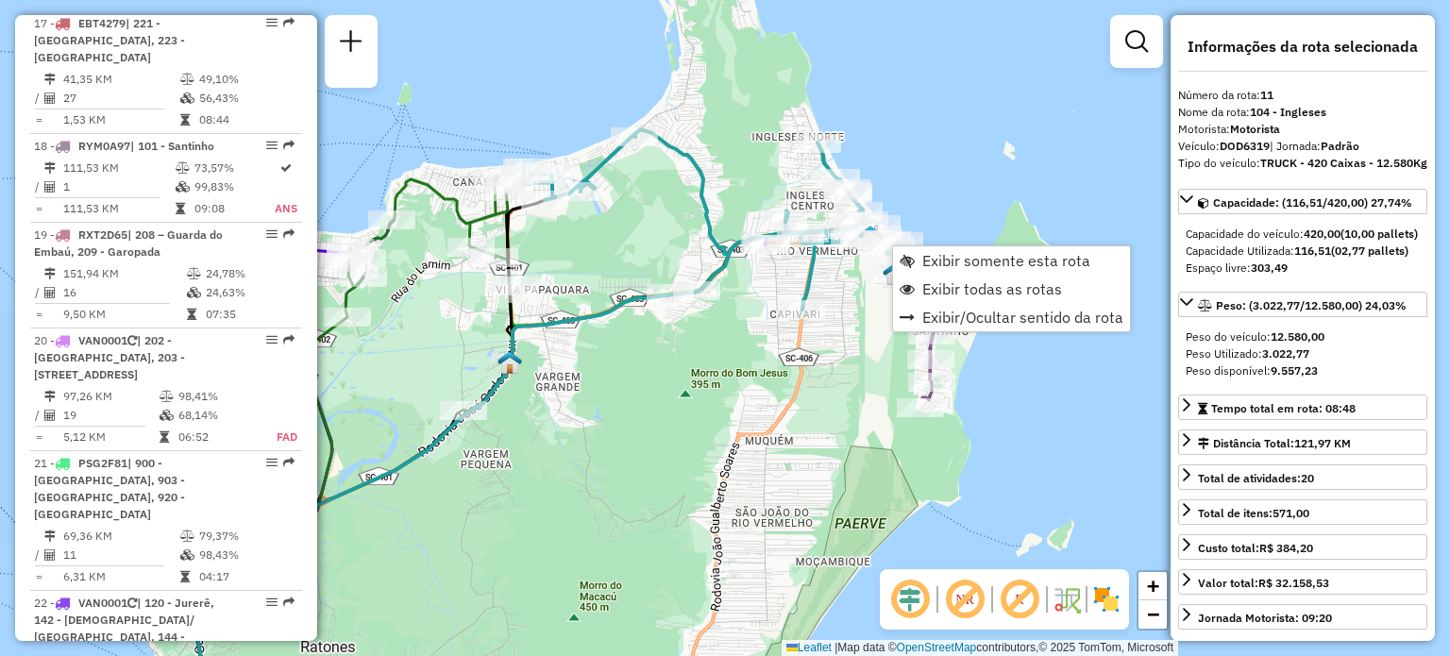
scroll to position [1846, 0]
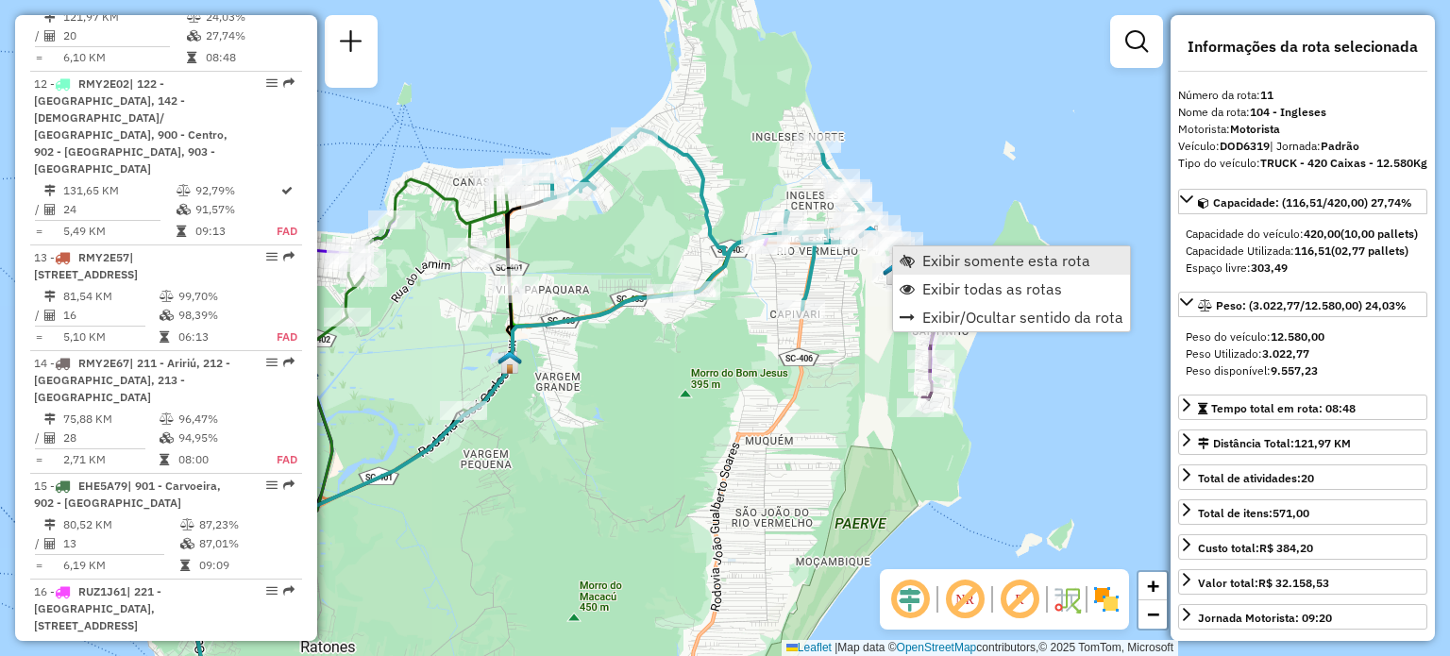
click at [944, 260] on span "Exibir somente esta rota" at bounding box center [1006, 260] width 168 height 15
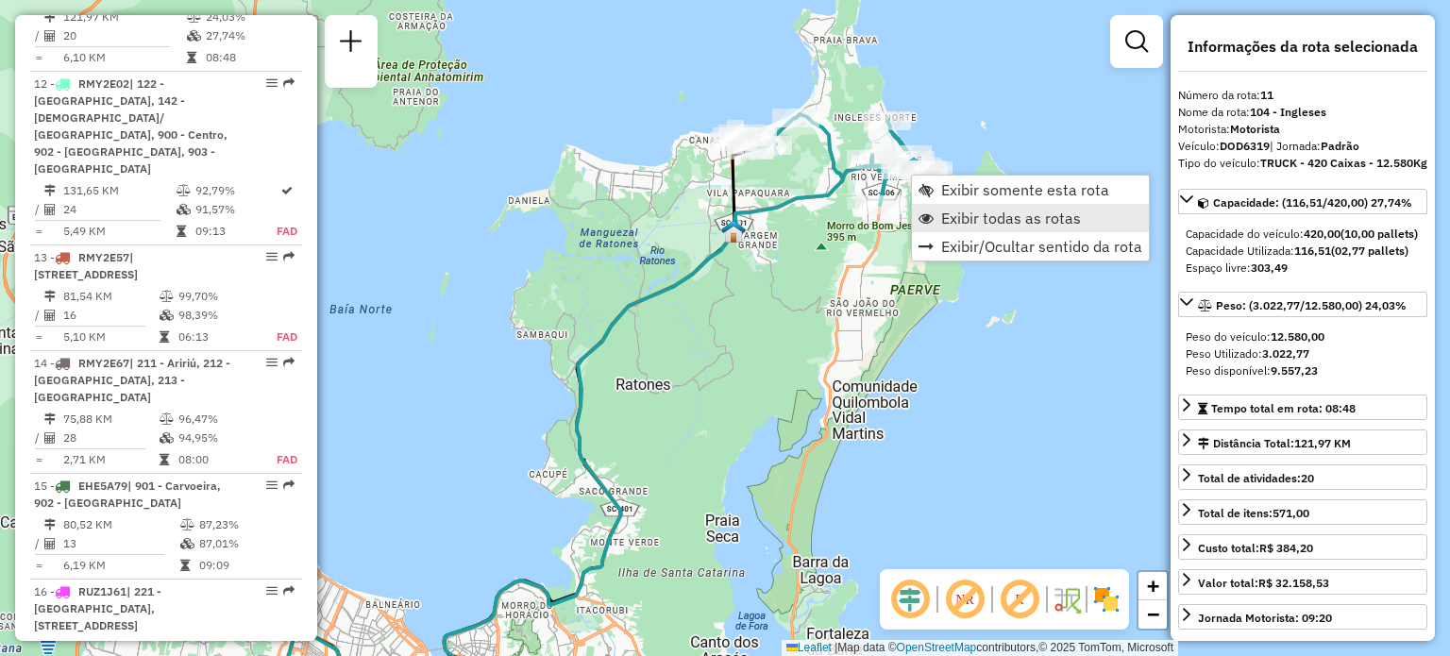
click at [963, 214] on span "Exibir todas as rotas" at bounding box center [1011, 217] width 140 height 15
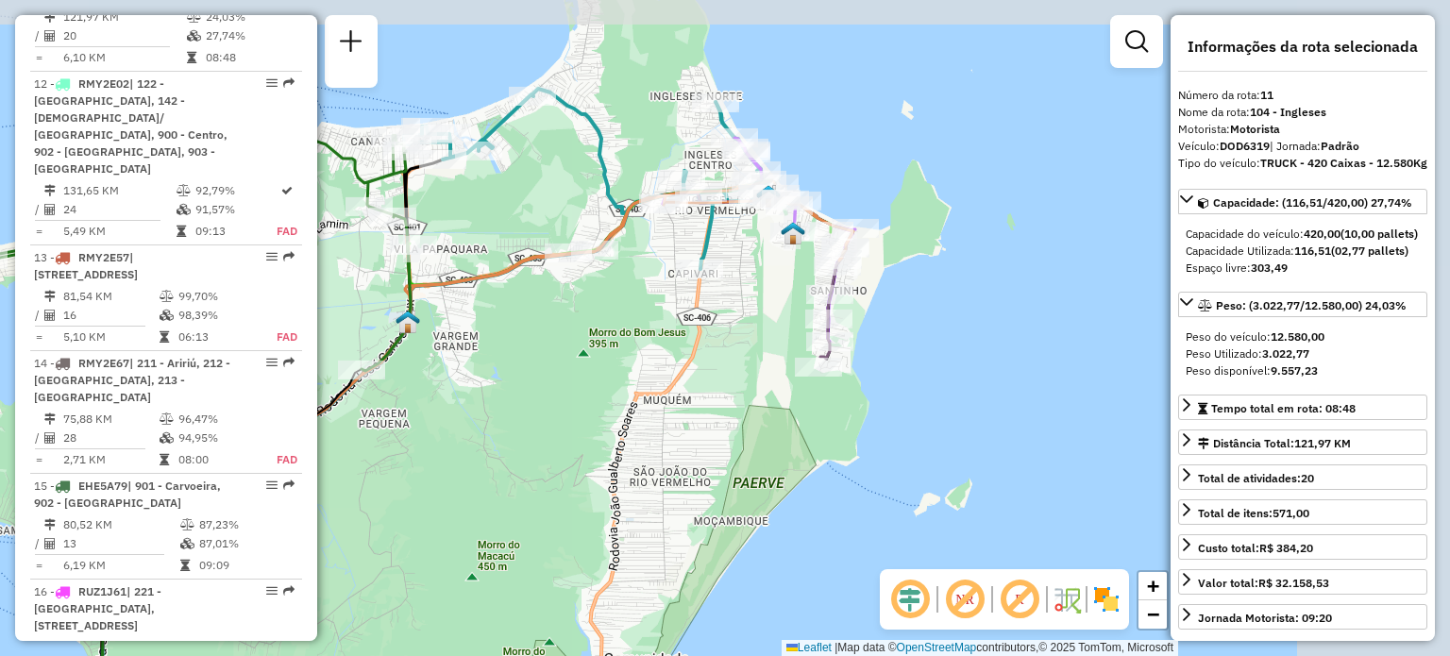
drag, startPoint x: 960, startPoint y: 243, endPoint x: 769, endPoint y: 275, distance: 193.3
click at [769, 275] on div "Janela de atendimento Grade de atendimento Capacidade Transportadoras Veículos …" at bounding box center [725, 328] width 1450 height 656
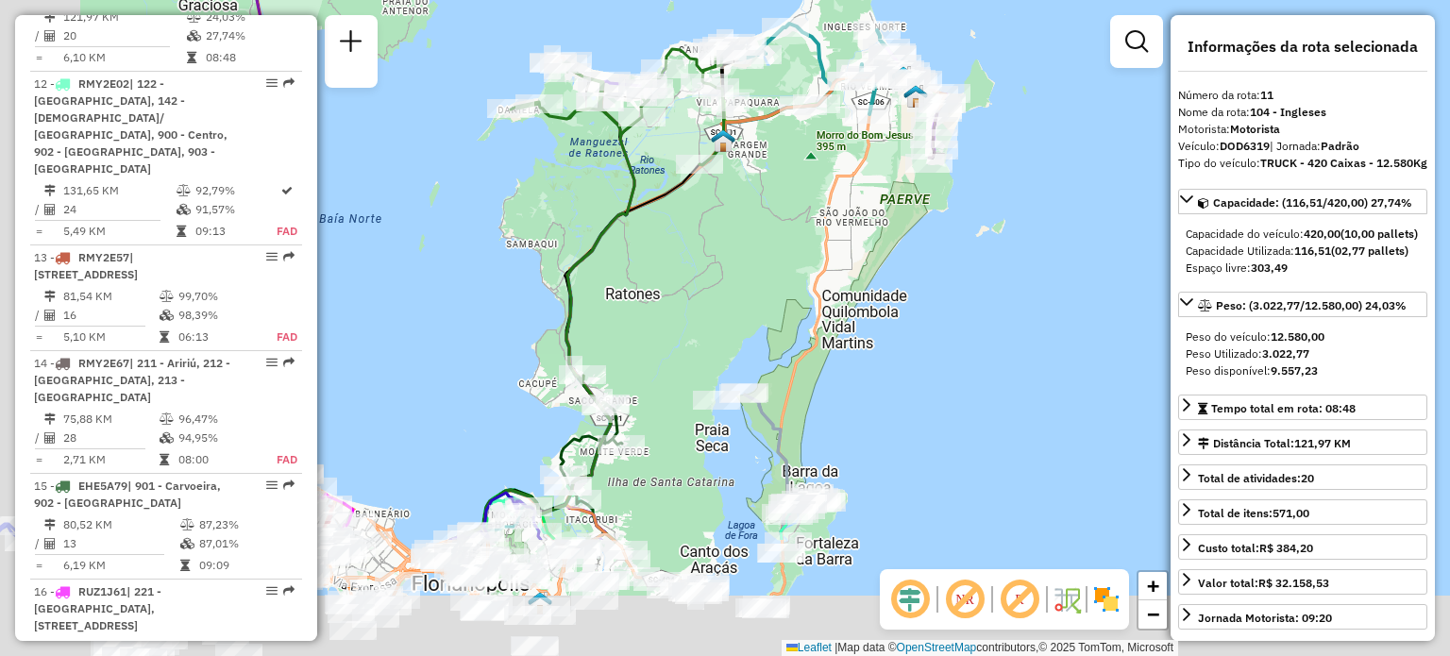
drag, startPoint x: 830, startPoint y: 321, endPoint x: 929, endPoint y: 164, distance: 184.9
click at [919, 181] on div "Janela de atendimento Grade de atendimento Capacidade Transportadoras Veículos …" at bounding box center [725, 328] width 1450 height 656
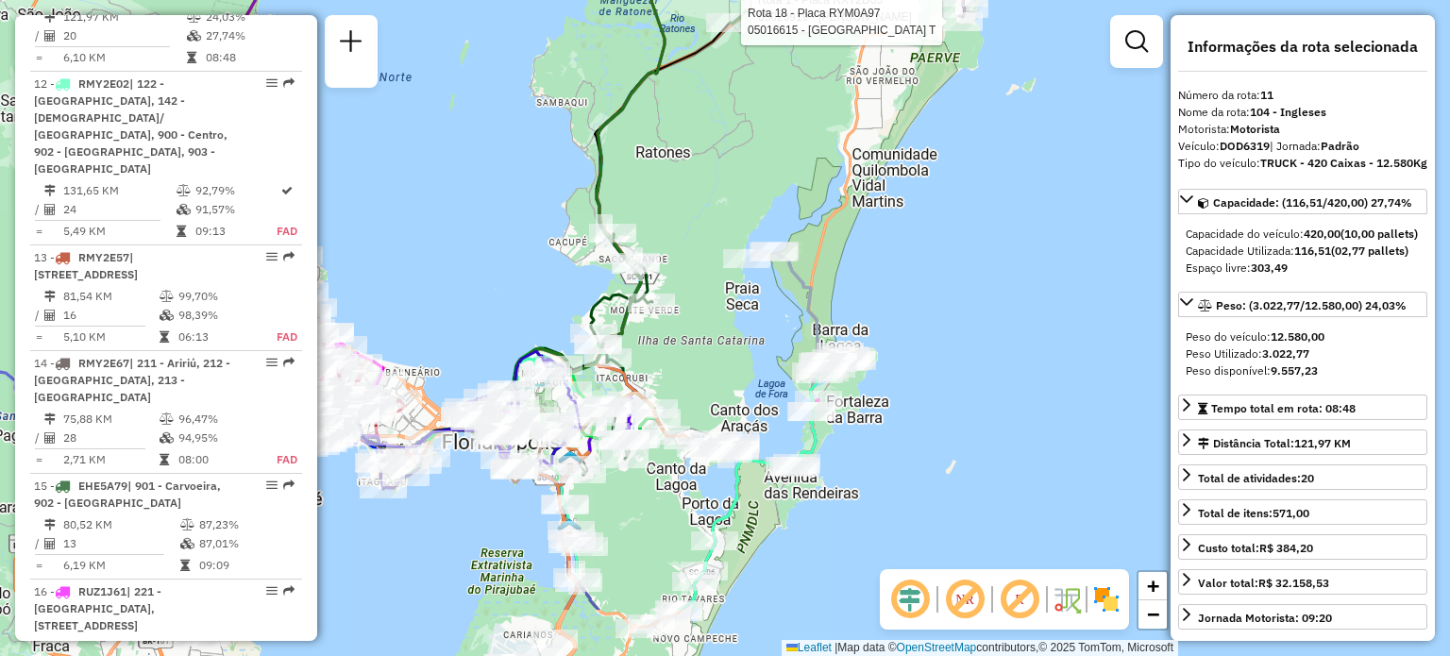
drag, startPoint x: 730, startPoint y: 448, endPoint x: 753, endPoint y: 285, distance: 164.8
click at [752, 292] on div "Rota 1 - Placa RXT2D05 05025919 - [PERSON_NAME] Rota 18 - Placa RYM0A97 0501661…" at bounding box center [725, 328] width 1450 height 656
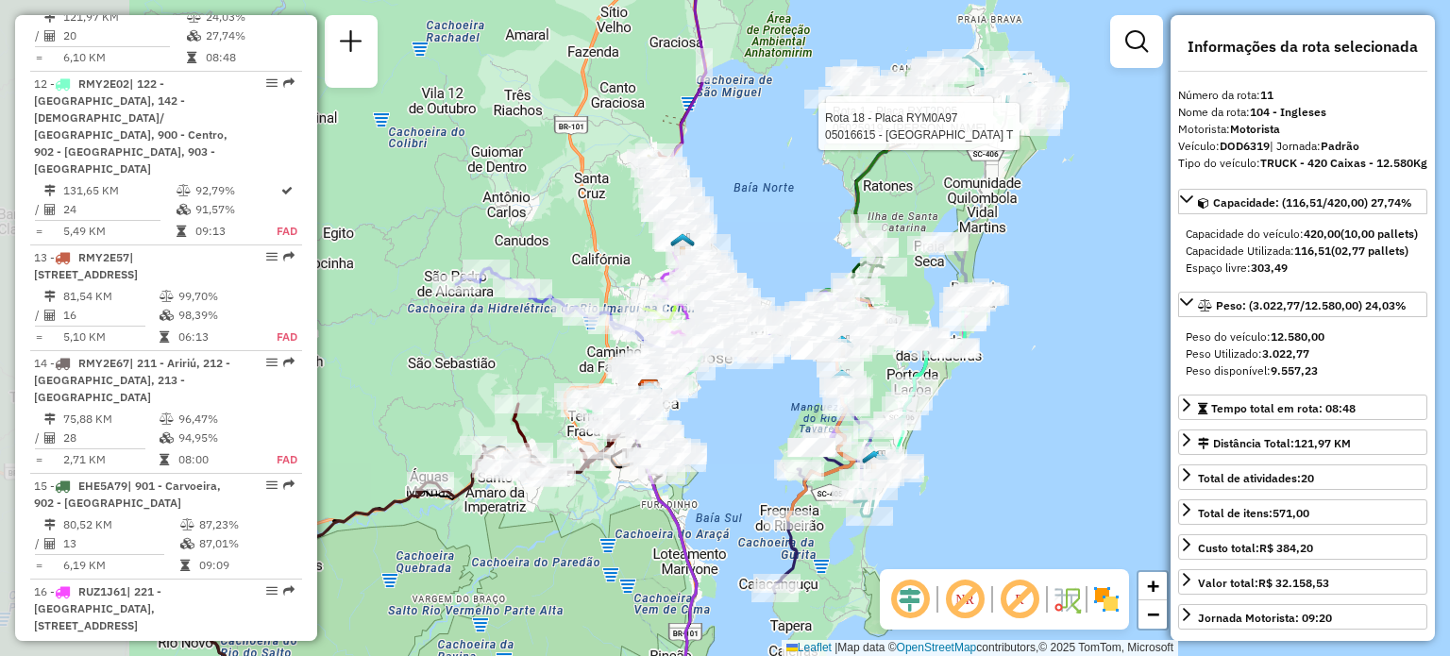
drag, startPoint x: 544, startPoint y: 411, endPoint x: 774, endPoint y: 383, distance: 232.0
click at [774, 383] on div "Rota 1 - Placa RXT2D05 05025919 - [PERSON_NAME] Rota 18 - Placa RYM0A97 0501661…" at bounding box center [725, 328] width 1450 height 656
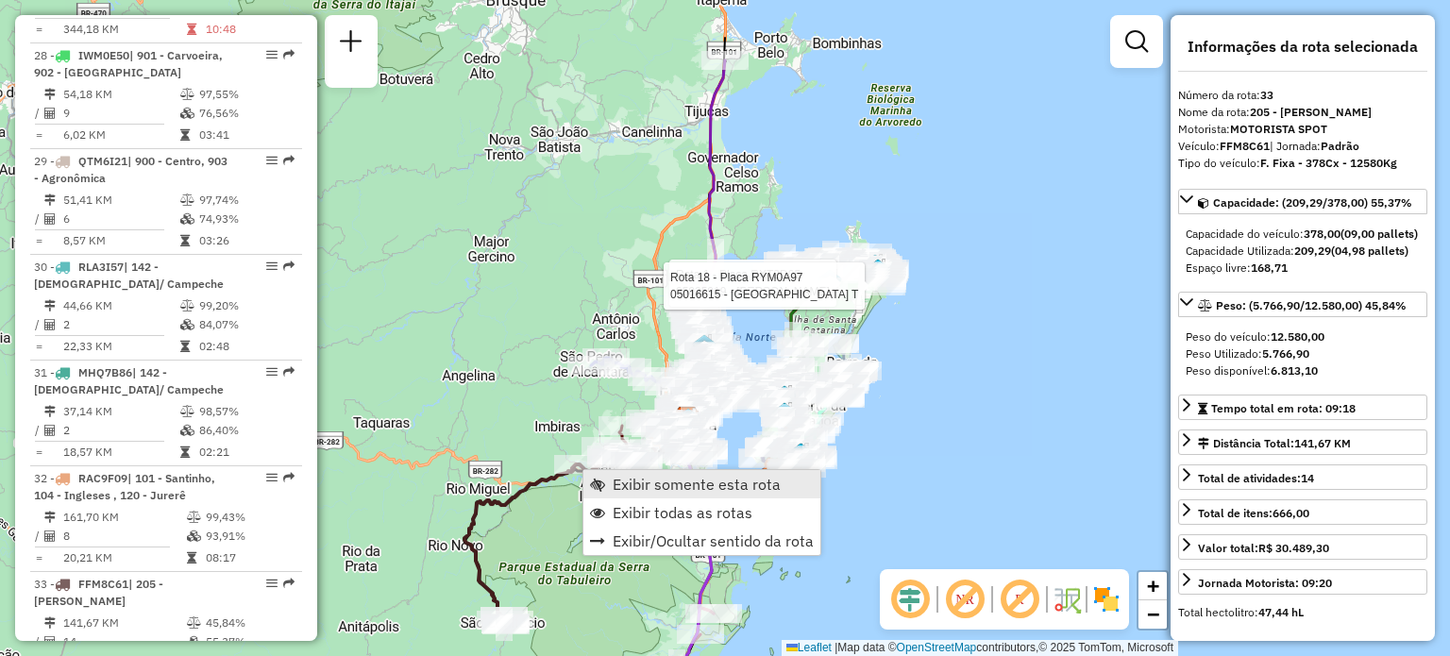
scroll to position [4250, 0]
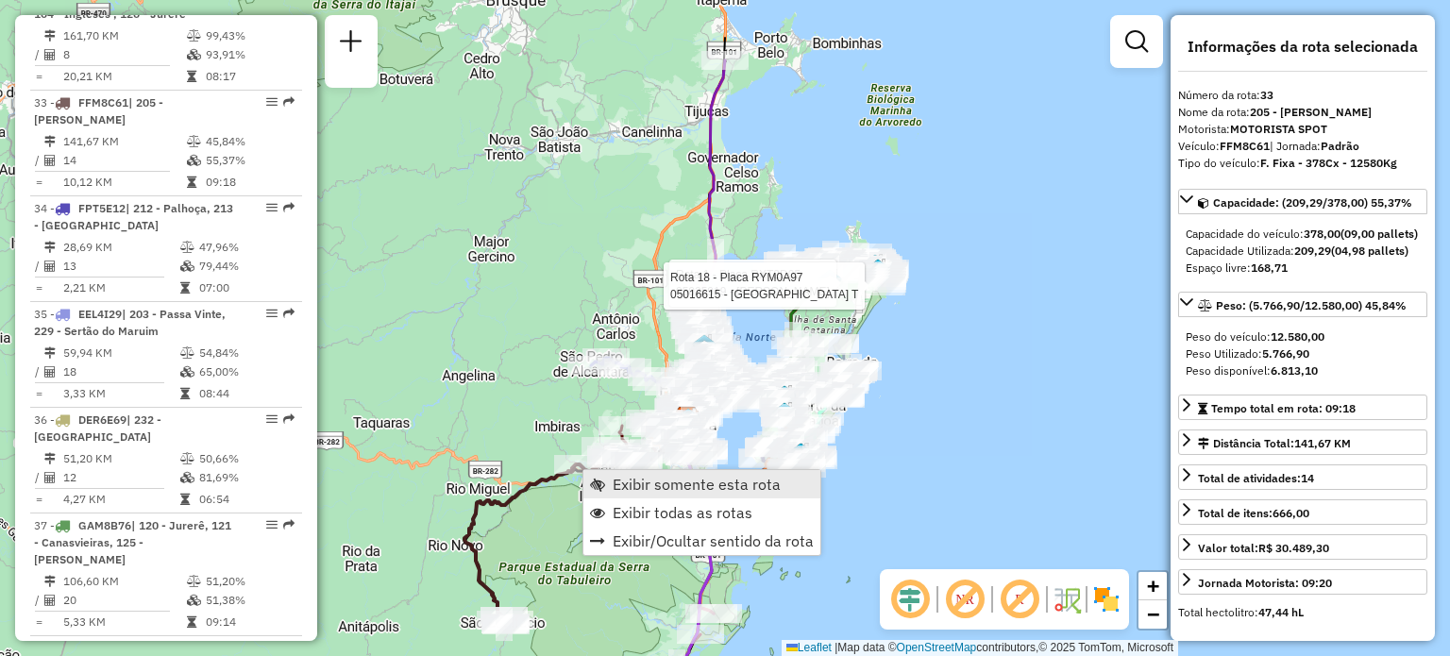
click at [640, 477] on span "Exibir somente esta rota" at bounding box center [696, 484] width 168 height 15
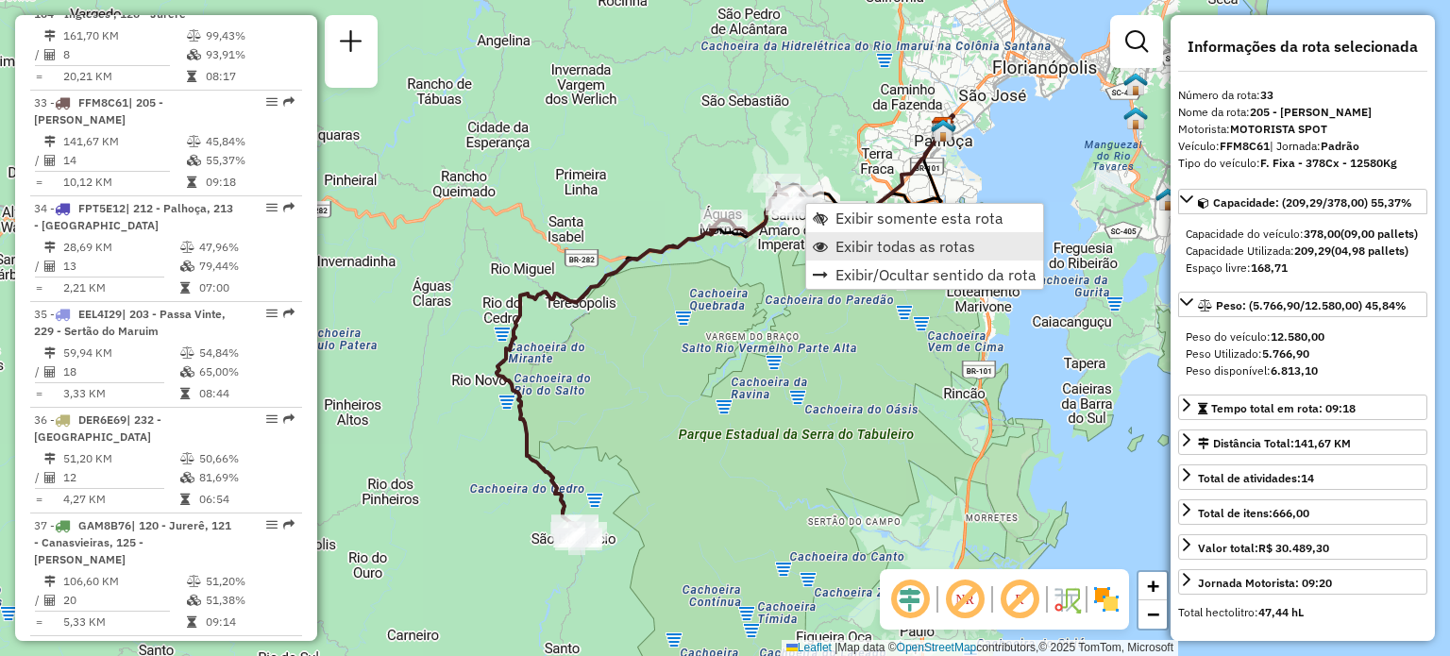
click at [858, 252] on span "Exibir todas as rotas" at bounding box center [905, 246] width 140 height 15
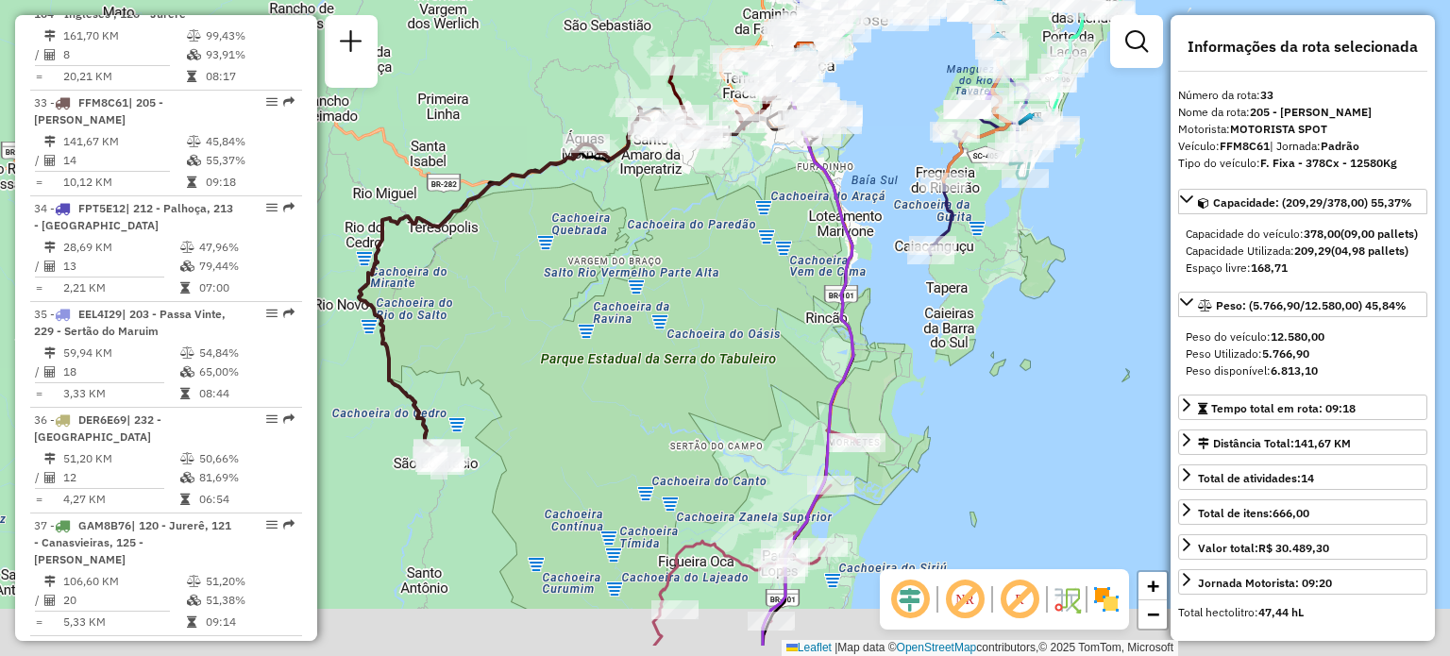
drag, startPoint x: 964, startPoint y: 256, endPoint x: 834, endPoint y: 156, distance: 164.2
click at [837, 158] on div "Janela de atendimento Grade de atendimento Capacidade Transportadoras Veículos …" at bounding box center [725, 328] width 1450 height 656
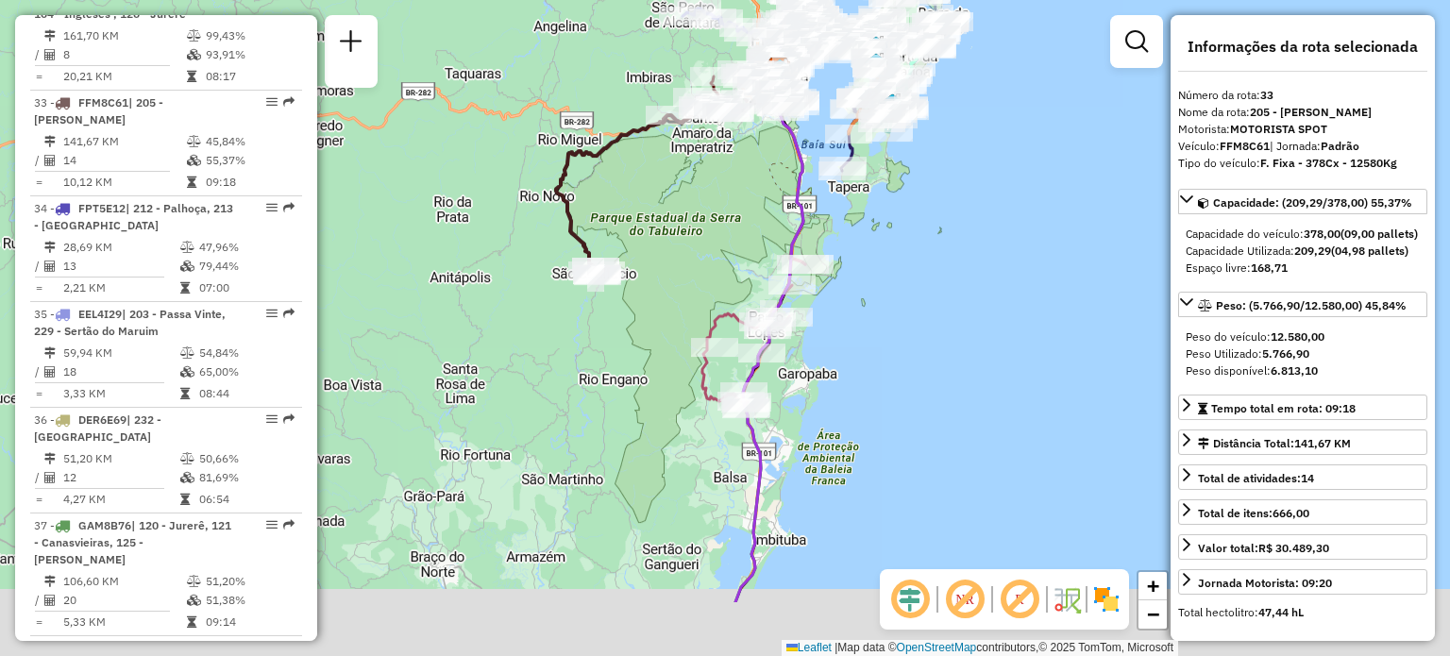
drag, startPoint x: 812, startPoint y: 304, endPoint x: 807, endPoint y: 150, distance: 153.9
click at [800, 175] on icon at bounding box center [769, 332] width 68 height 539
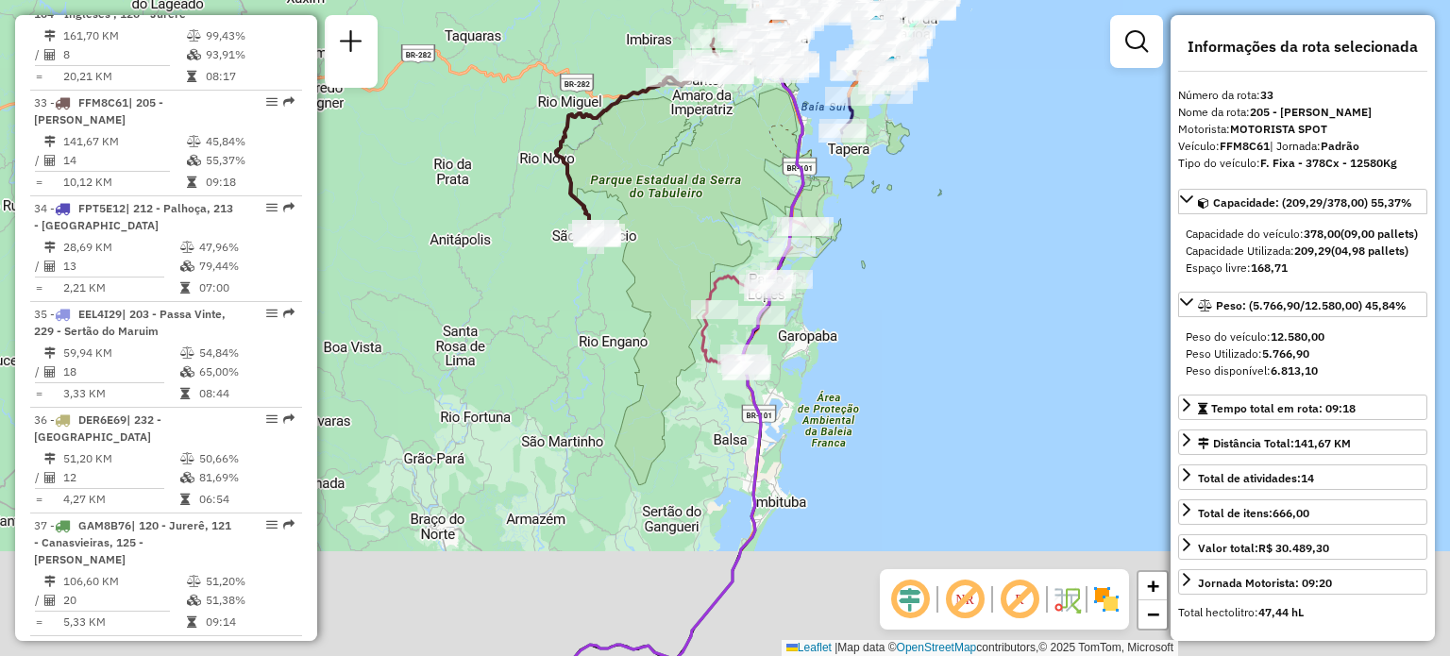
drag, startPoint x: 779, startPoint y: 474, endPoint x: 815, endPoint y: 150, distance: 325.7
click at [798, 185] on div "Janela de atendimento Grade de atendimento Capacidade Transportadoras Veículos …" at bounding box center [725, 328] width 1450 height 656
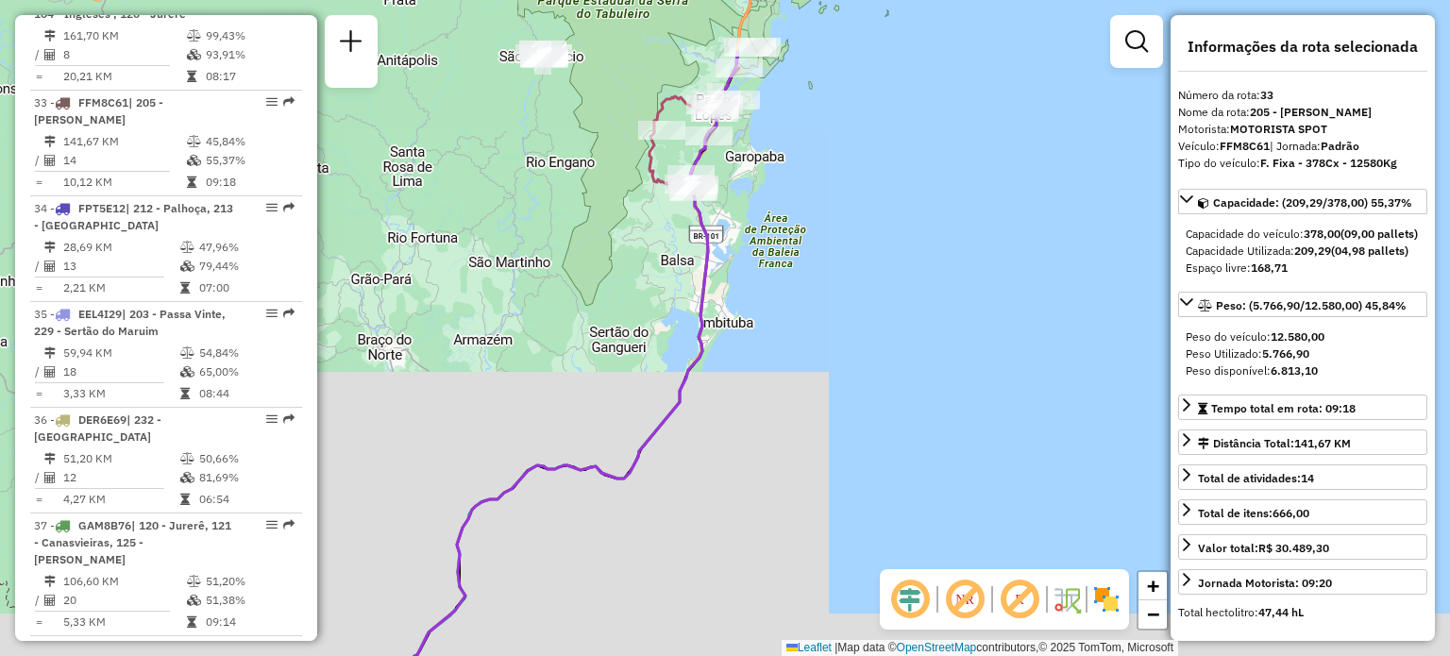
drag, startPoint x: 624, startPoint y: 411, endPoint x: 528, endPoint y: 588, distance: 201.4
click at [534, 592] on div "Janela de atendimento Grade de atendimento Capacidade Transportadoras Veículos …" at bounding box center [725, 328] width 1450 height 656
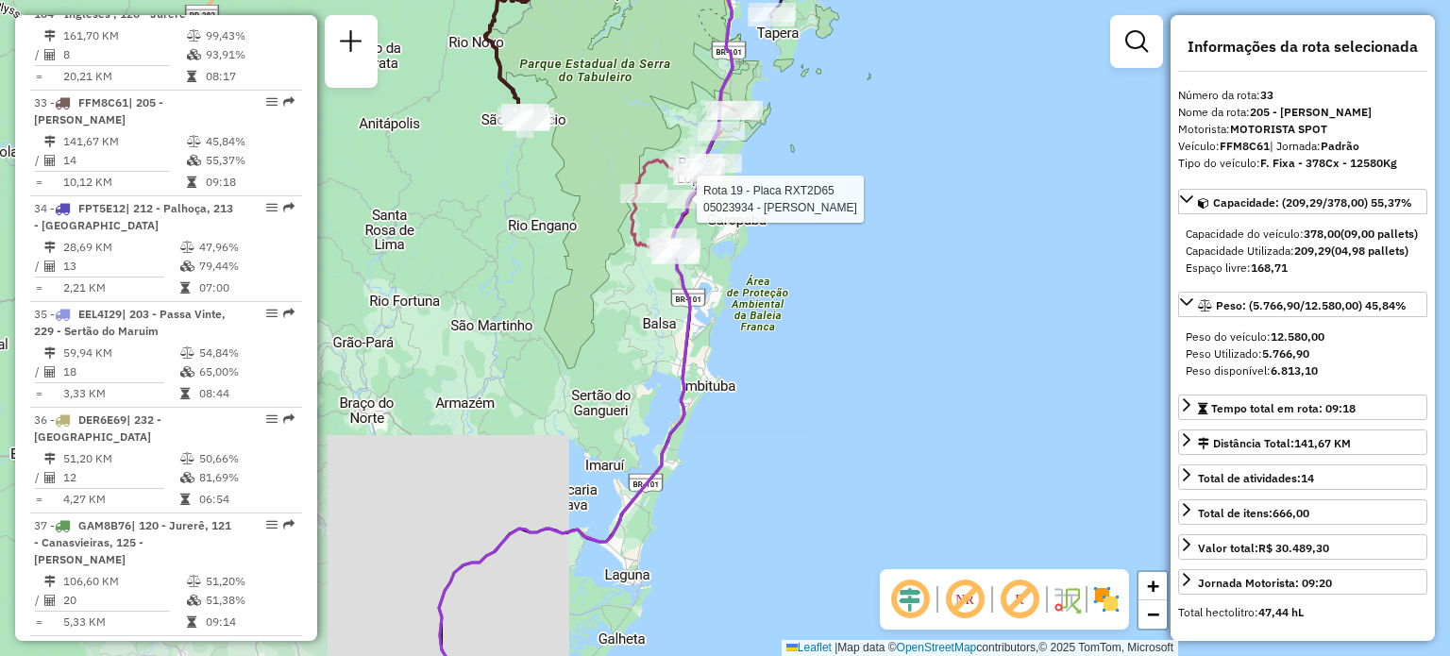
drag, startPoint x: 710, startPoint y: 209, endPoint x: 683, endPoint y: 555, distance: 347.3
click at [687, 209] on div at bounding box center [690, 199] width 47 height 19
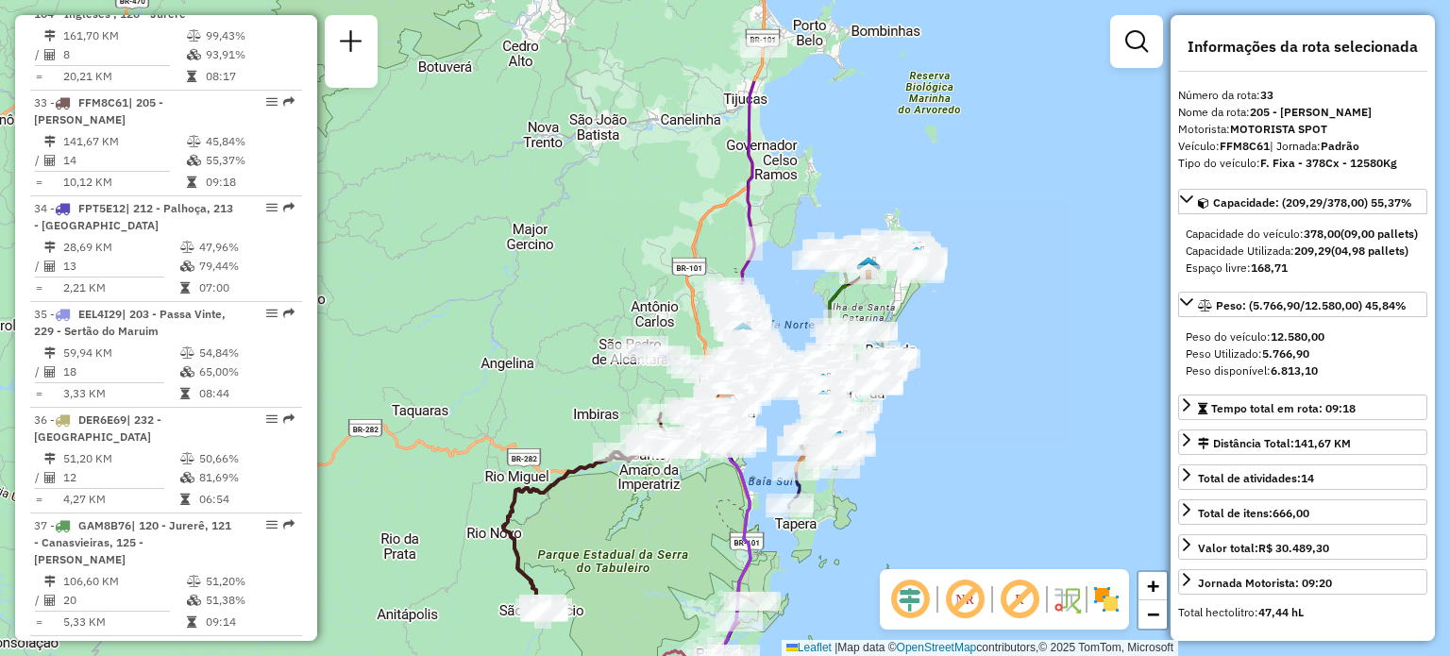
drag, startPoint x: 896, startPoint y: 390, endPoint x: 900, endPoint y: 404, distance: 14.9
click at [900, 404] on div "Janela de atendimento Grade de atendimento Capacidade Transportadoras Veículos …" at bounding box center [725, 328] width 1450 height 656
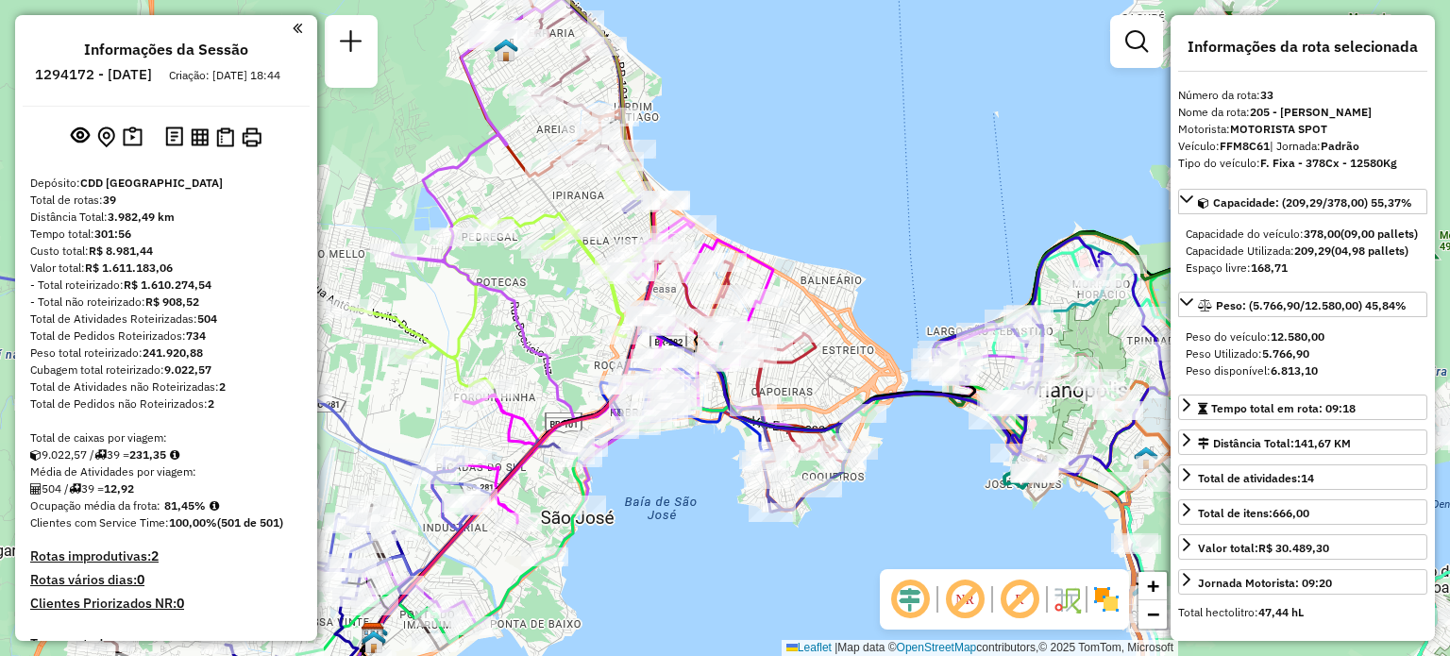
select select "**********"
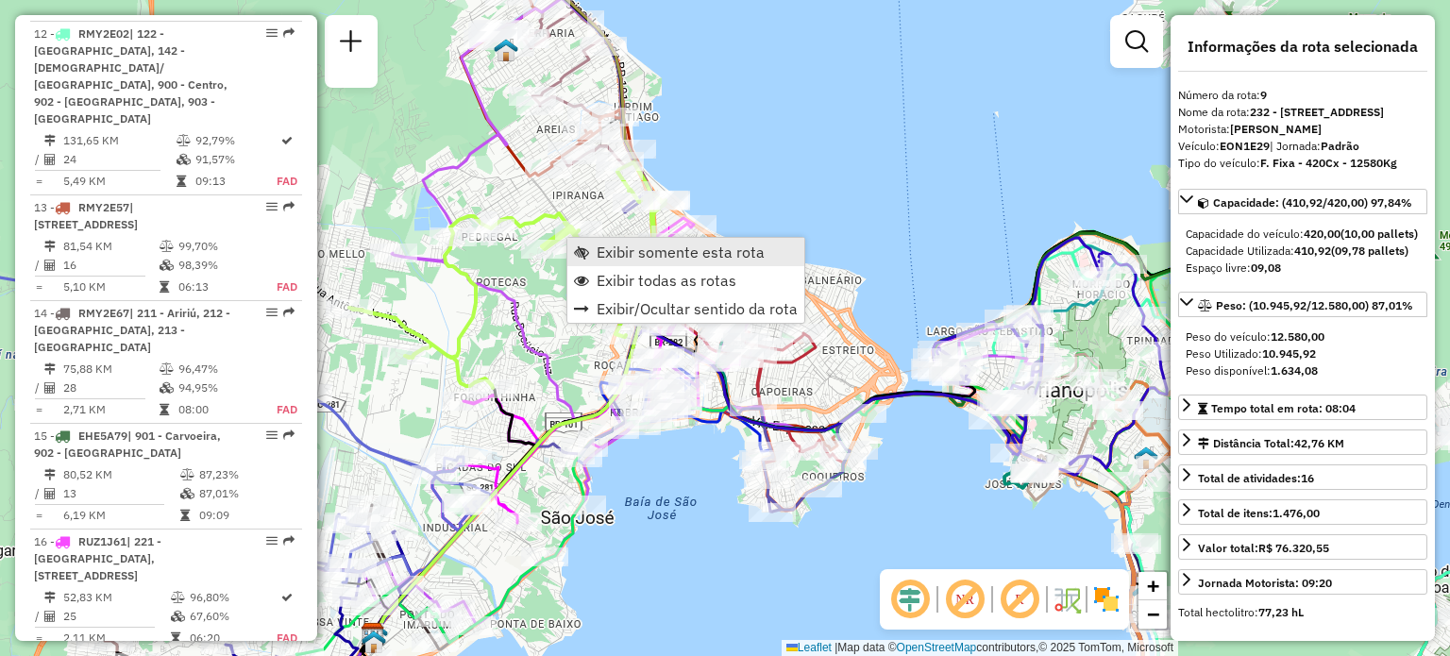
scroll to position [1634, 0]
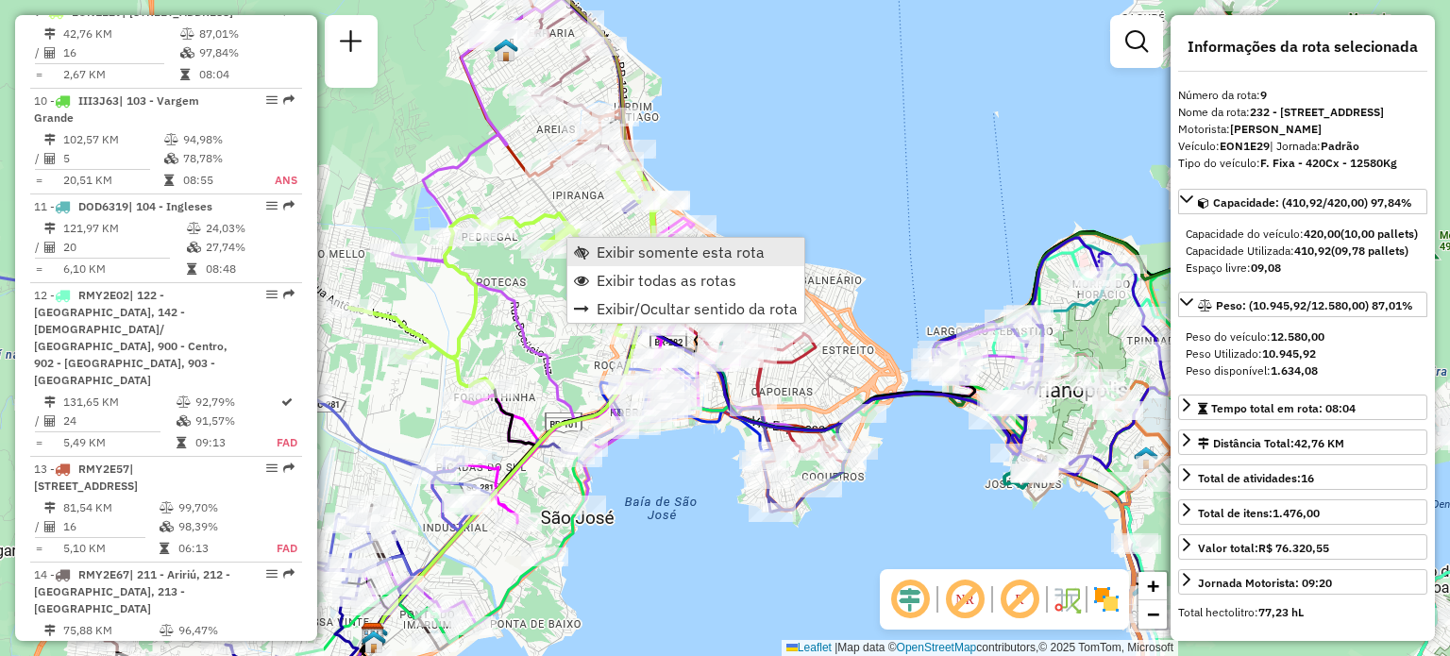
click at [649, 252] on span "Exibir somente esta rota" at bounding box center [680, 251] width 168 height 15
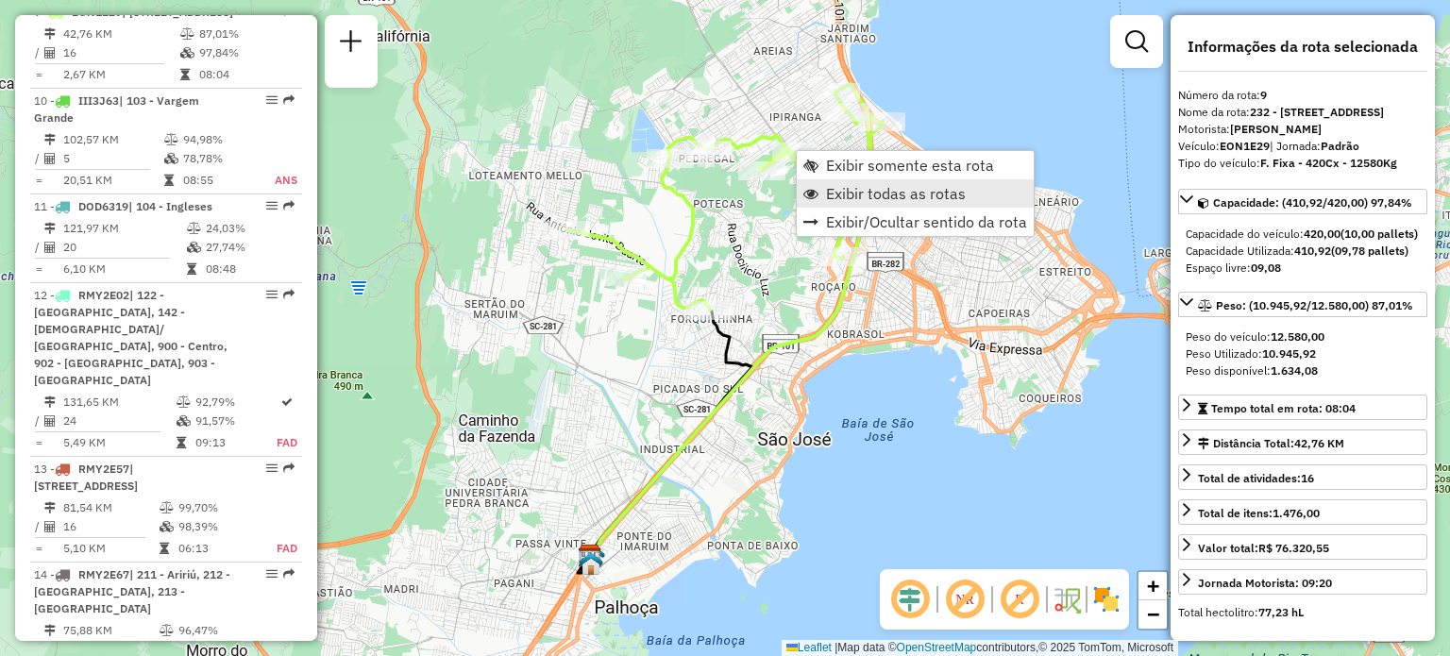
click at [853, 193] on span "Exibir todas as rotas" at bounding box center [896, 193] width 140 height 15
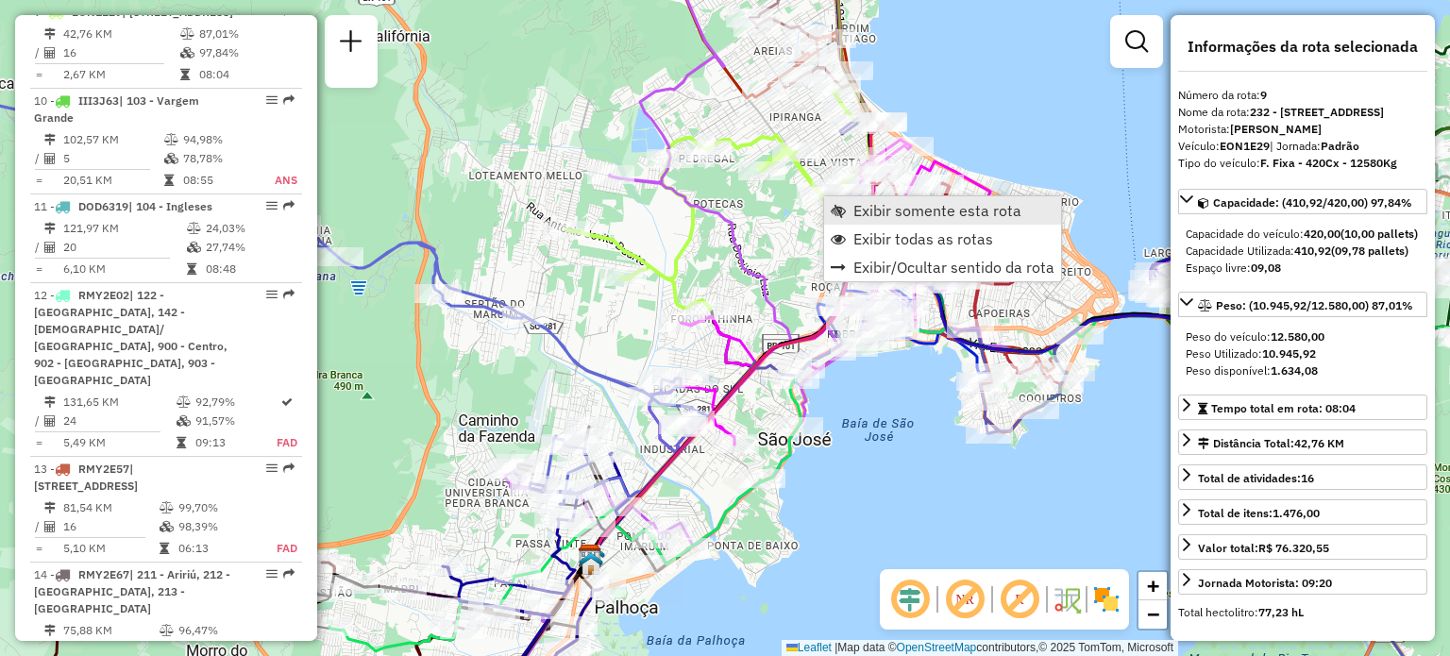
click at [879, 203] on span "Exibir somente esta rota" at bounding box center [937, 210] width 168 height 15
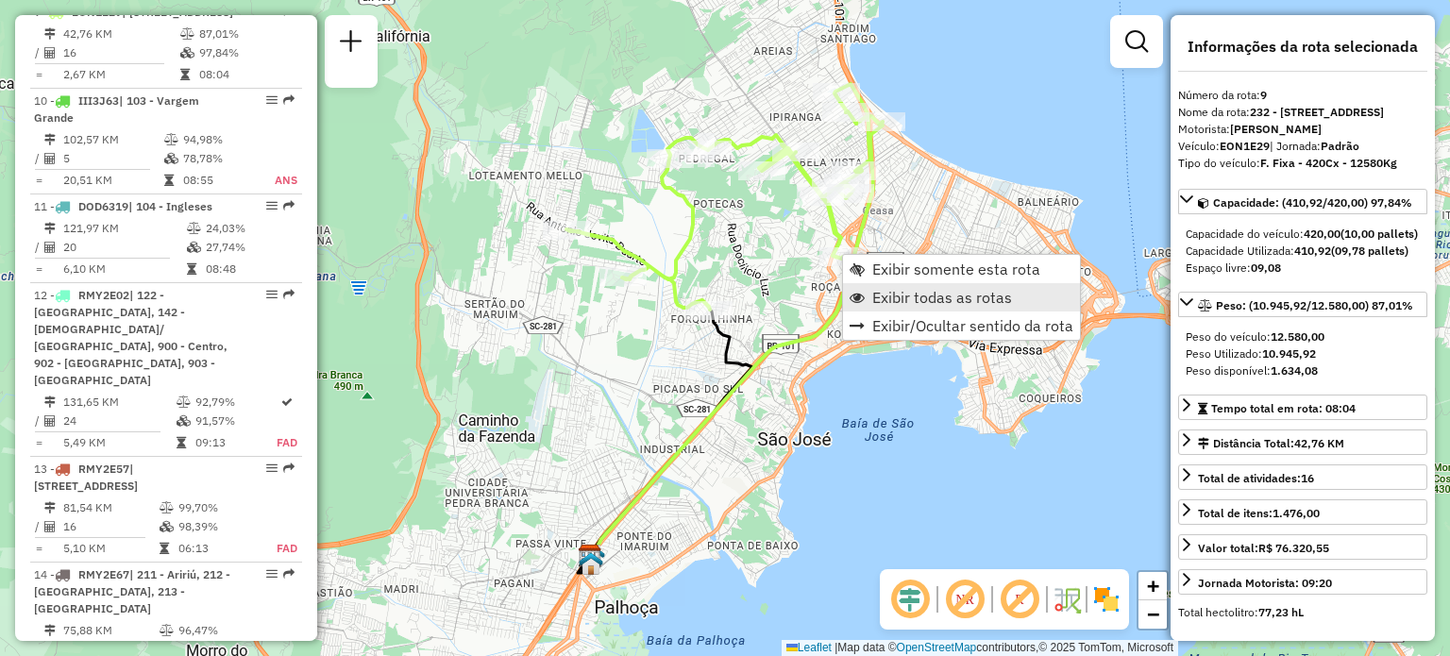
click at [899, 293] on span "Exibir todas as rotas" at bounding box center [942, 297] width 140 height 15
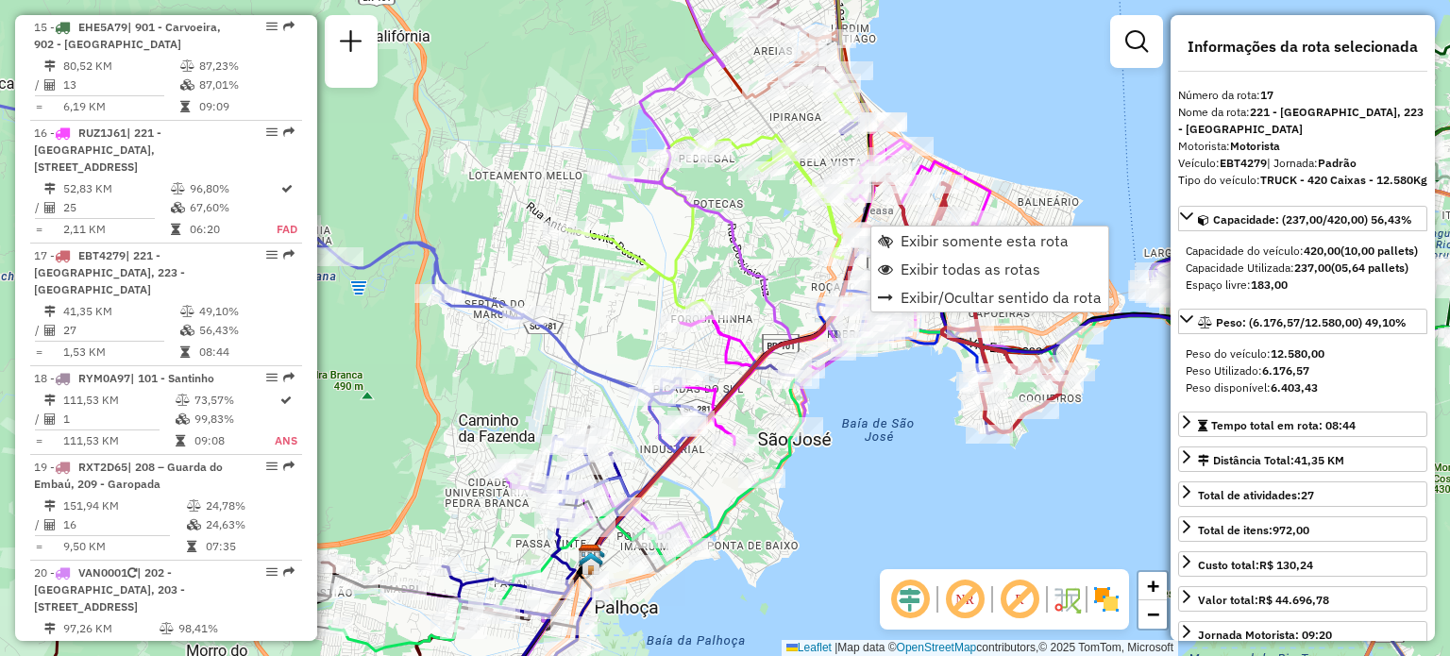
scroll to position [2529, 0]
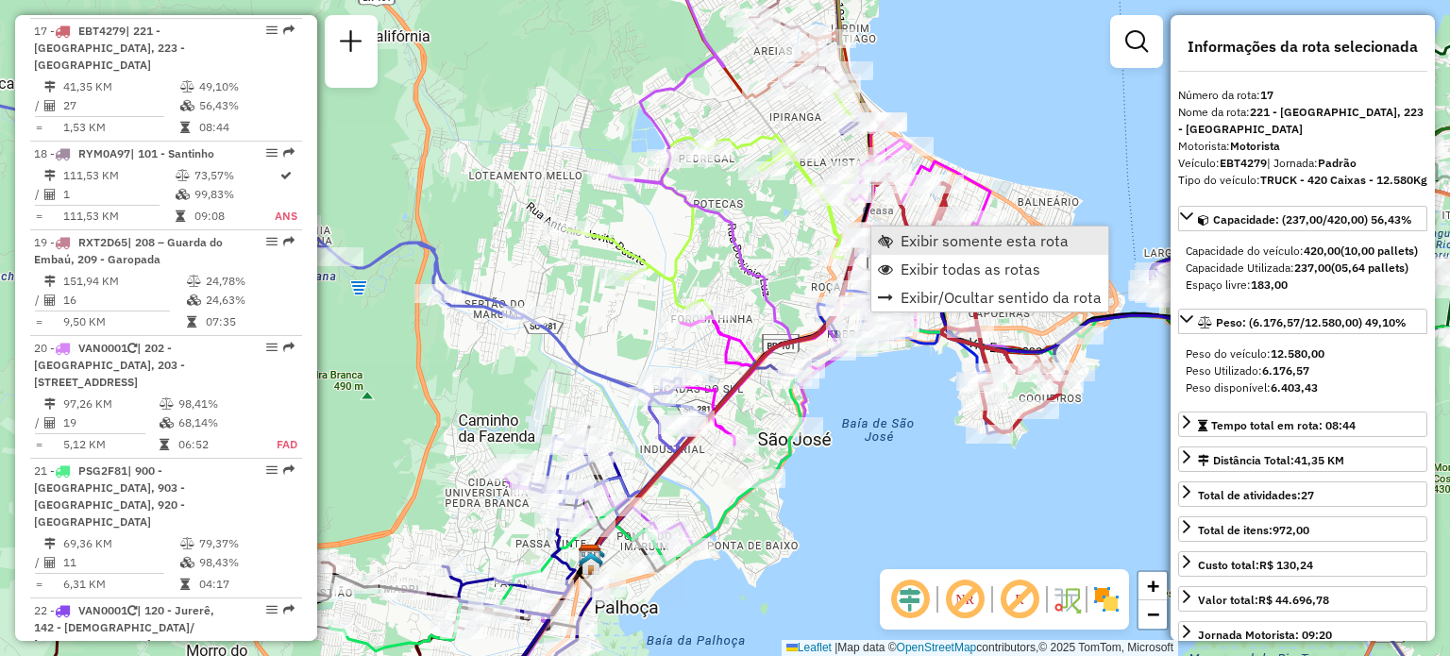
click at [898, 236] on link "Exibir somente esta rota" at bounding box center [989, 240] width 237 height 28
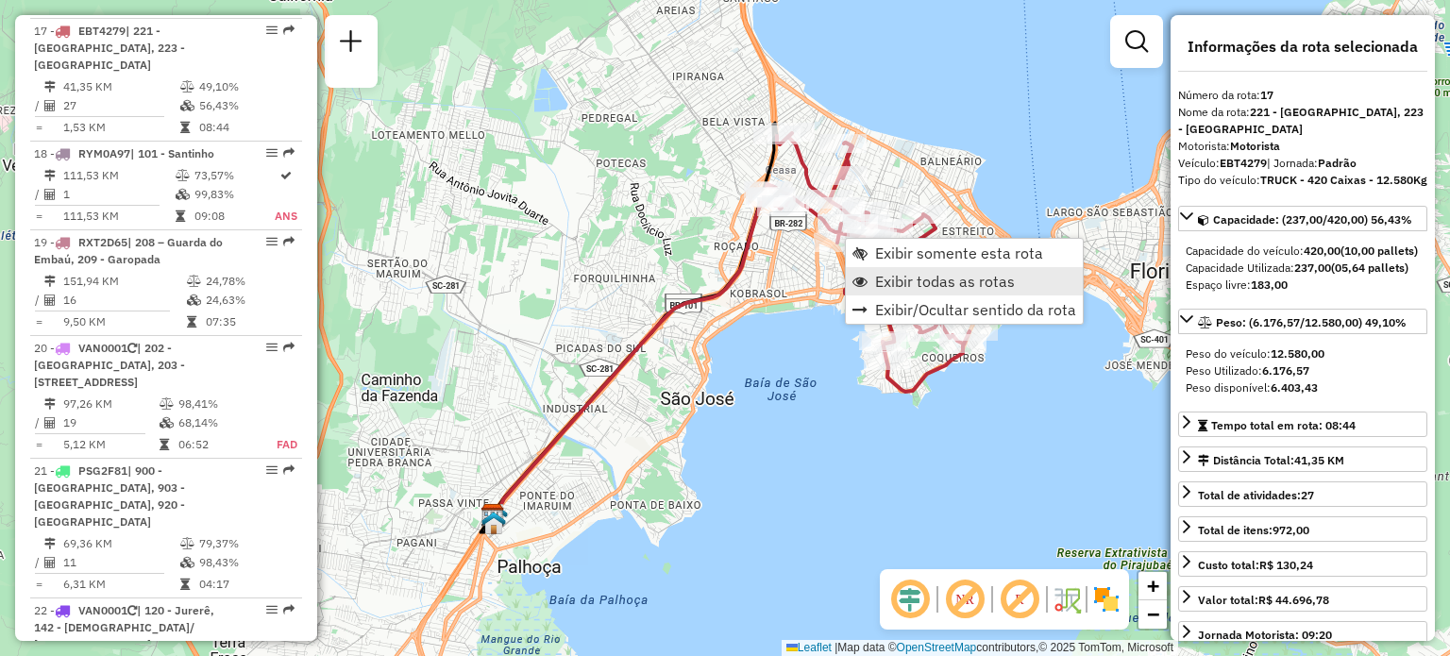
click at [936, 274] on span "Exibir todas as rotas" at bounding box center [945, 281] width 140 height 15
